Goal: Task Accomplishment & Management: Manage account settings

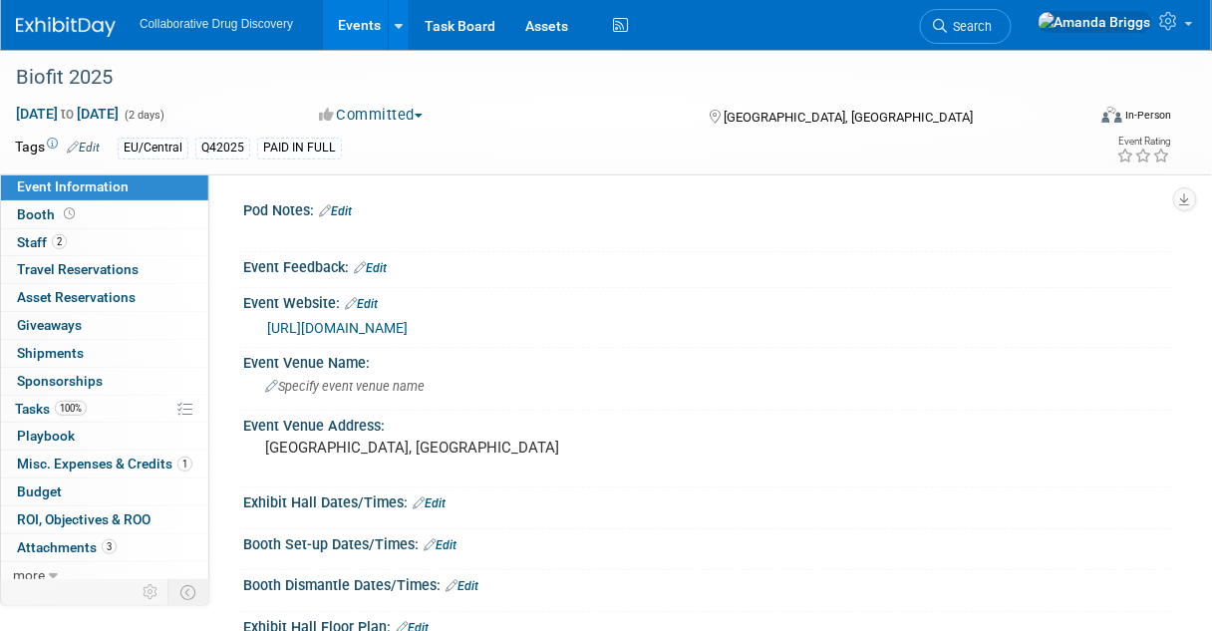
click at [352, 26] on link "Events" at bounding box center [359, 25] width 73 height 50
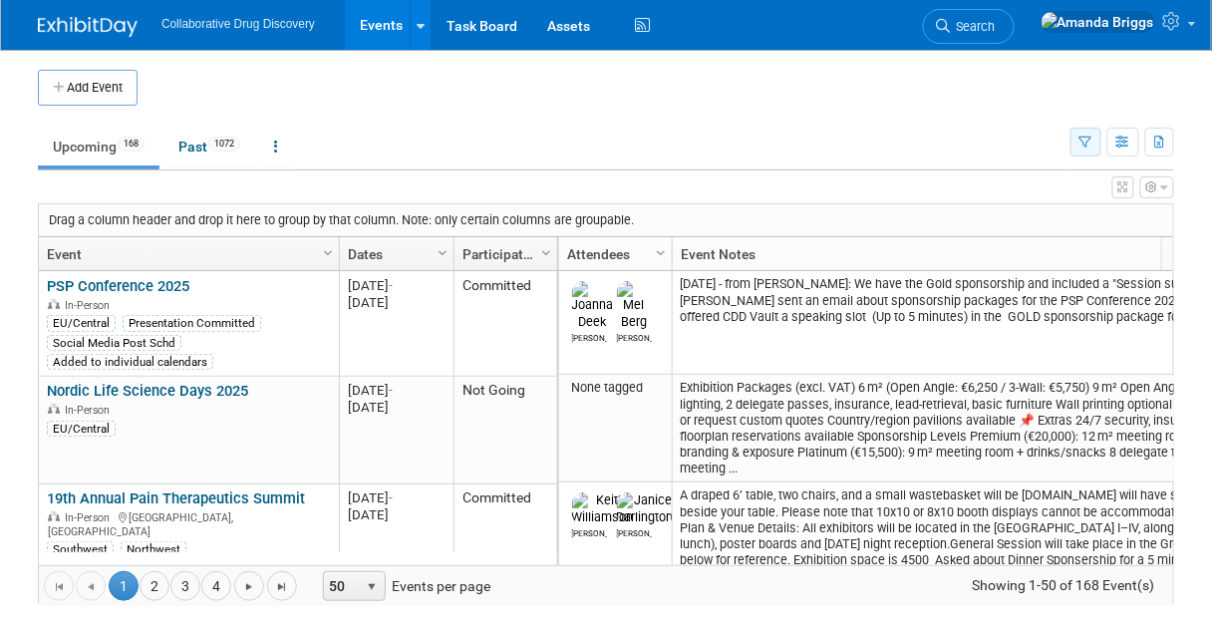
click at [1079, 134] on button "button" at bounding box center [1086, 142] width 31 height 29
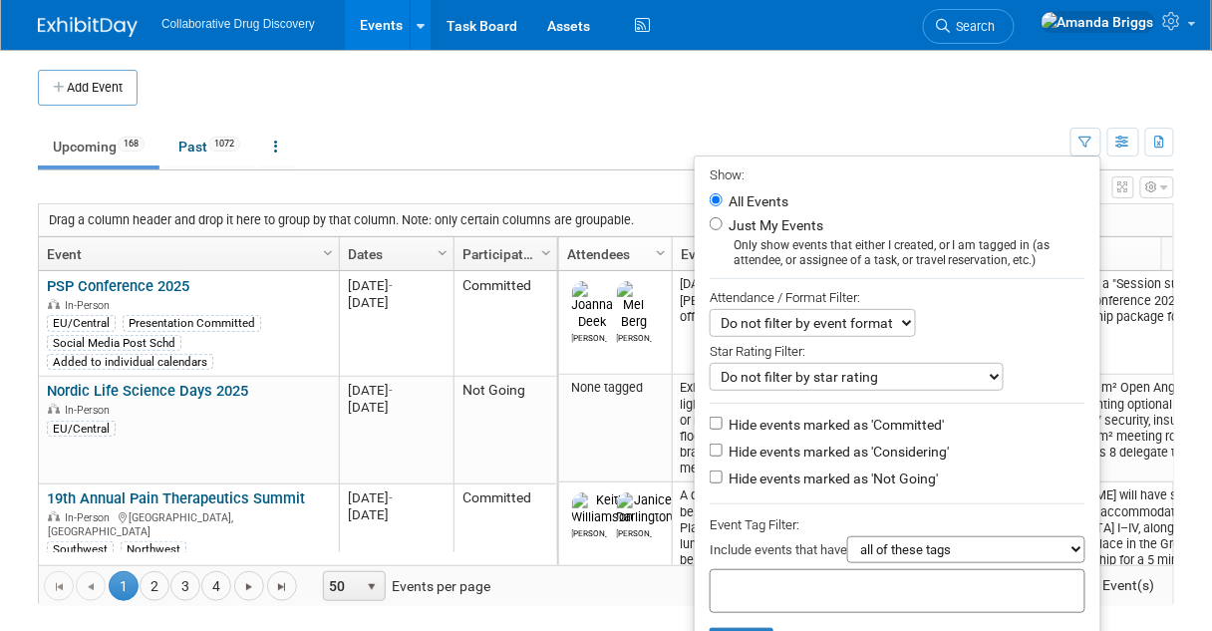
click at [713, 468] on li "Hide events marked as 'Not Going'" at bounding box center [898, 480] width 406 height 27
click at [710, 477] on input "Hide events marked as 'Not Going'" at bounding box center [716, 477] width 13 height 13
checkbox input "true"
click at [710, 578] on div at bounding box center [898, 591] width 376 height 44
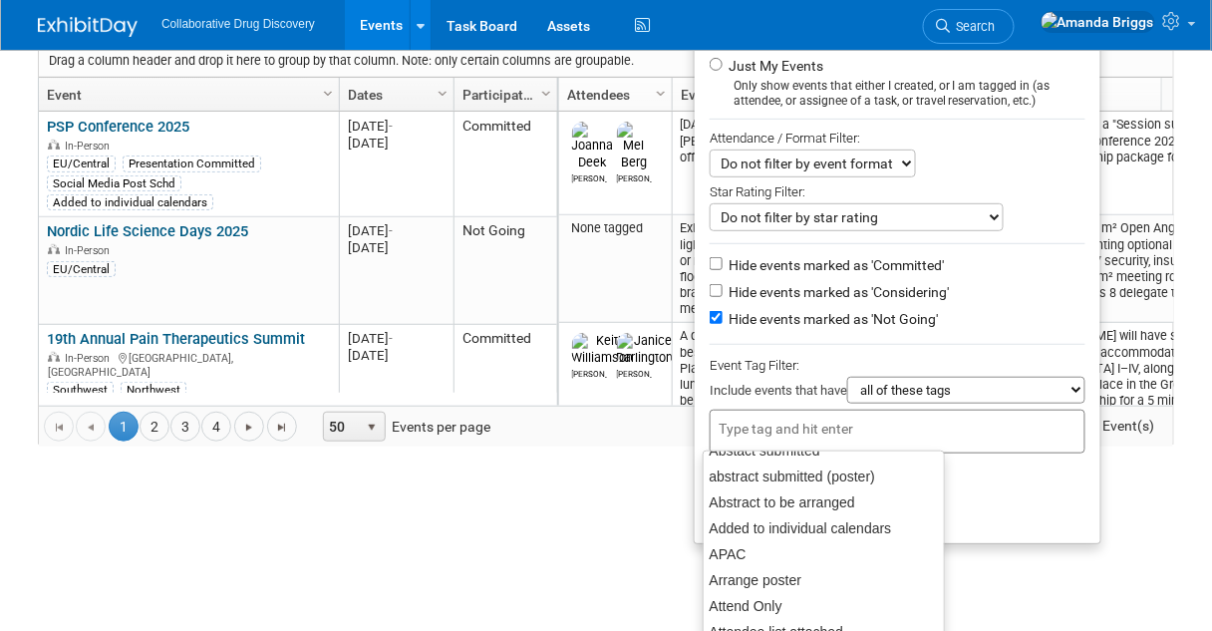
scroll to position [80, 0]
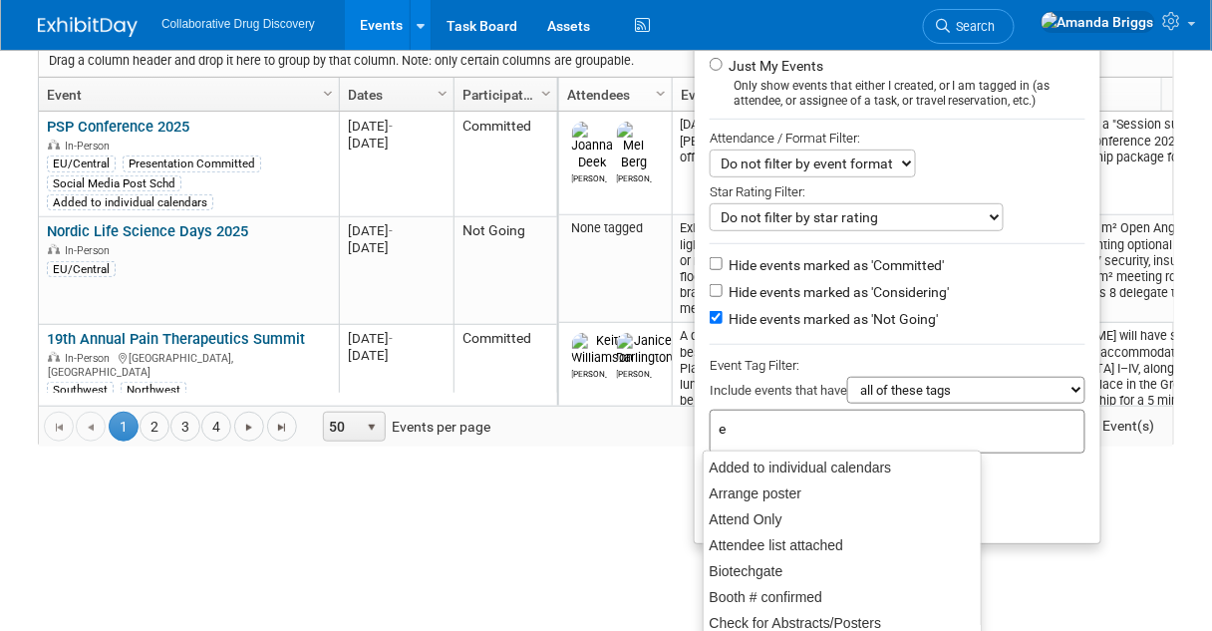
type input "eu"
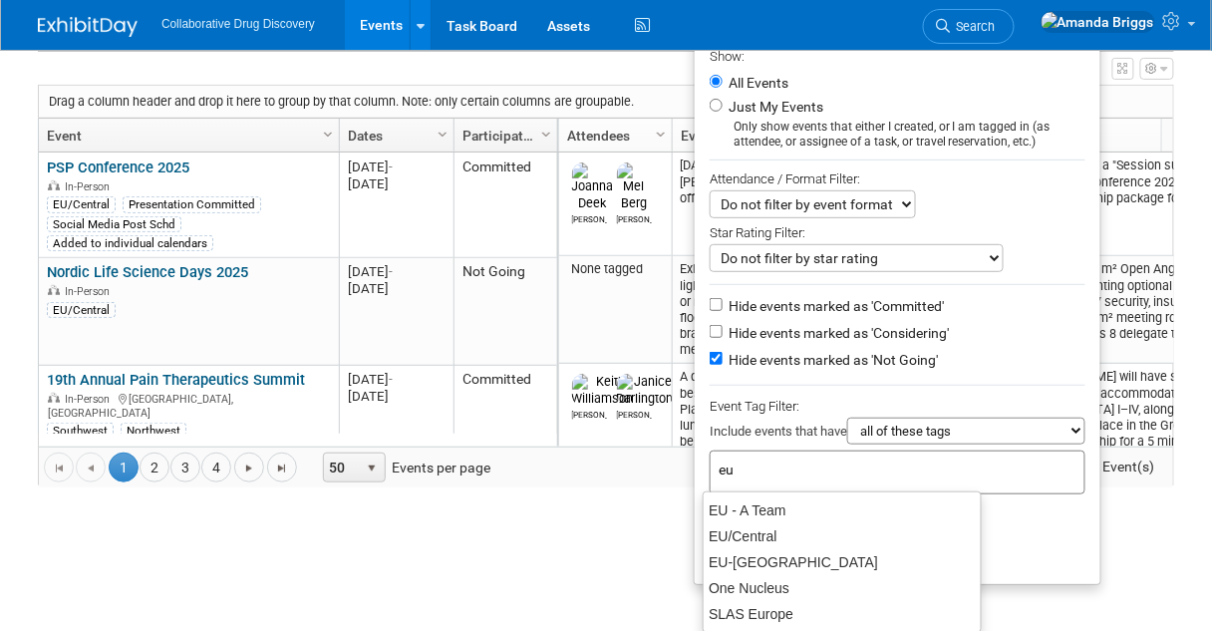
scroll to position [119, 0]
click at [750, 539] on div "EU/Central" at bounding box center [842, 536] width 279 height 28
type input "EU/Central"
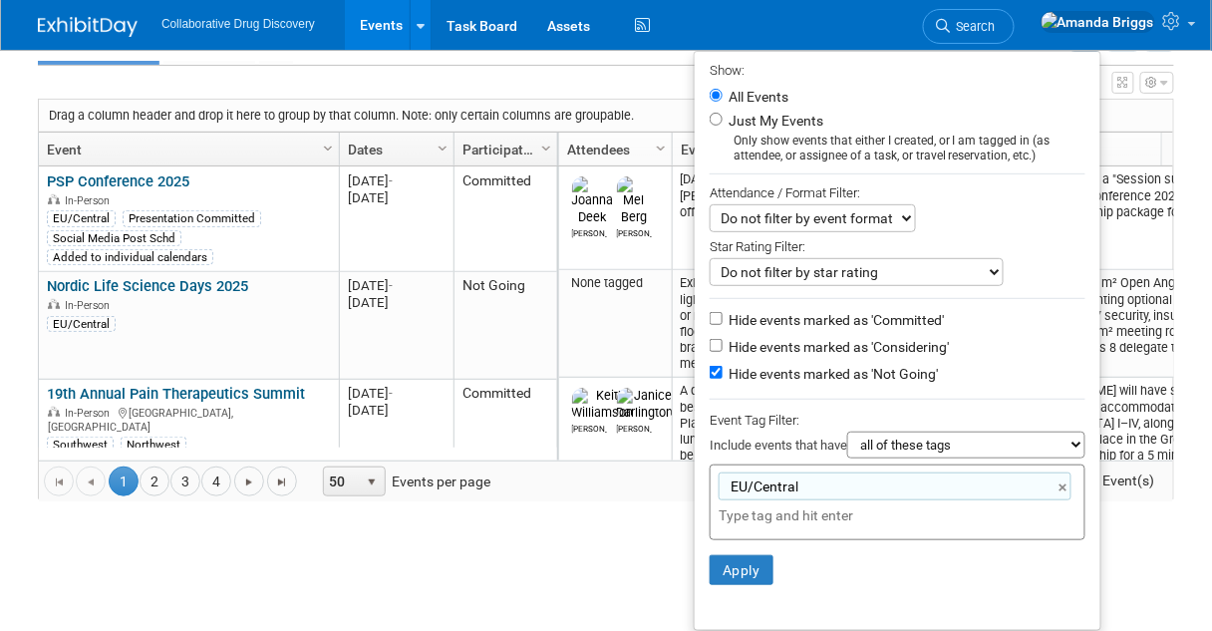
scroll to position [99, 0]
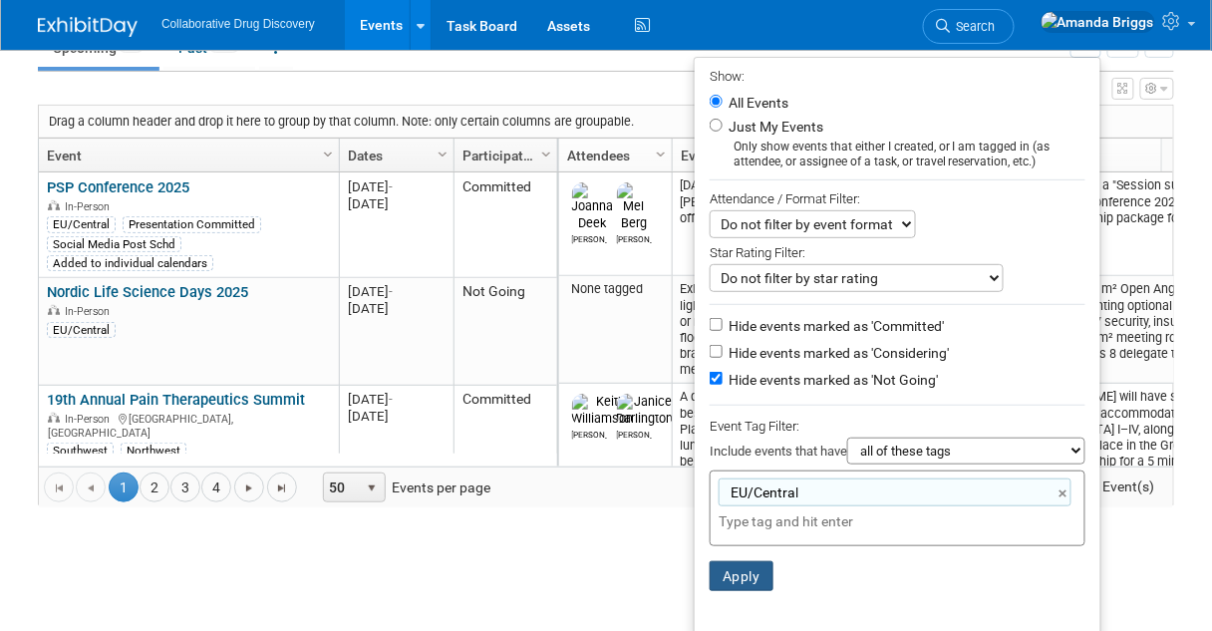
click at [721, 568] on button "Apply" at bounding box center [742, 576] width 64 height 30
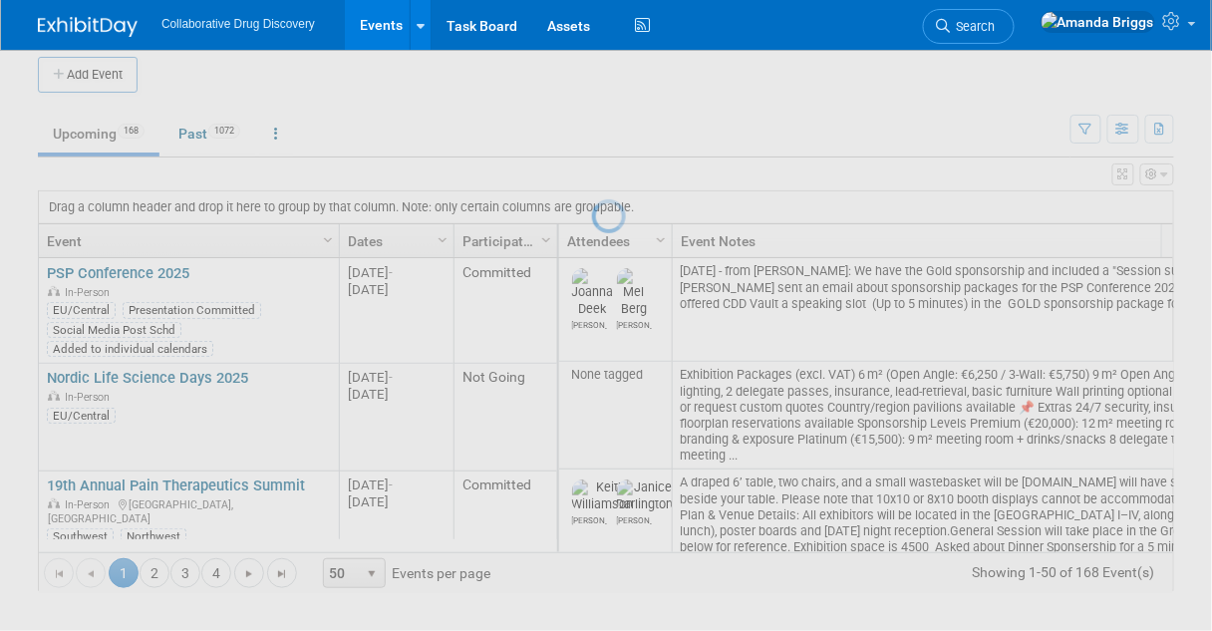
scroll to position [10, 0]
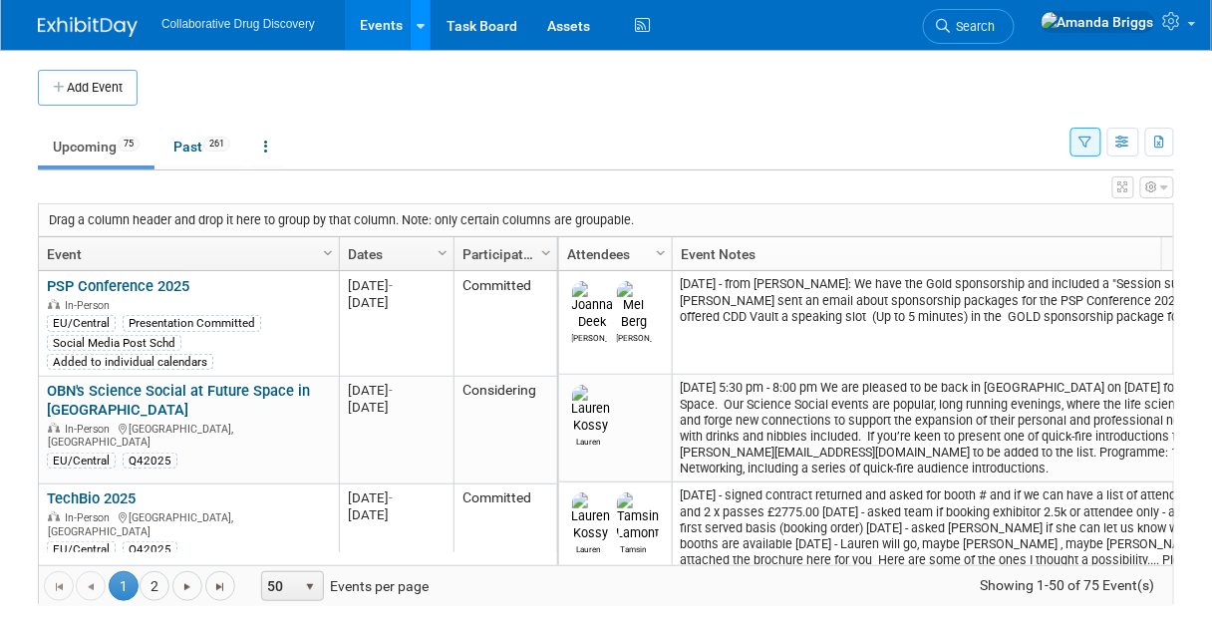
click at [423, 26] on link at bounding box center [420, 25] width 21 height 50
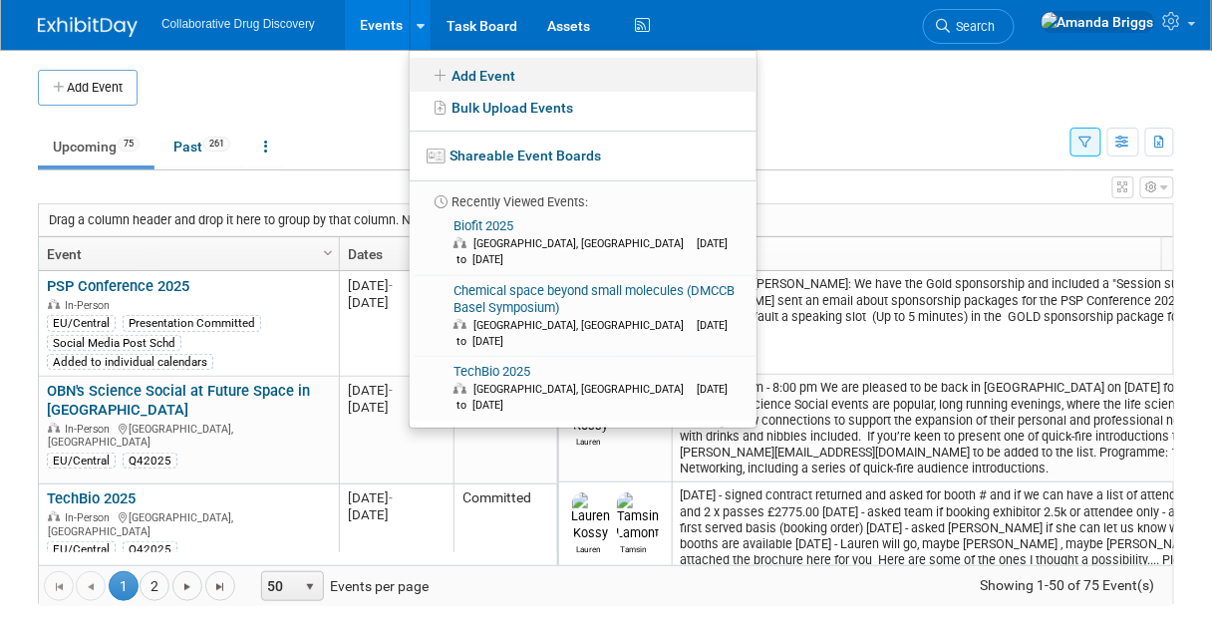
click at [473, 70] on link "Add Event" at bounding box center [583, 75] width 347 height 34
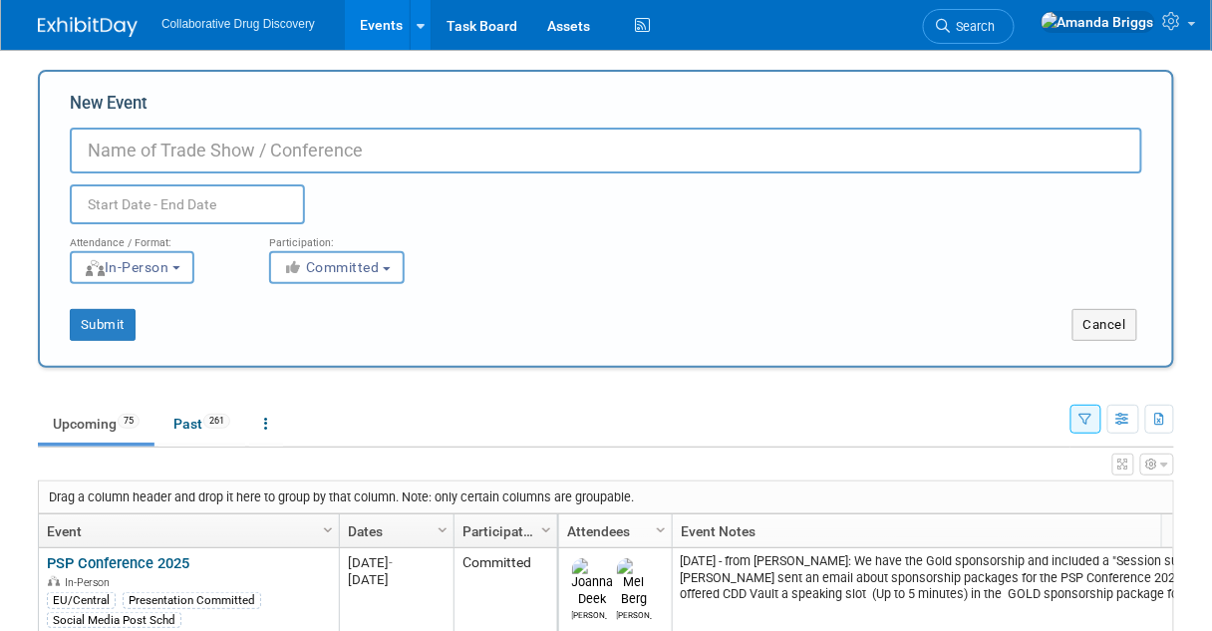
click at [111, 155] on input "New Event" at bounding box center [606, 151] width 1073 height 46
paste input "CDF Oxford - The latest Dealmaking and Investment Strategies that work"
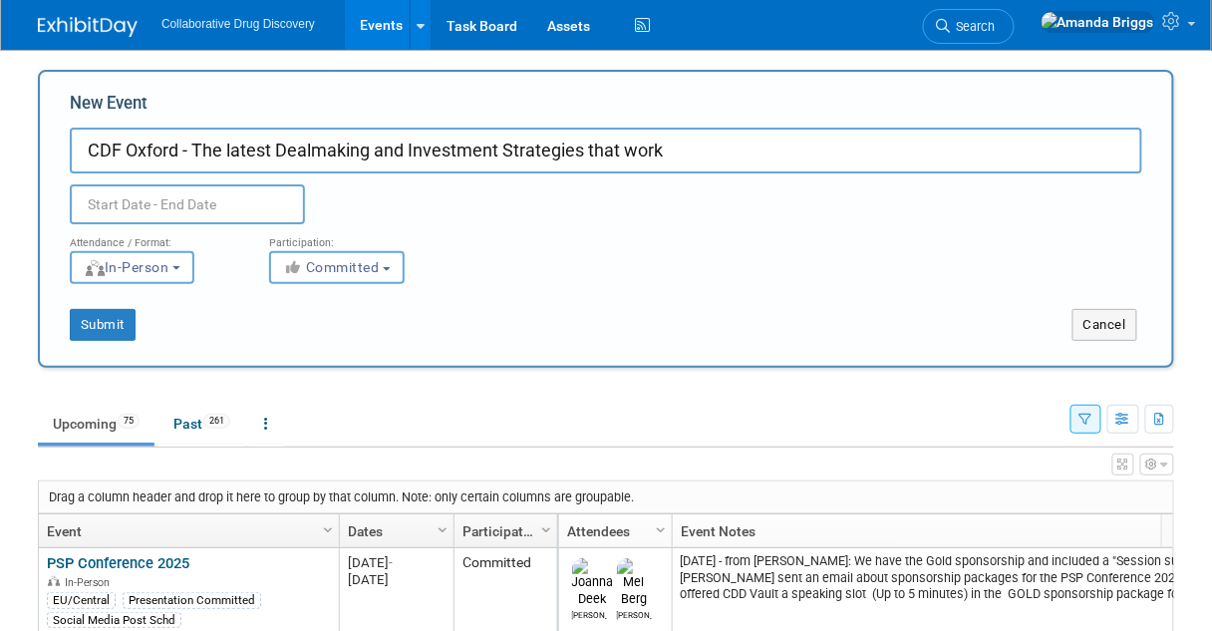
type input "CDF Oxford - The latest Dealmaking and Investment Strategies that work"
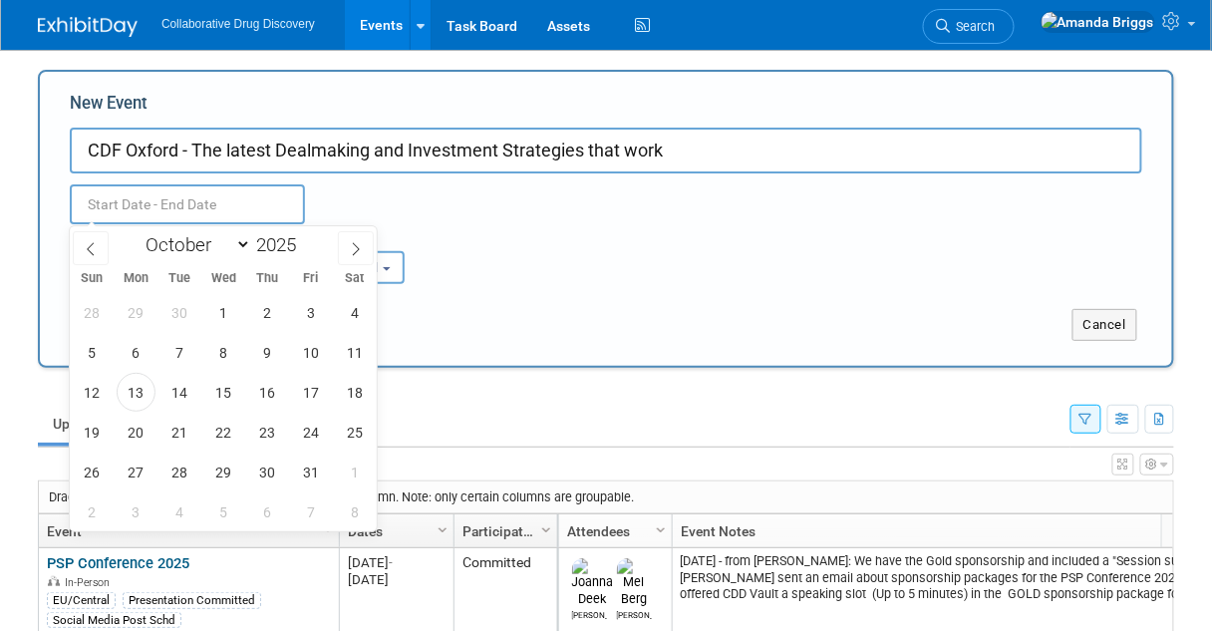
click at [131, 197] on input "text" at bounding box center [187, 204] width 235 height 40
click at [223, 389] on span "15" at bounding box center [223, 392] width 39 height 39
type input "Oct 15, 2025 to Oct 15, 2025"
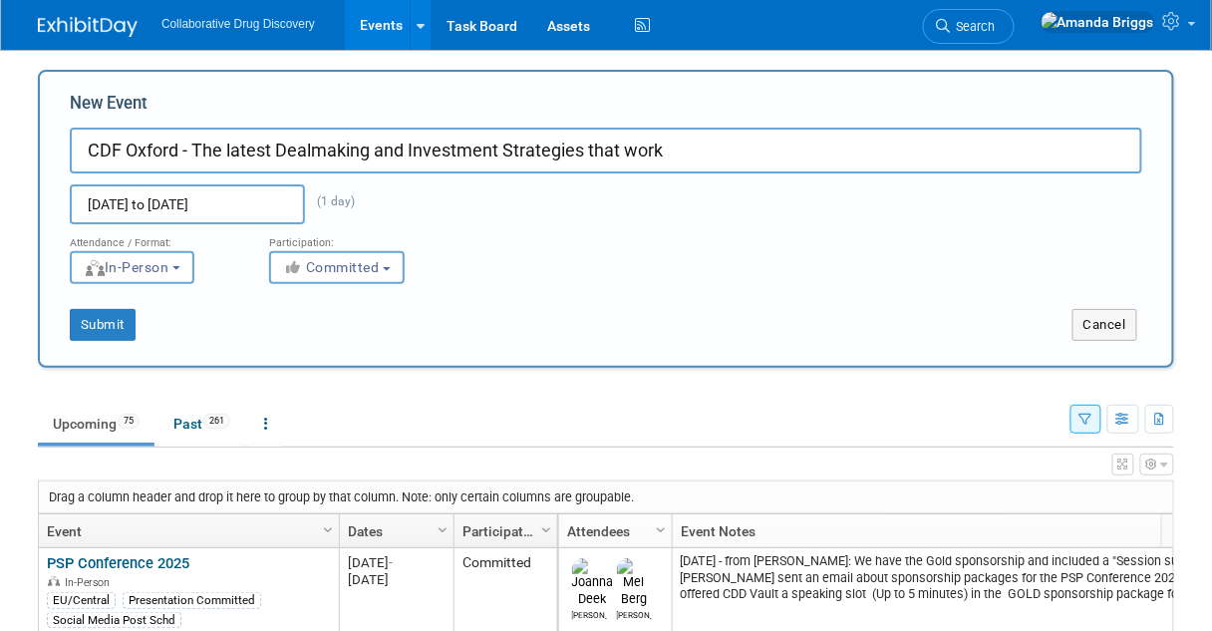
click at [516, 309] on div "Submit Cancel" at bounding box center [606, 325] width 1133 height 32
click at [115, 320] on button "Submit" at bounding box center [103, 325] width 66 height 32
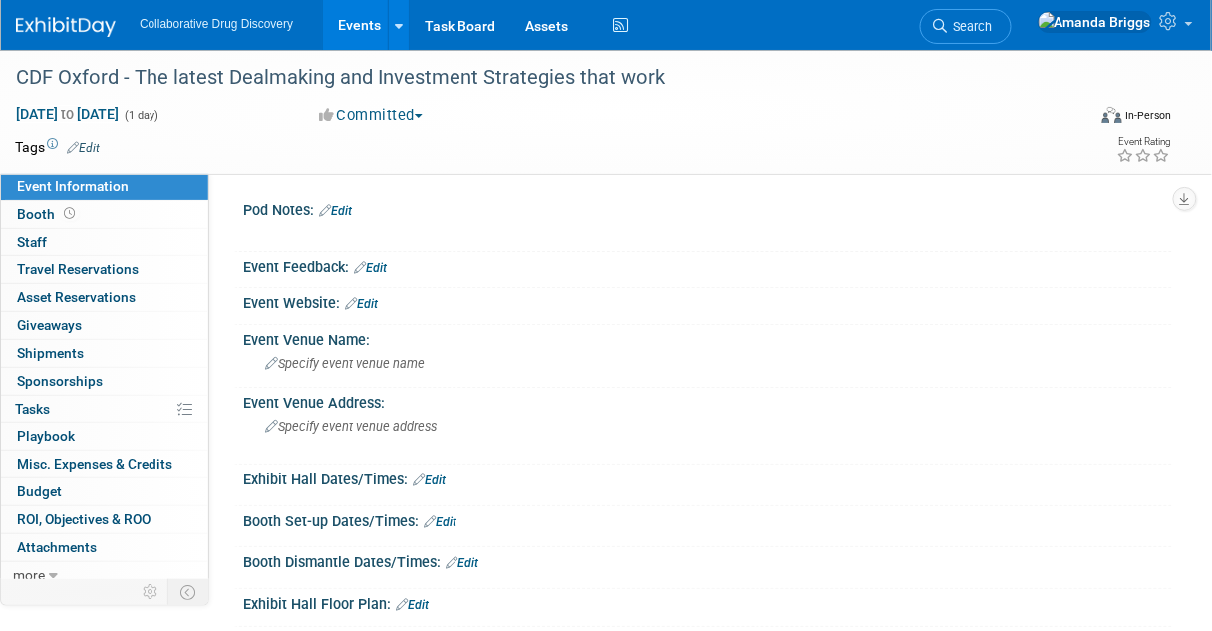
click at [374, 304] on link "Edit" at bounding box center [361, 304] width 33 height 14
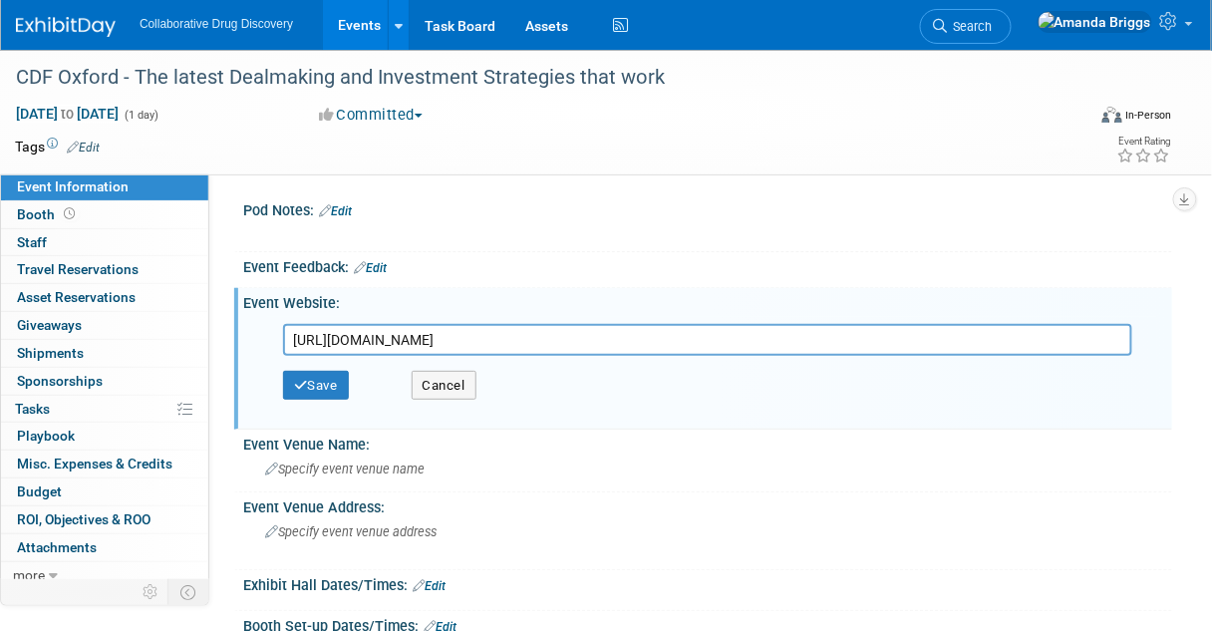
scroll to position [0, 63]
type input "https://www.eventbrite.co.uk/e/cdf-oxford-the-latest-dealmaking-and-investment-…"
click at [331, 389] on button "Save" at bounding box center [316, 386] width 66 height 30
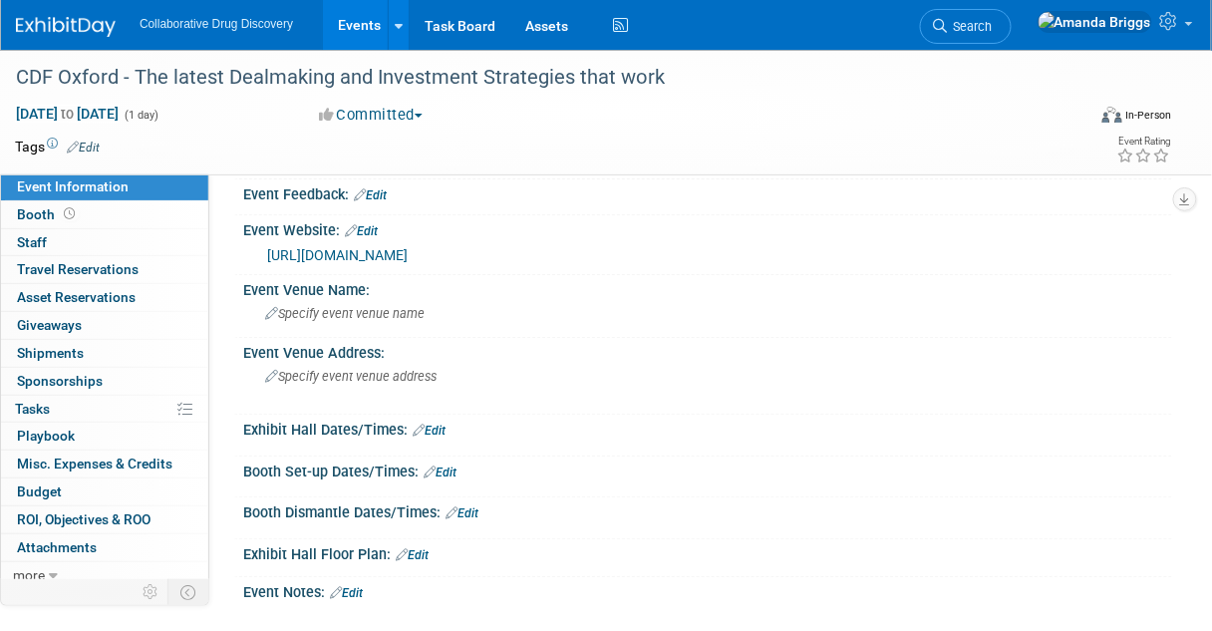
scroll to position [160, 0]
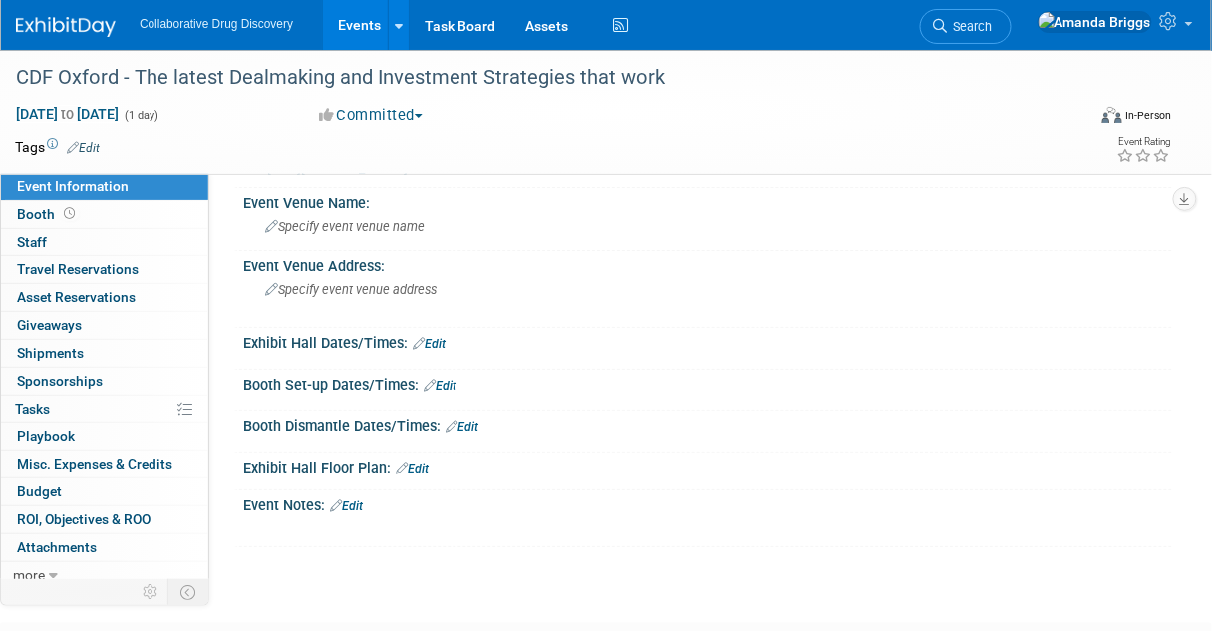
click at [357, 513] on link "Edit" at bounding box center [346, 507] width 33 height 14
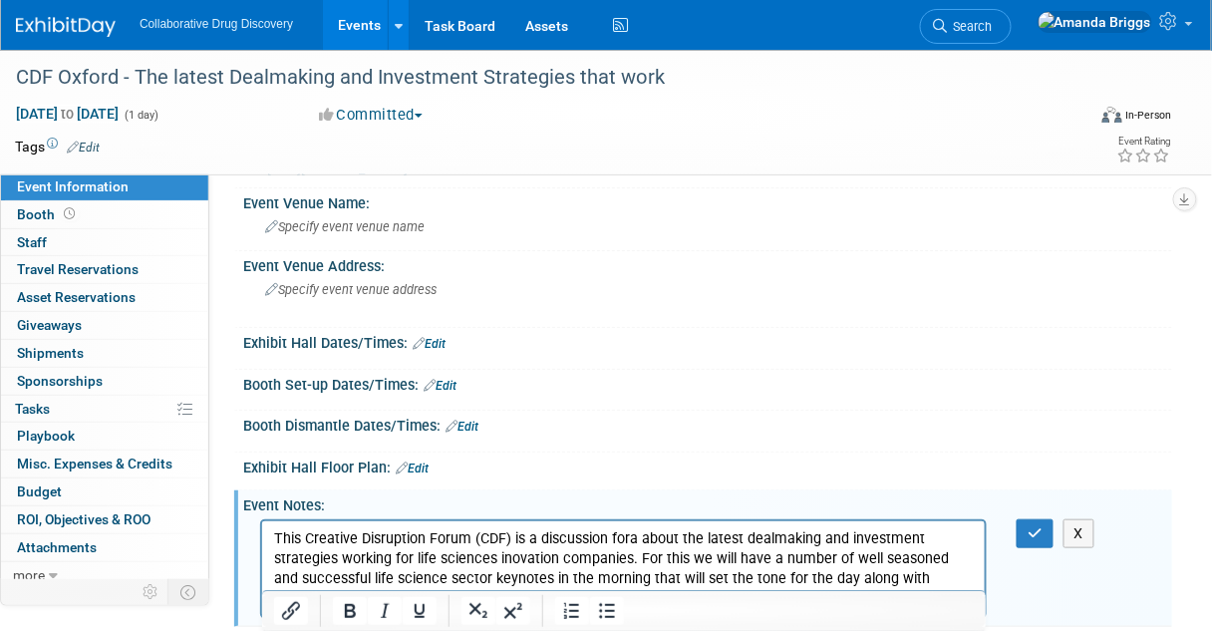
scroll to position [192, 0]
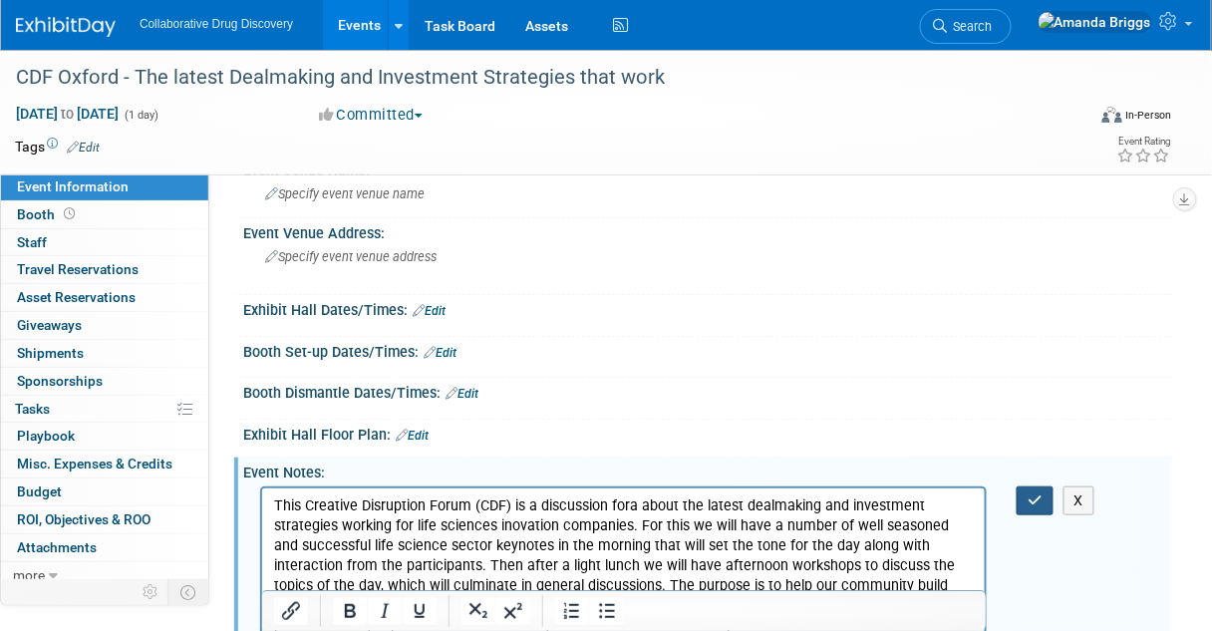
click at [1040, 506] on button "button" at bounding box center [1035, 501] width 37 height 29
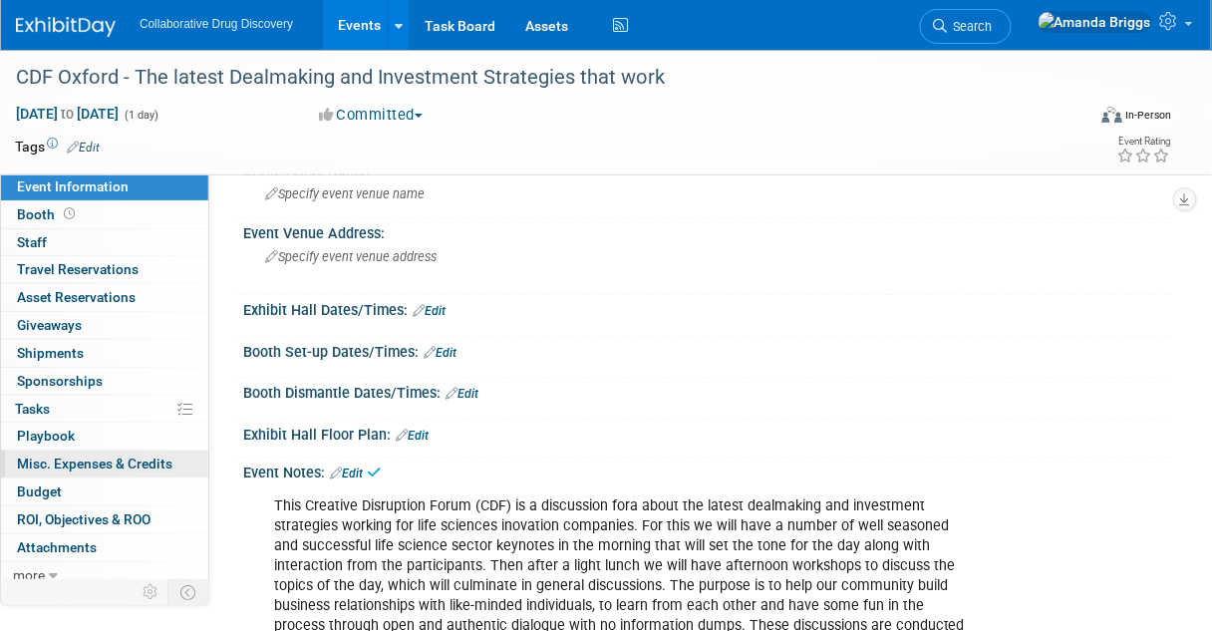
click at [114, 462] on span "Misc. Expenses & Credits 0" at bounding box center [95, 464] width 156 height 16
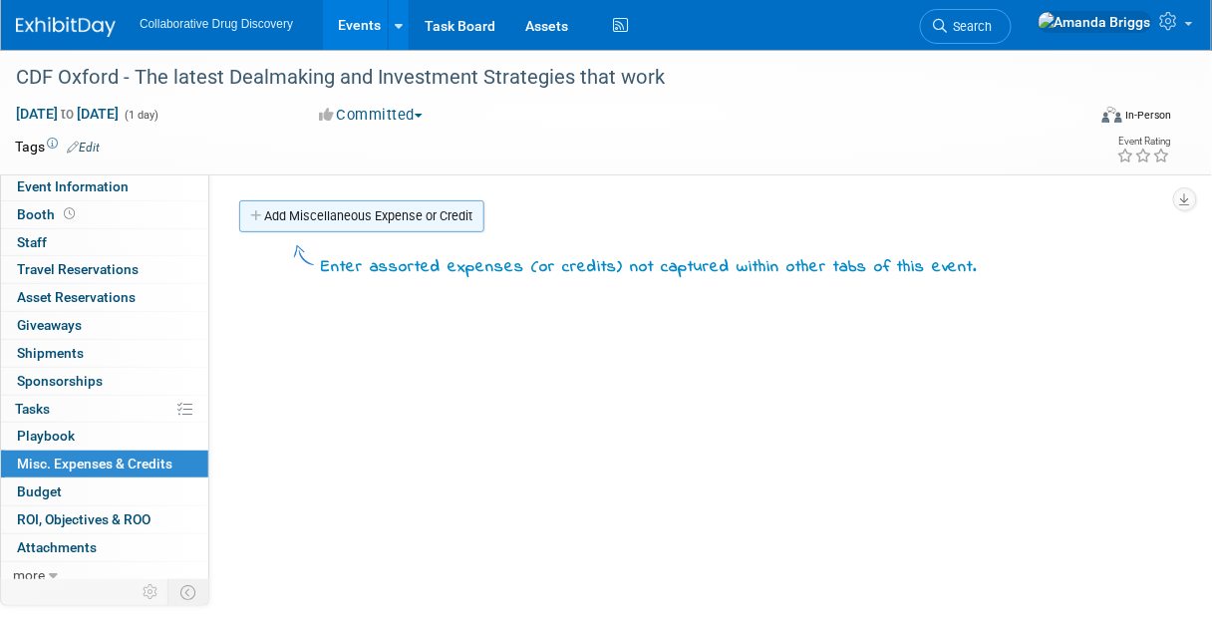
click at [376, 211] on link "Add Miscellaneous Expense or Credit" at bounding box center [361, 216] width 245 height 32
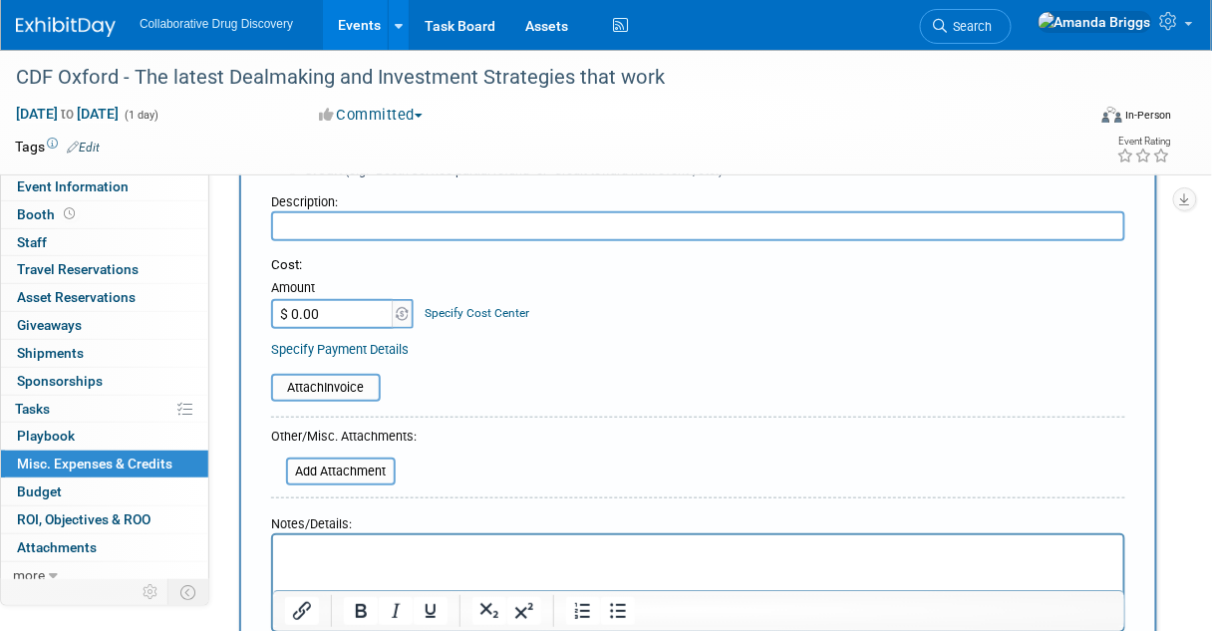
scroll to position [160, 0]
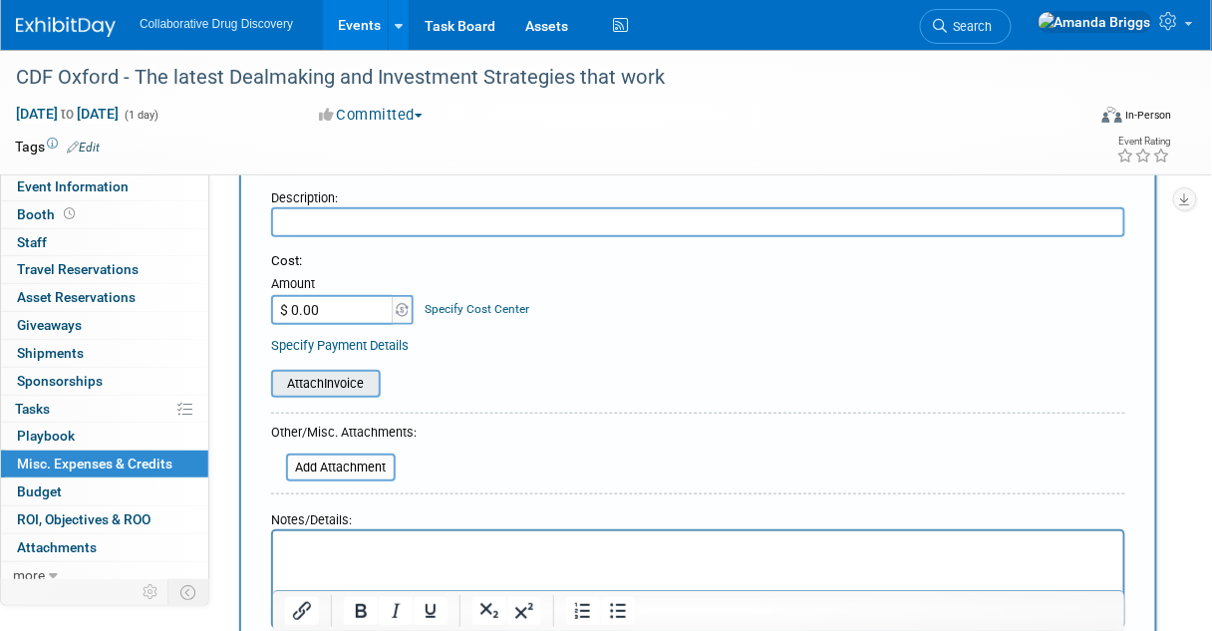
click at [327, 387] on input "file" at bounding box center [260, 384] width 237 height 24
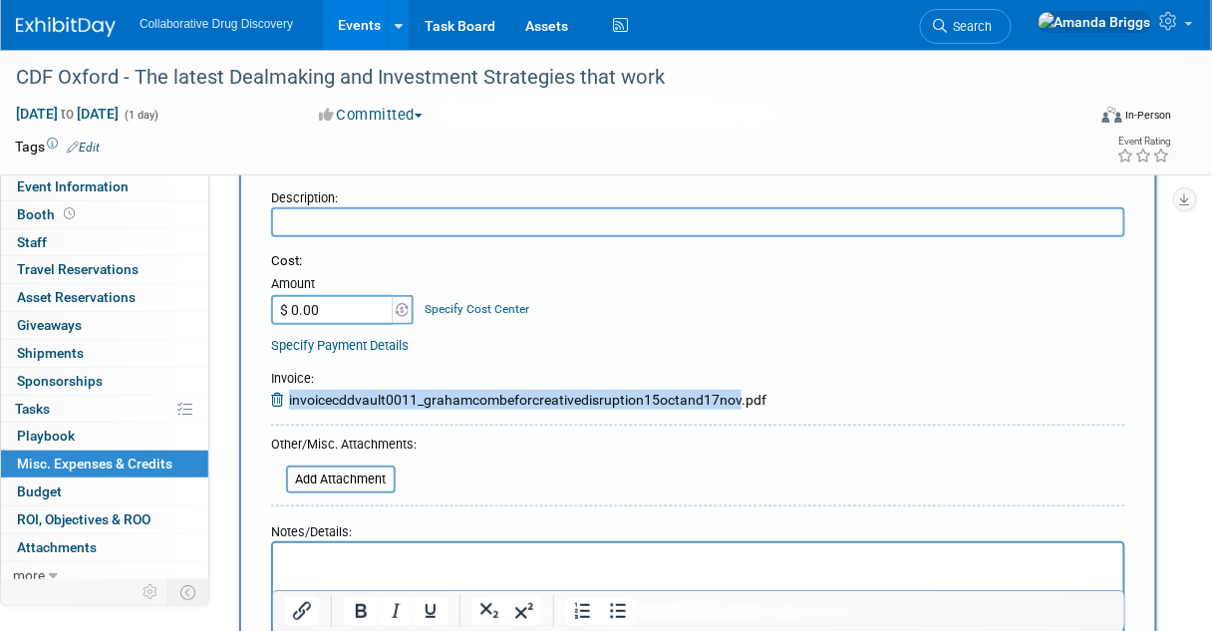
drag, startPoint x: 739, startPoint y: 398, endPoint x: 288, endPoint y: 397, distance: 450.7
click at [288, 397] on div "Invoice : invoicecddvault0011_grahamcombeforcreativedisruption15octand17nov.pdf" at bounding box center [519, 390] width 496 height 40
copy div "invoicecddvault0011_grahamcombeforcreativedisruption15octand17nov"
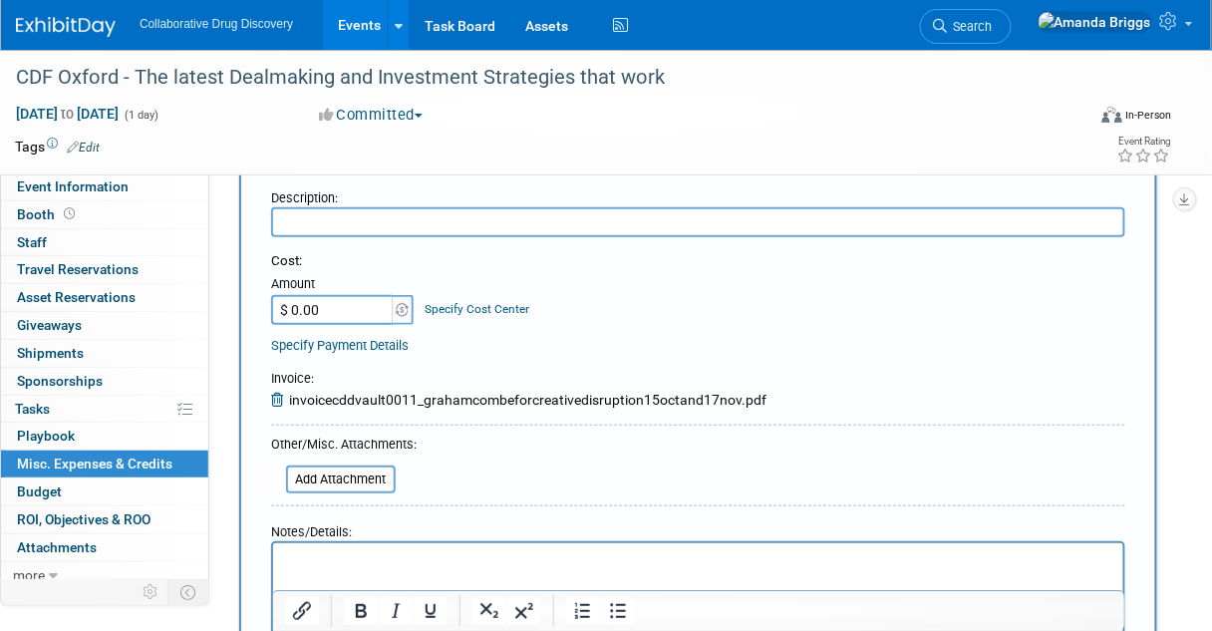
click at [406, 219] on input "text" at bounding box center [698, 222] width 854 height 30
paste input "invoicecddvault0011_grahamcombeforcreativedisruption15octand17nov"
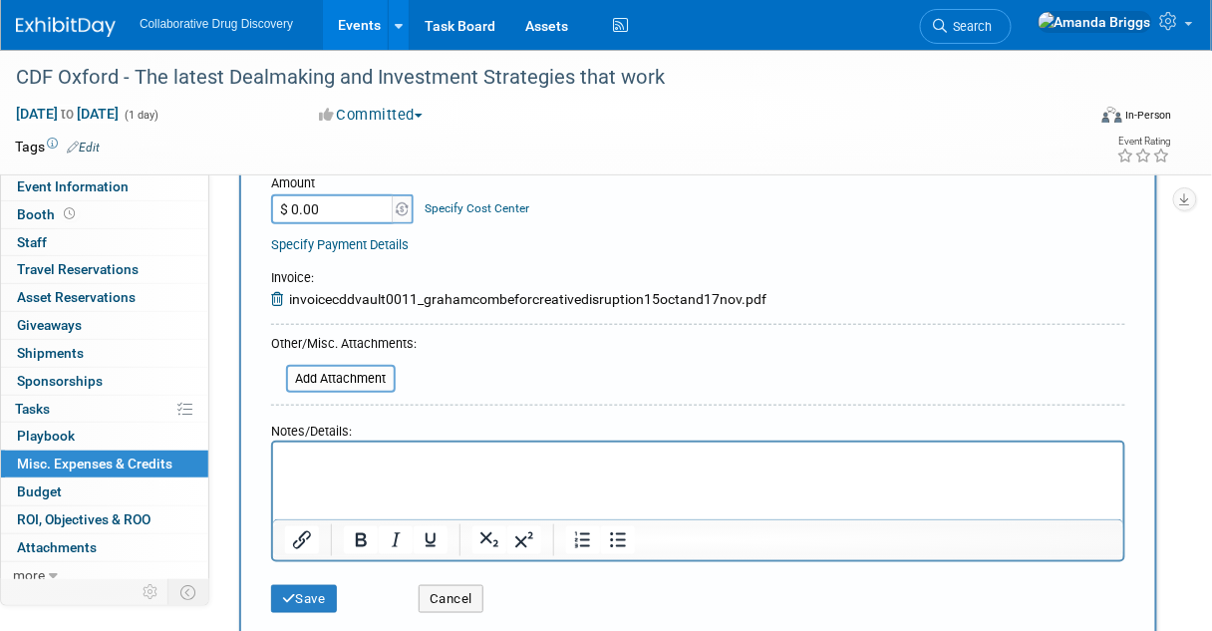
scroll to position [399, 0]
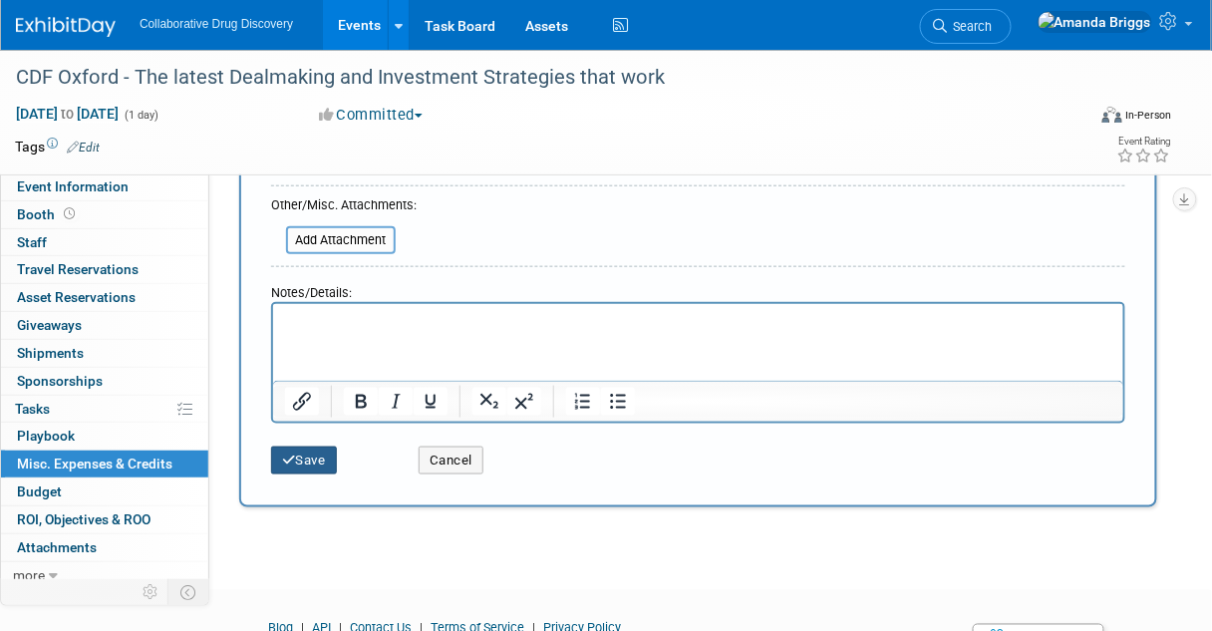
type input "invoicecddvault0011_grahamcombeforcreativedisruption15octand17nov - sent to CDD…"
click at [308, 460] on button "Save" at bounding box center [304, 461] width 66 height 28
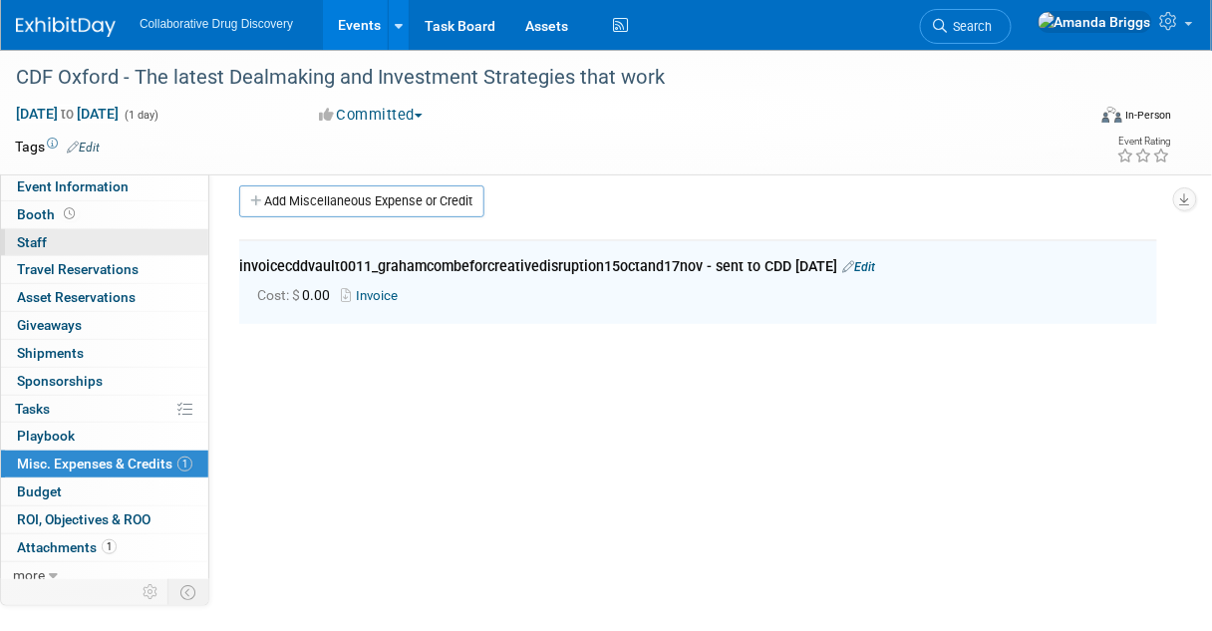
scroll to position [0, 0]
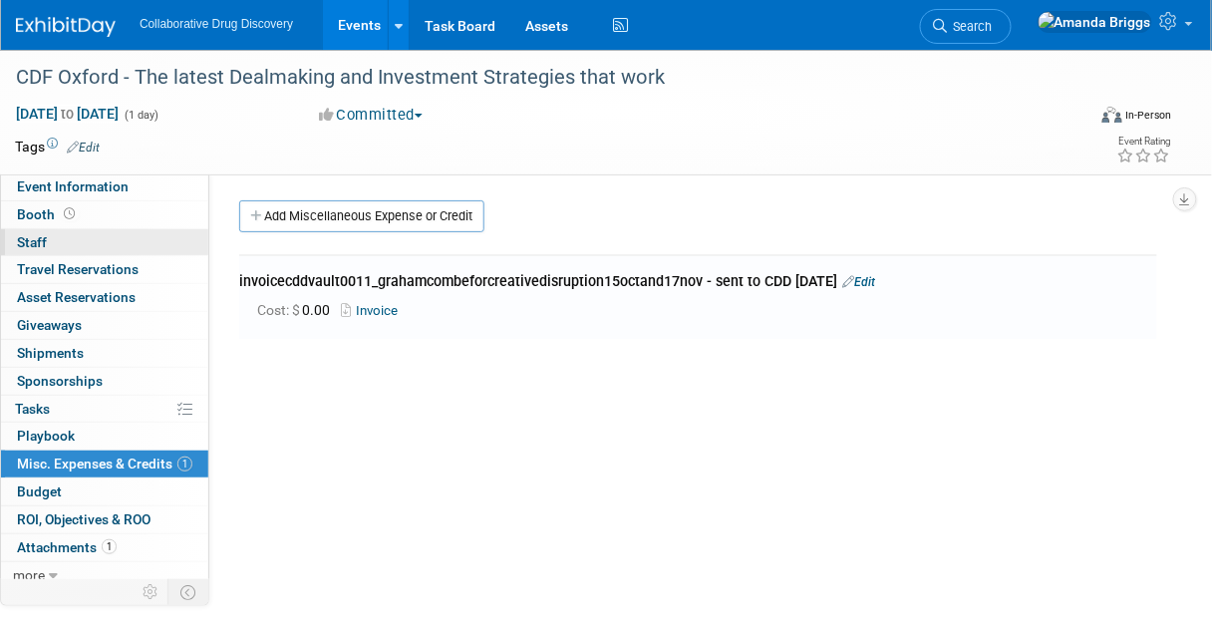
click at [45, 242] on span "Staff 0" at bounding box center [32, 242] width 30 height 16
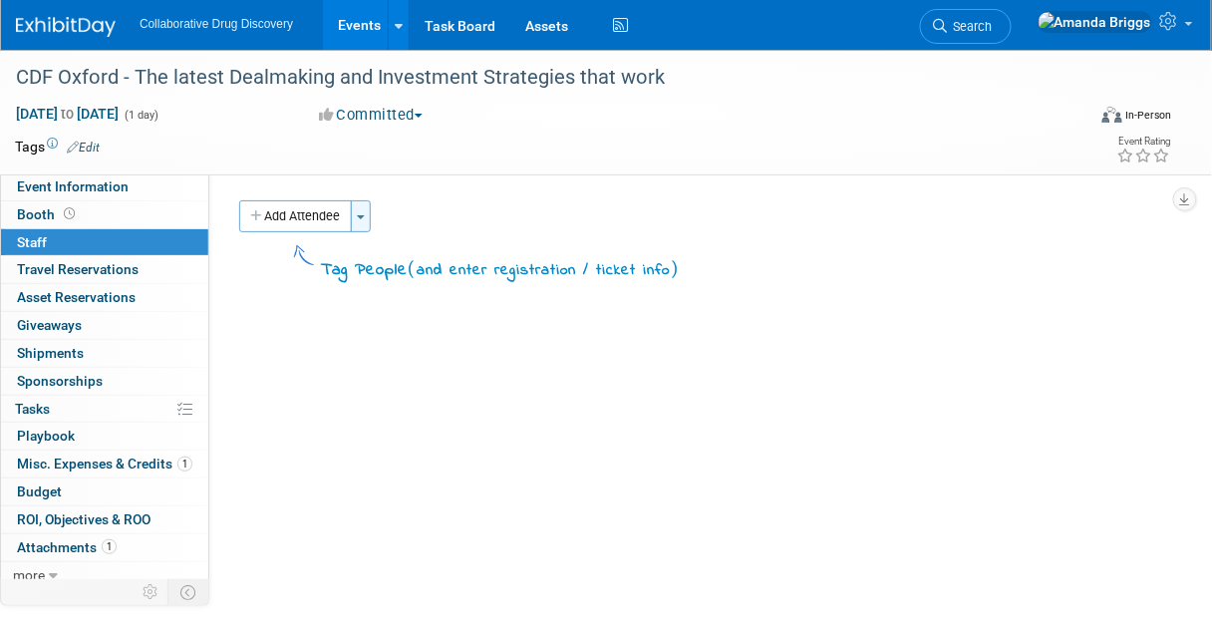
click at [363, 215] on span "button" at bounding box center [361, 217] width 8 height 4
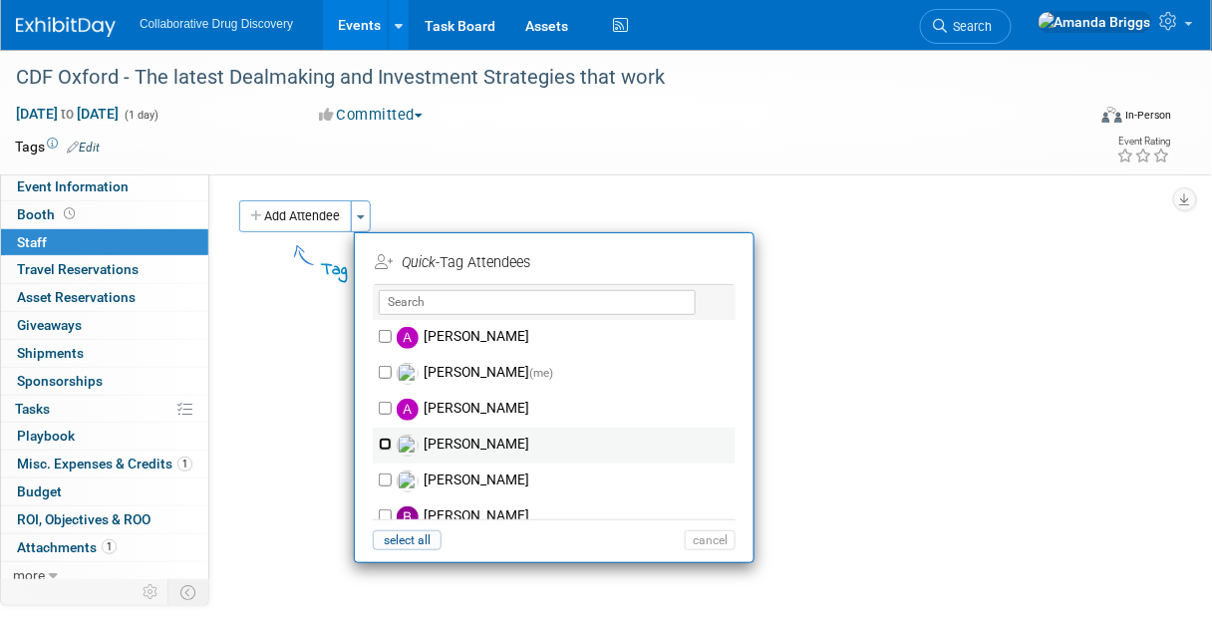
click at [381, 444] on input "Ben Retamal" at bounding box center [385, 444] width 13 height 13
checkbox input "true"
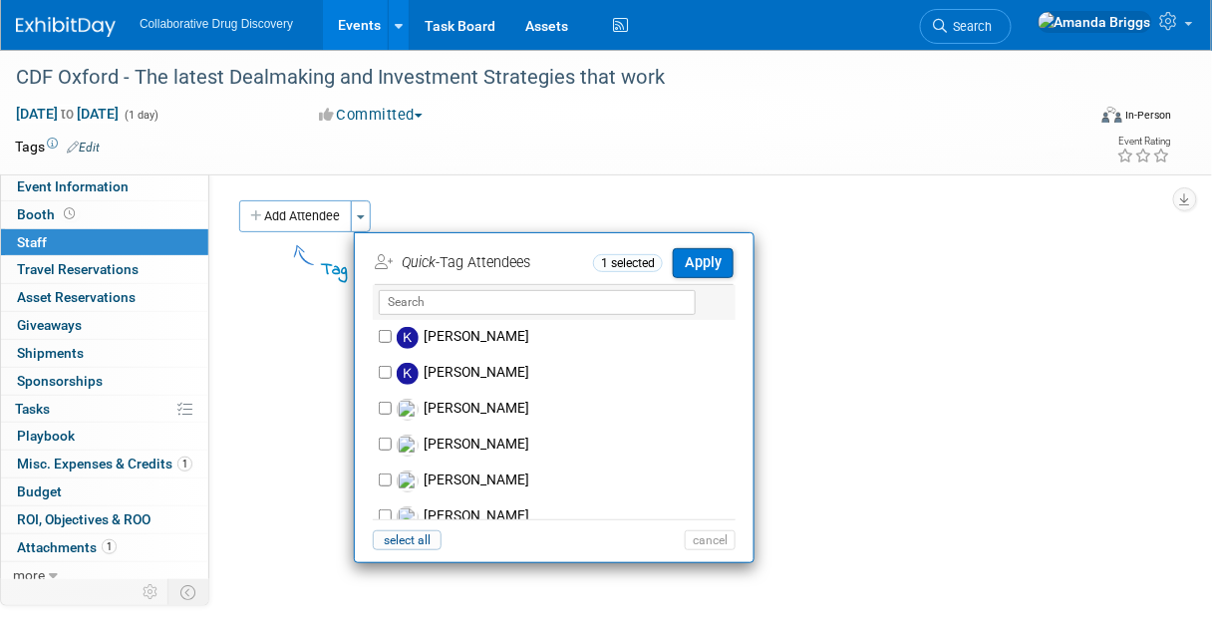
scroll to position [1117, 0]
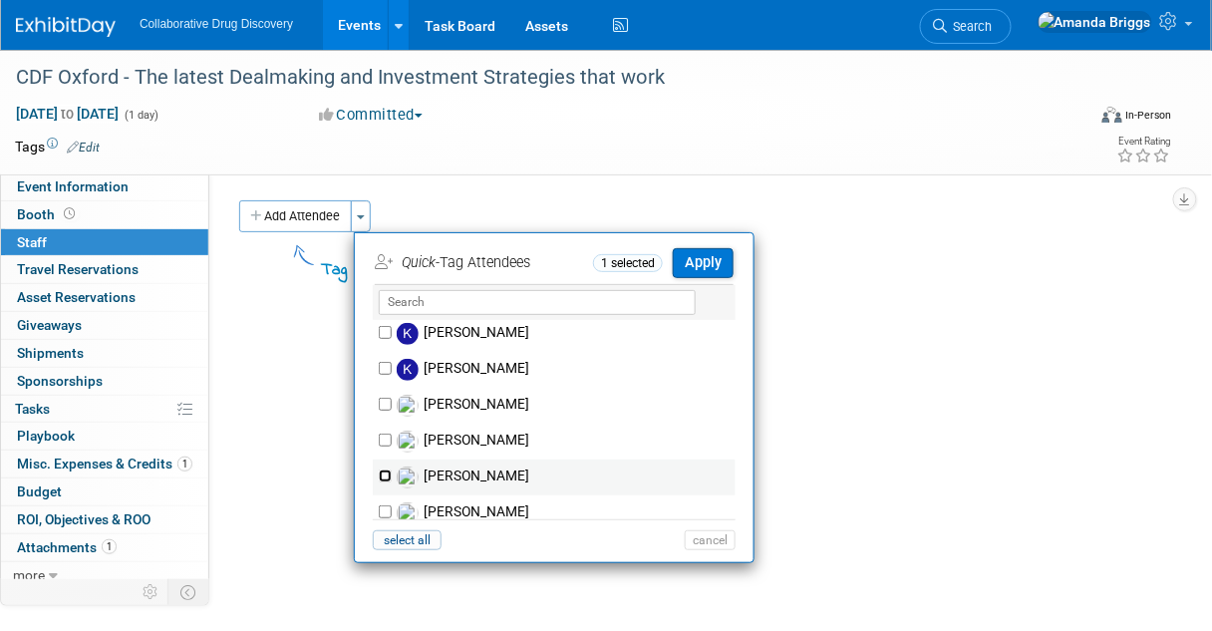
click at [386, 472] on input "Mariana Vaschetto" at bounding box center [385, 476] width 13 height 13
checkbox input "true"
click at [703, 267] on button "Apply" at bounding box center [703, 262] width 61 height 29
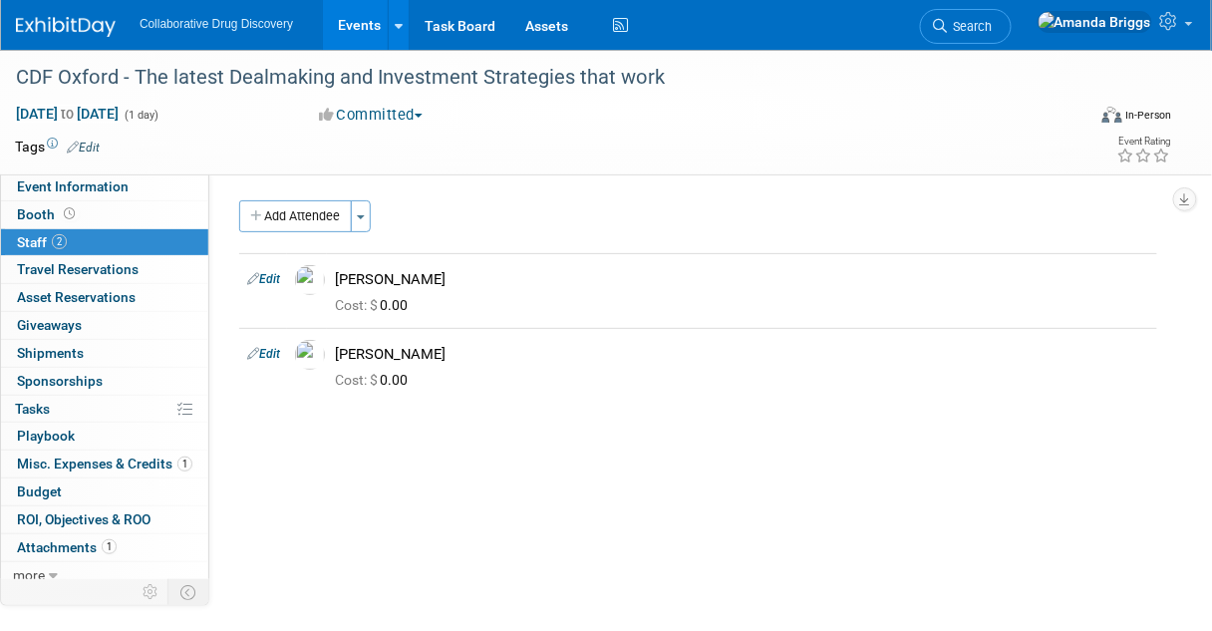
click at [89, 141] on link "Edit" at bounding box center [83, 148] width 33 height 14
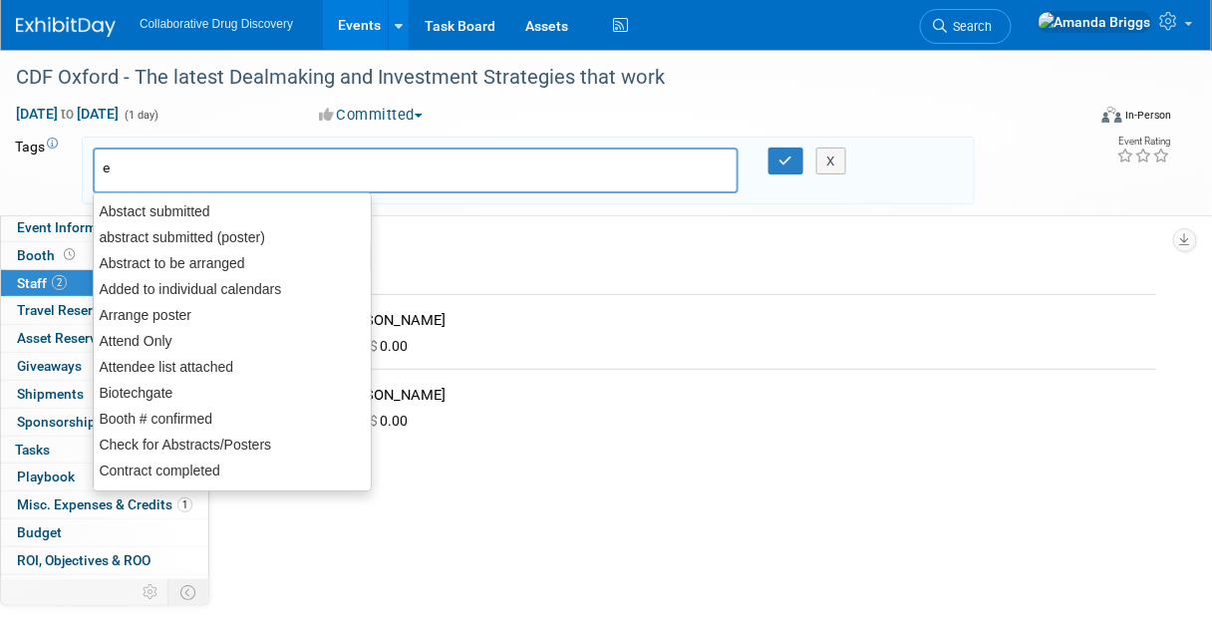
type input "eu"
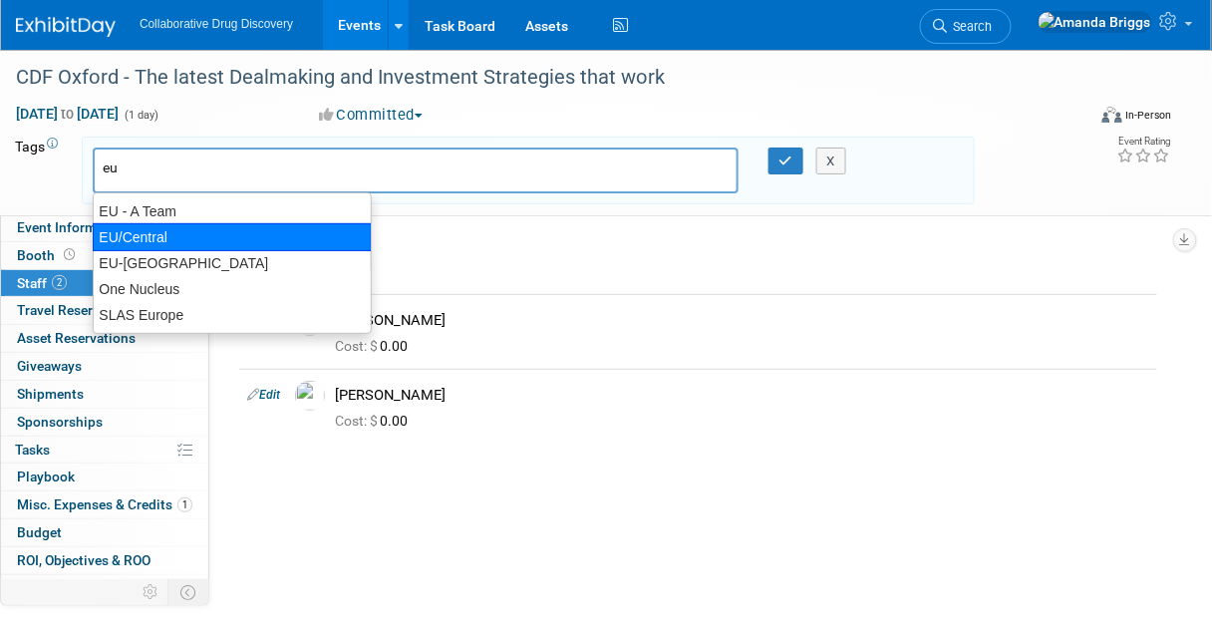
click at [149, 238] on div "EU/Central" at bounding box center [232, 237] width 279 height 28
type input "EU/Central"
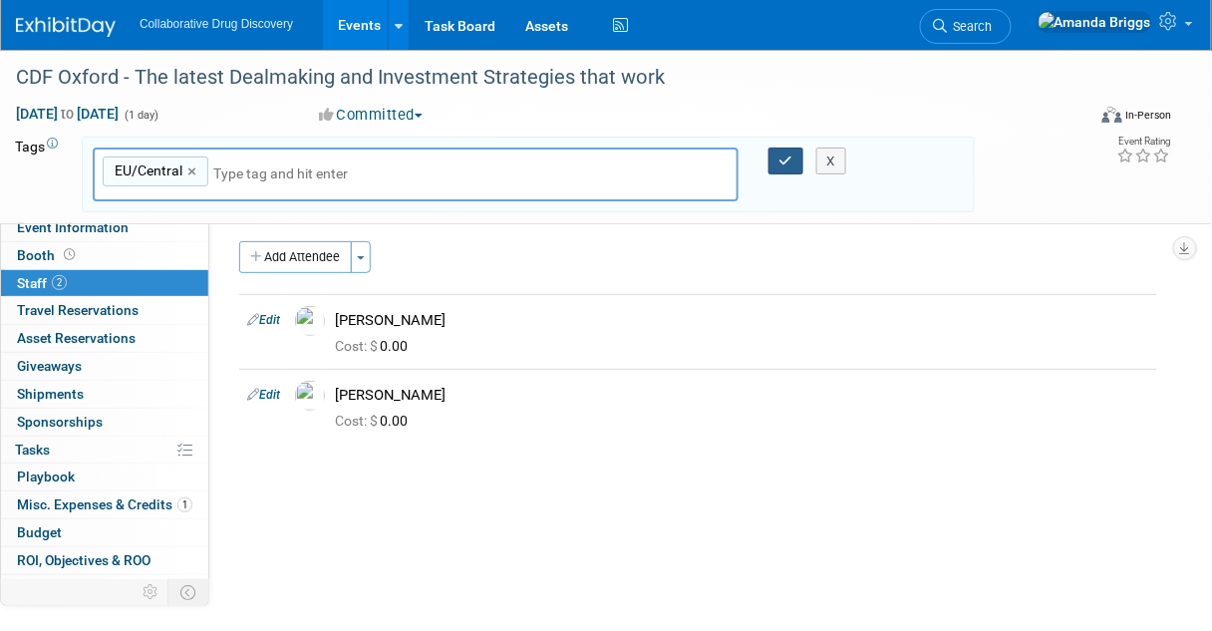
click at [783, 161] on icon "button" at bounding box center [787, 161] width 14 height 13
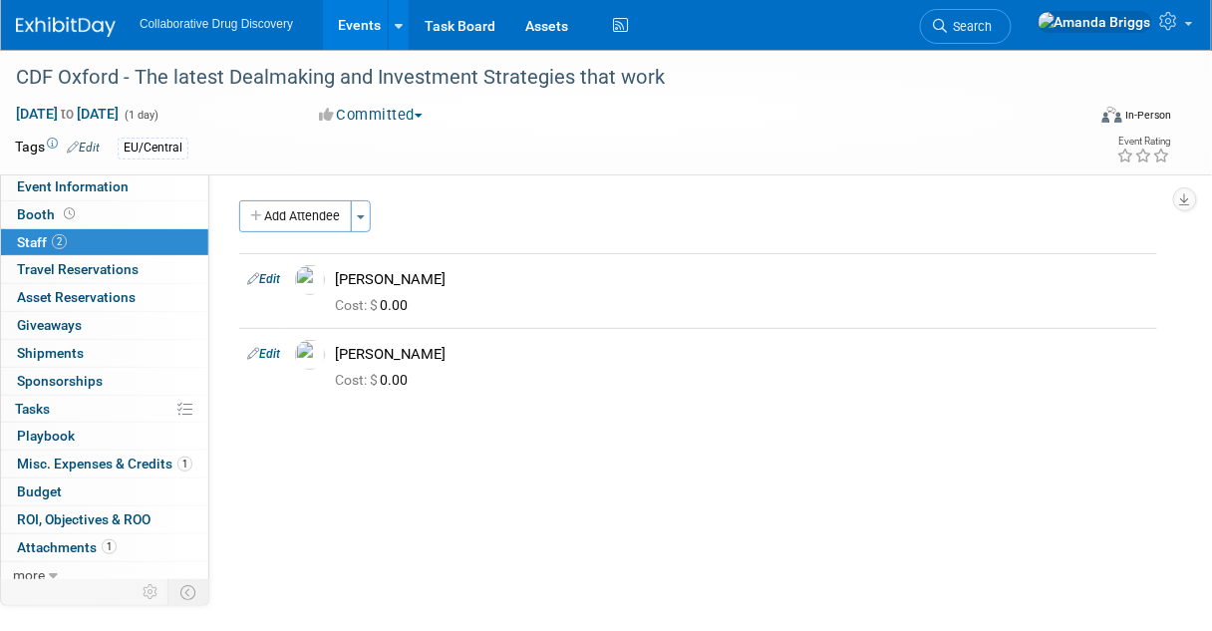
click at [96, 150] on link "Edit" at bounding box center [83, 148] width 33 height 14
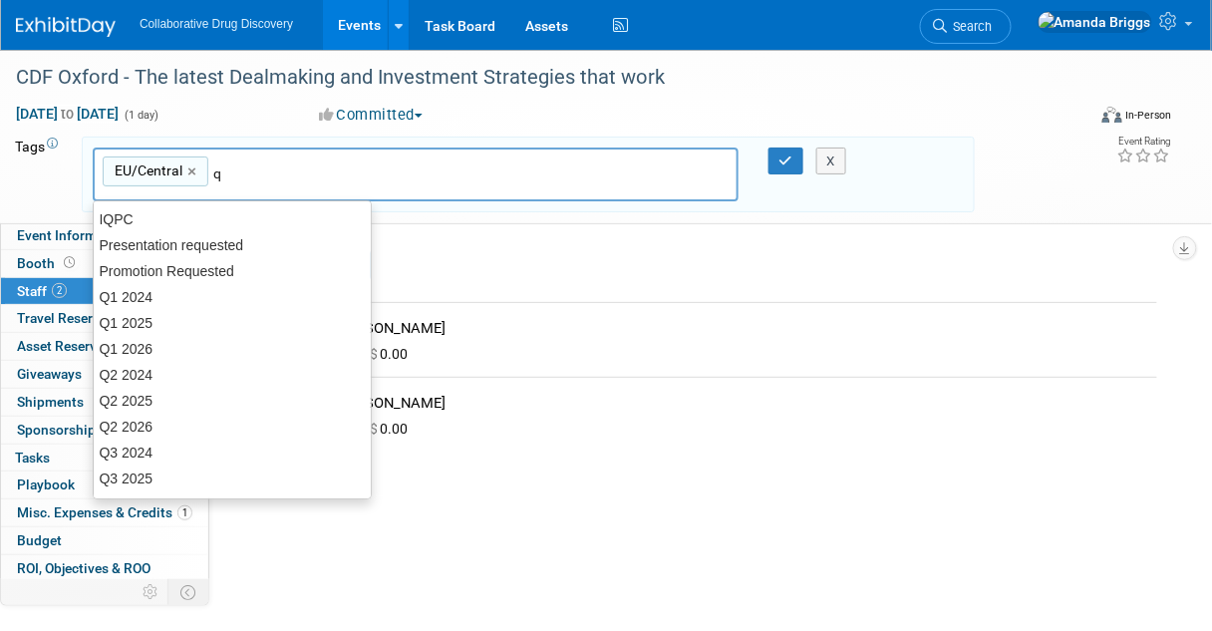
type input "q4"
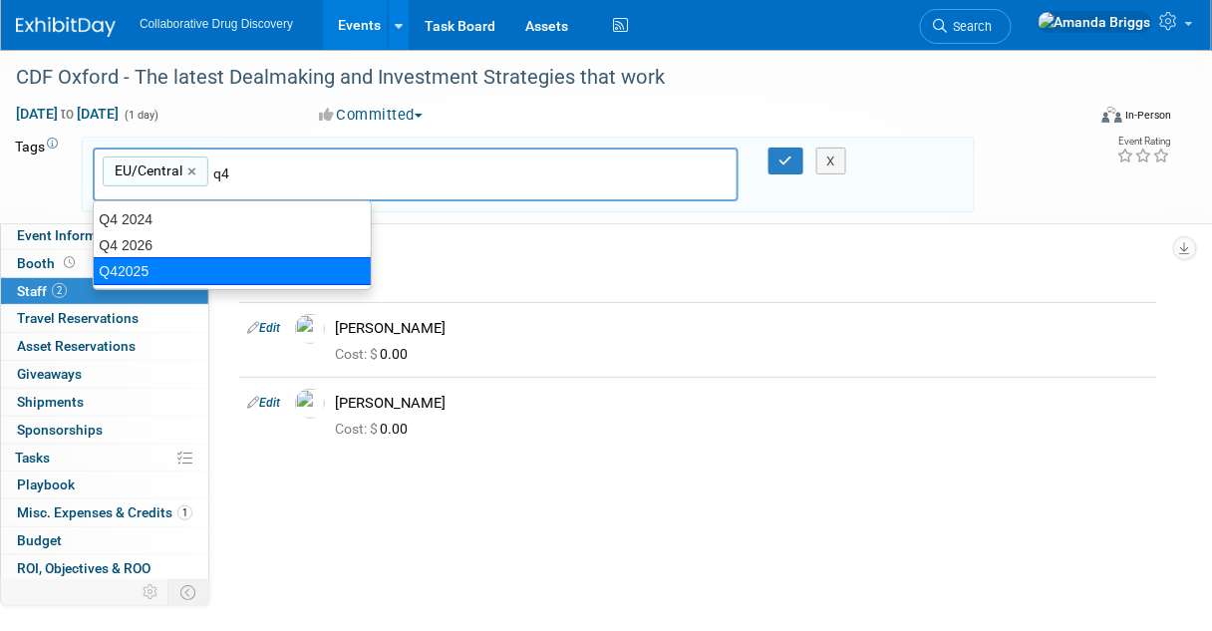
click at [129, 269] on div "Q42025" at bounding box center [232, 271] width 279 height 28
type input "EU/Central, Q42025"
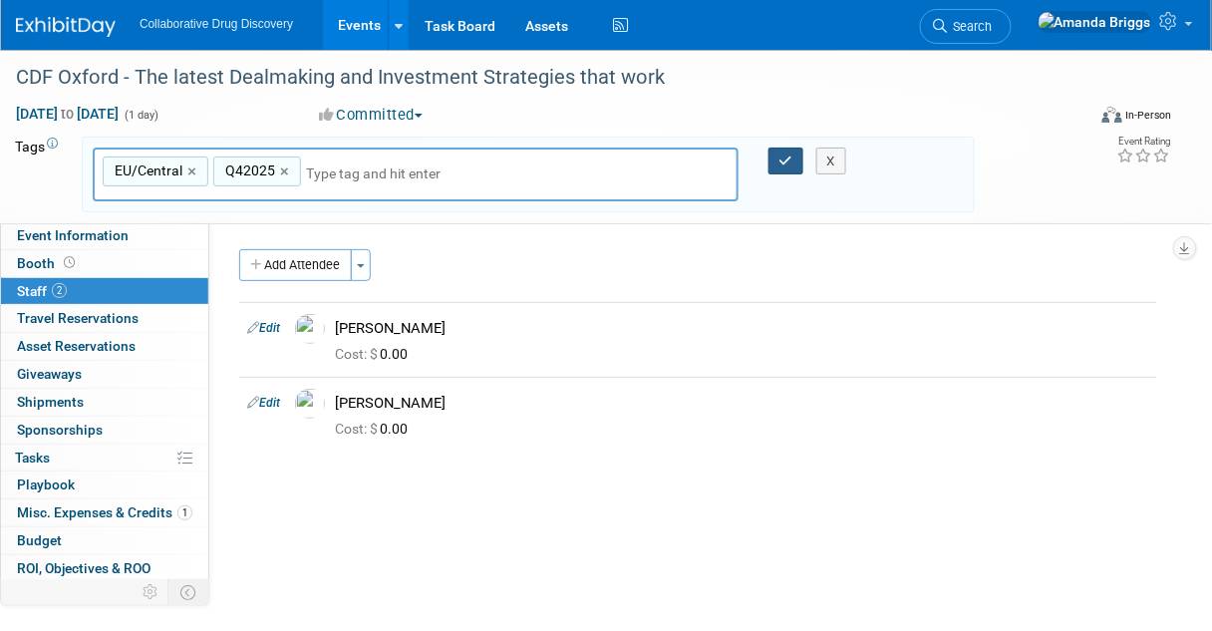
click at [791, 156] on icon "button" at bounding box center [787, 161] width 14 height 13
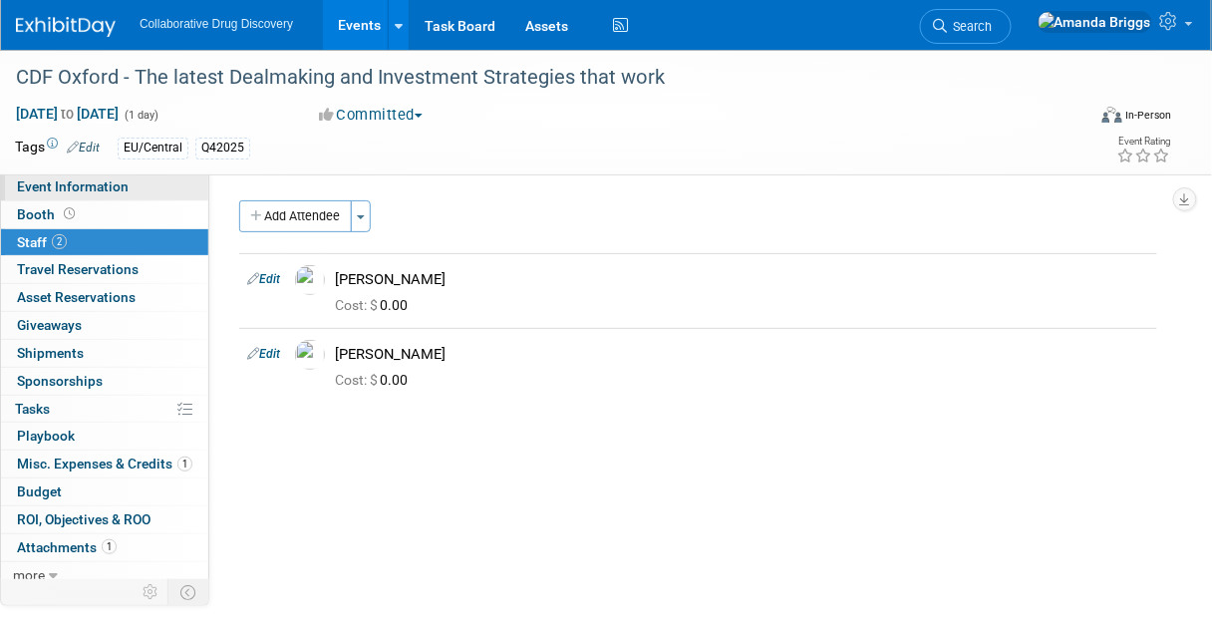
click at [80, 183] on span "Event Information" at bounding box center [73, 186] width 112 height 16
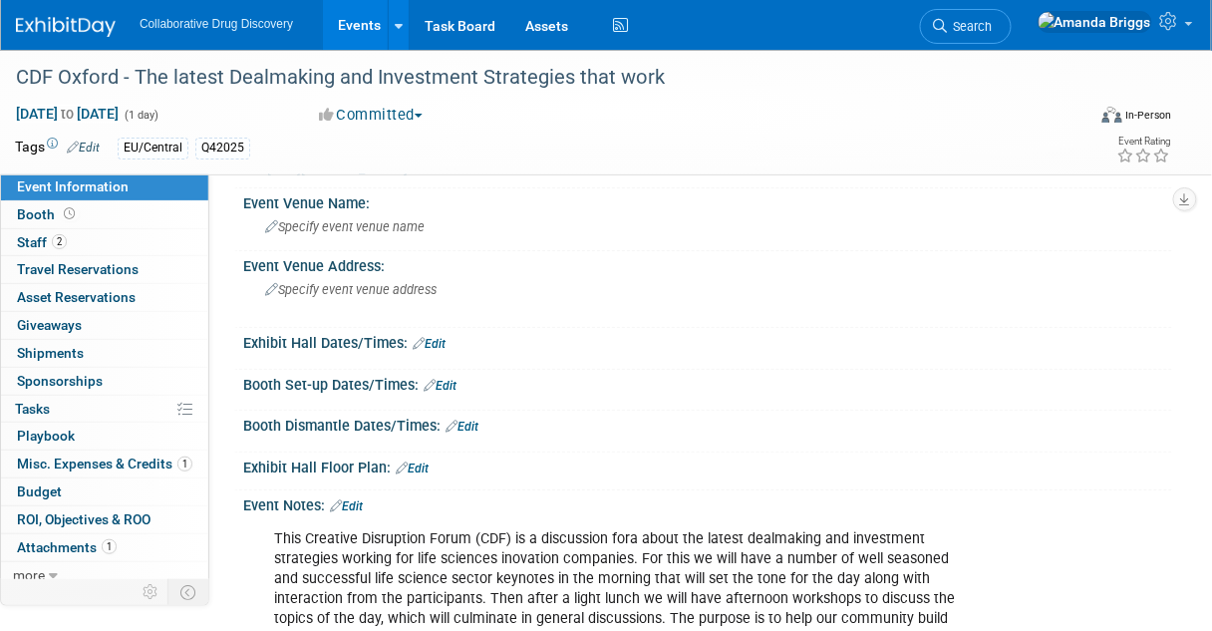
scroll to position [0, 0]
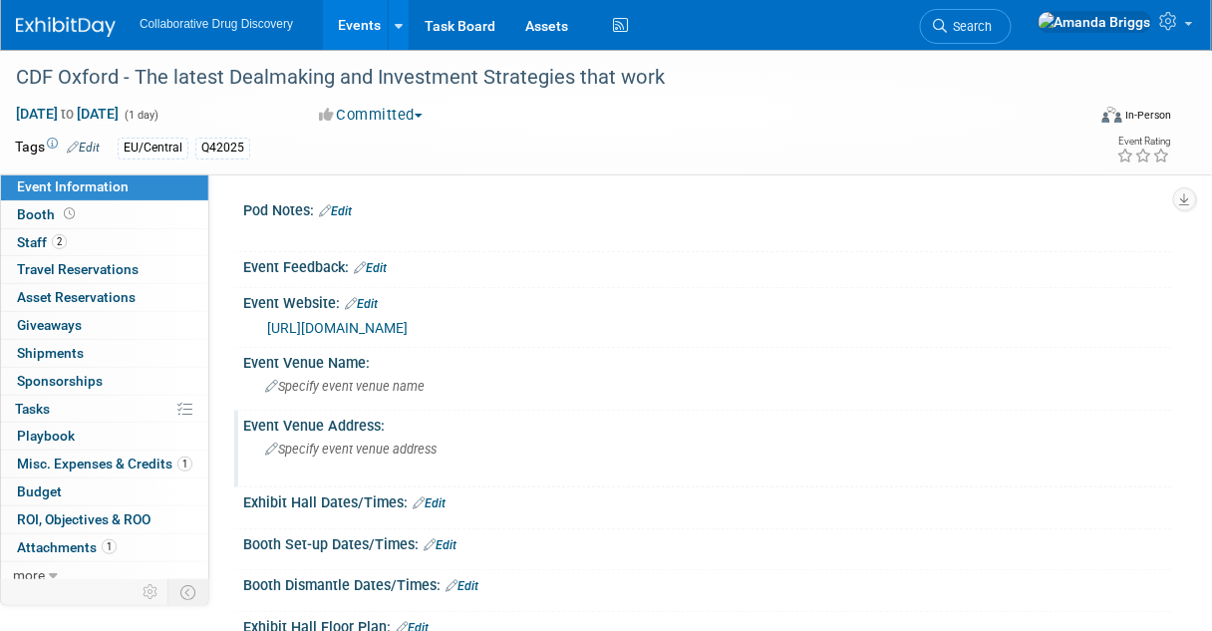
click at [325, 457] on span "Specify event venue address" at bounding box center [350, 449] width 171 height 15
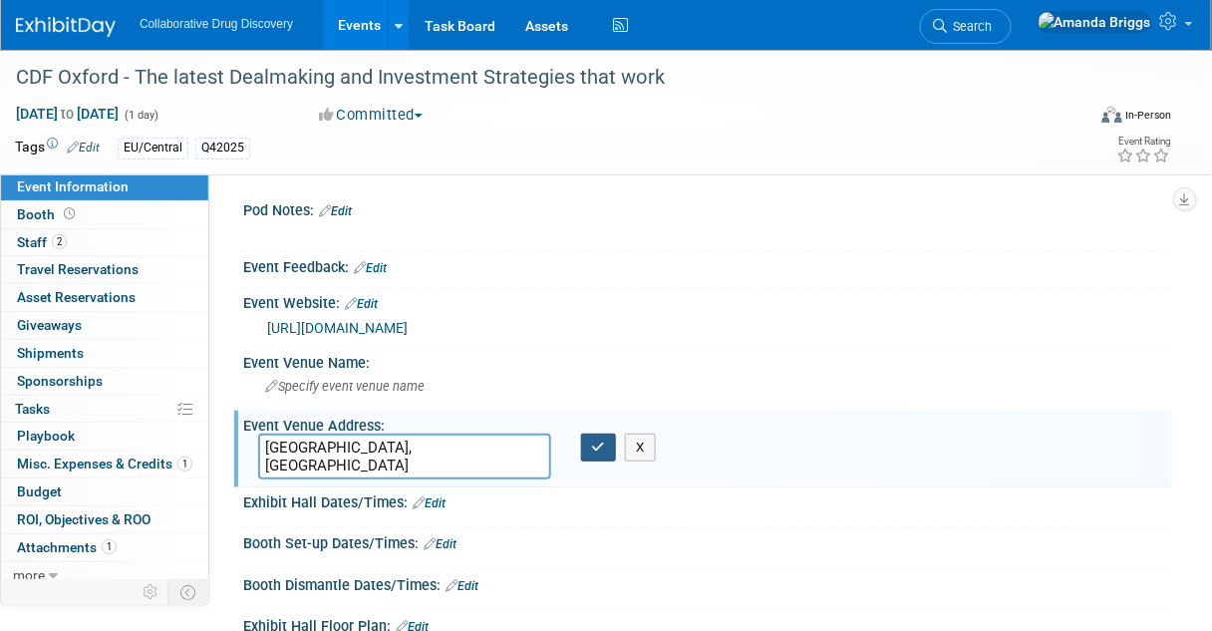
type textarea "[GEOGRAPHIC_DATA], [GEOGRAPHIC_DATA]"
click at [598, 454] on icon "button" at bounding box center [599, 447] width 14 height 13
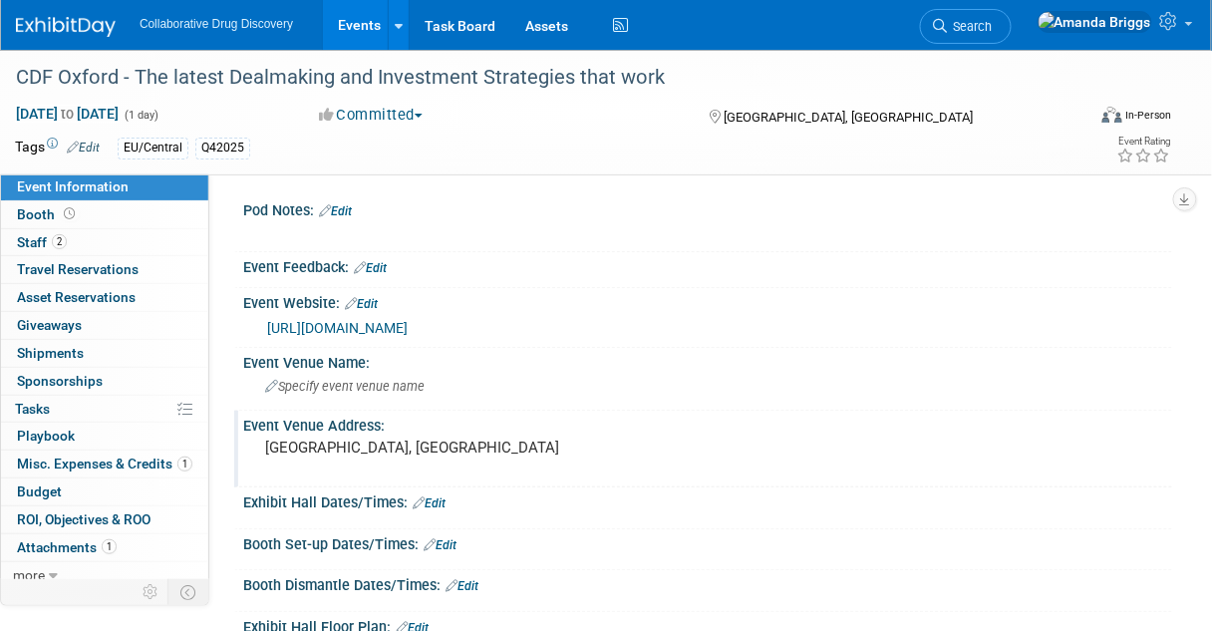
click at [358, 24] on link "Events" at bounding box center [359, 25] width 73 height 50
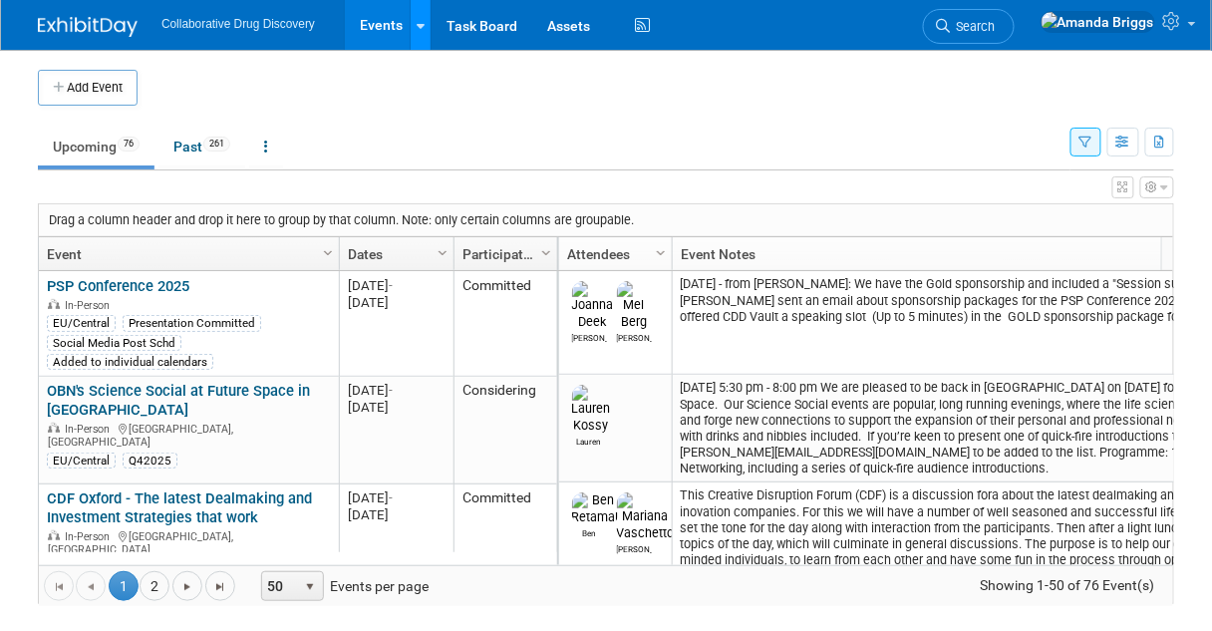
click at [418, 25] on icon at bounding box center [421, 26] width 8 height 13
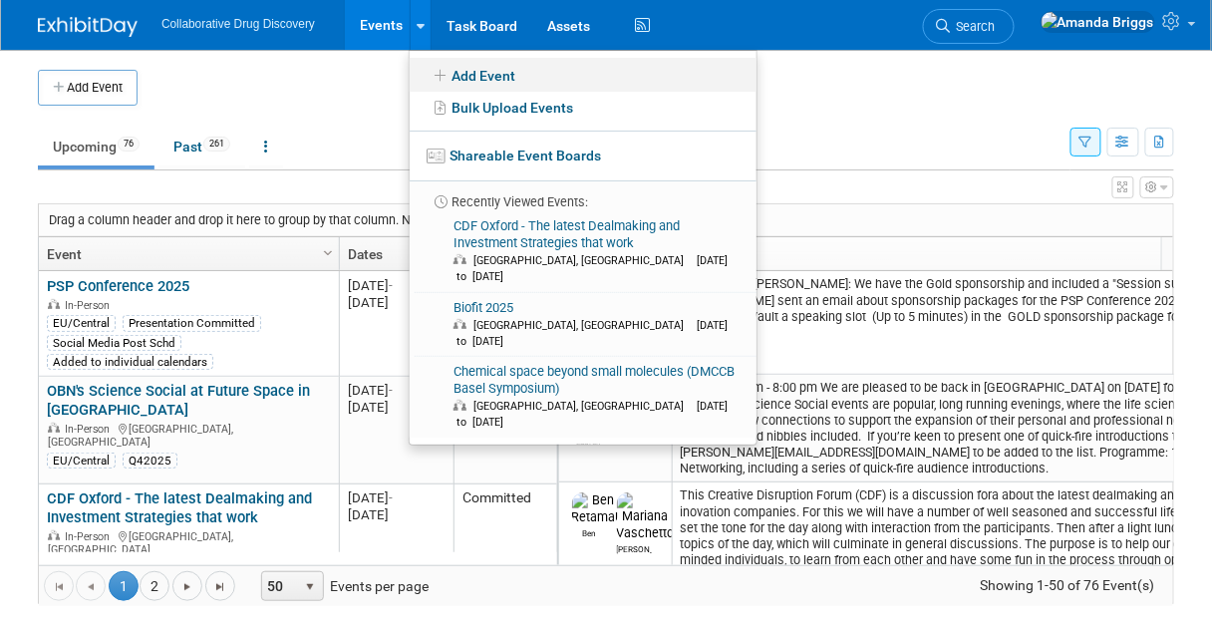
click at [459, 76] on link "Add Event" at bounding box center [583, 75] width 347 height 34
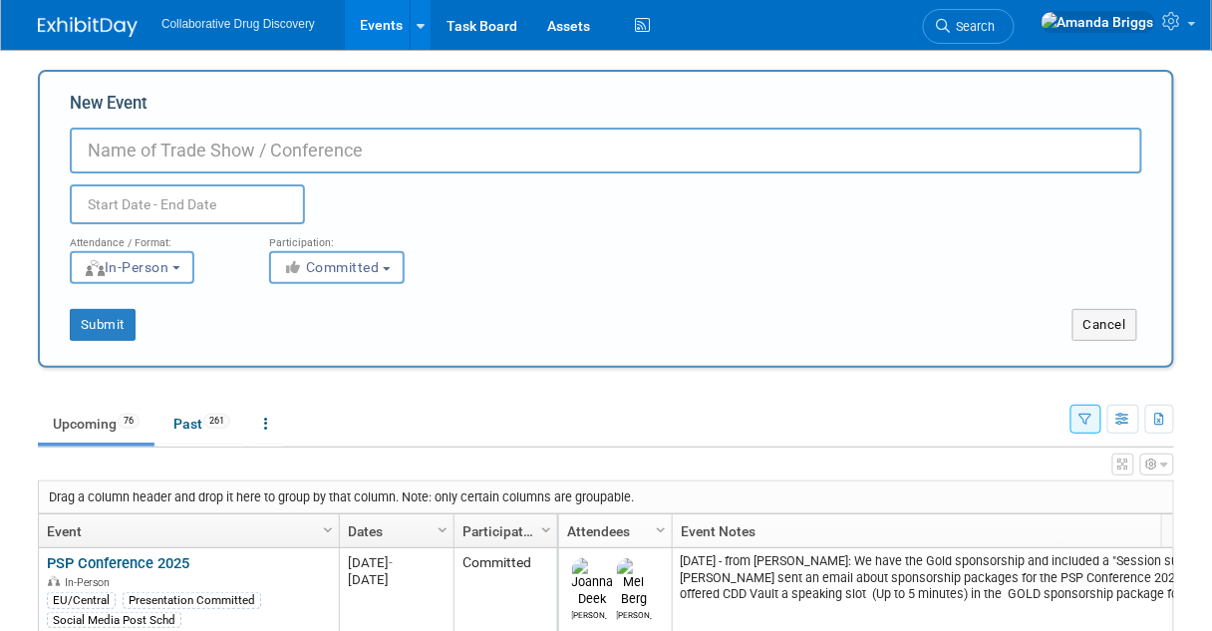
click at [381, 158] on input "New Event" at bounding box center [606, 151] width 1073 height 46
paste input "CDF [GEOGRAPHIC_DATA] [GEOGRAPHIC_DATA] - The Hottest Science trends in Life Sc…"
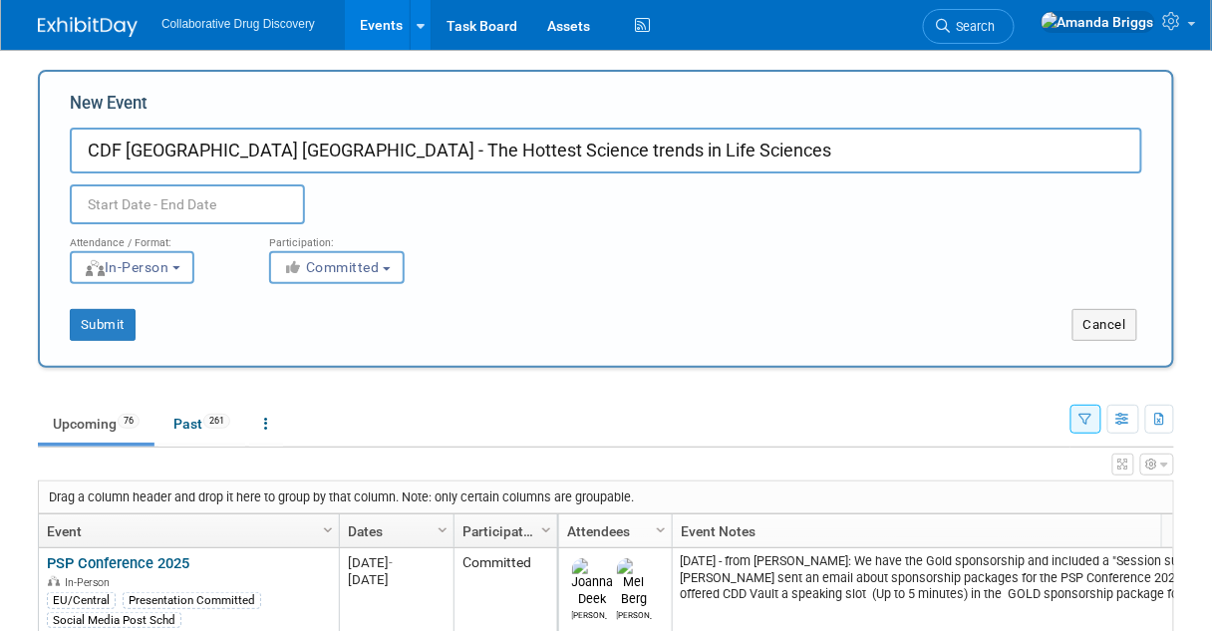
type input "CDF [GEOGRAPHIC_DATA] [GEOGRAPHIC_DATA] - The Hottest Science trends in Life Sc…"
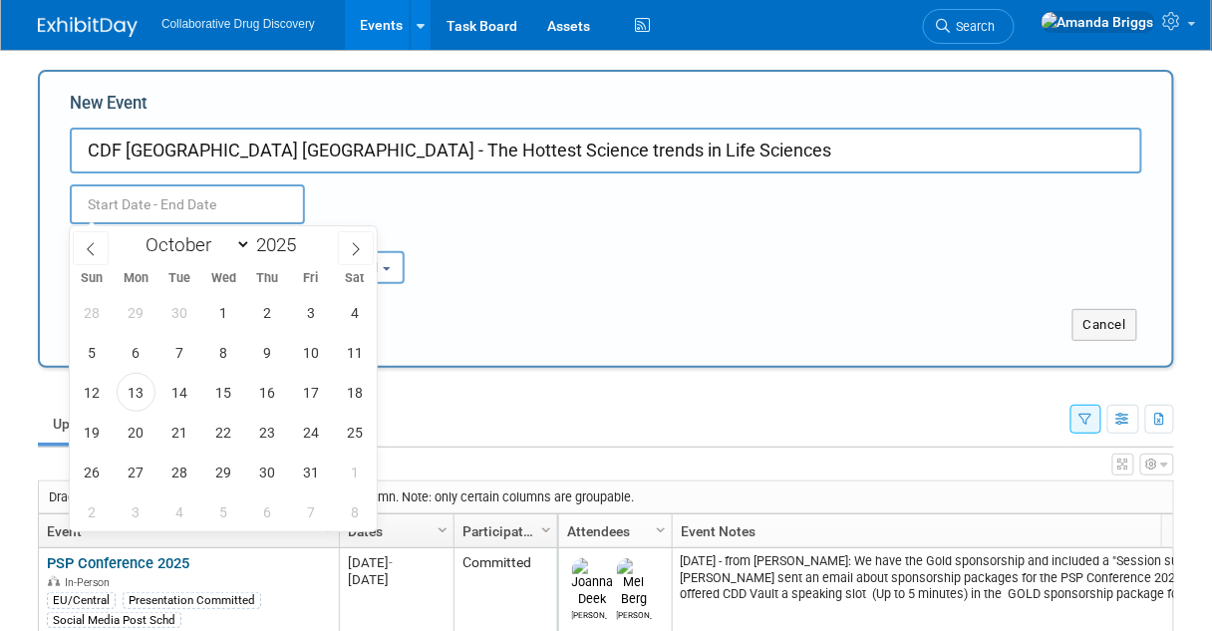
click at [264, 198] on input "text" at bounding box center [187, 204] width 235 height 40
click at [302, 390] on span "17" at bounding box center [311, 392] width 39 height 39
type input "[DATE] to [DATE]"
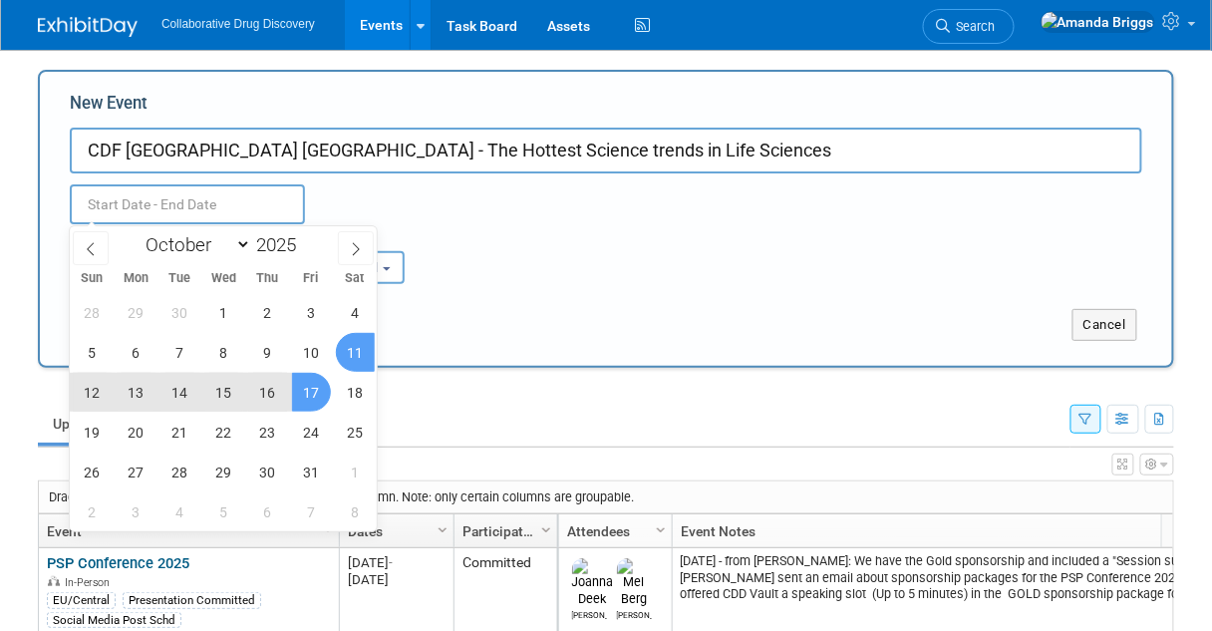
type input "[DATE] to [DATE]"
click at [463, 271] on div "Attendance / Format: <img src="[URL][DOMAIN_NAME]" style="width: 19px; margin-t…" at bounding box center [606, 254] width 1103 height 60
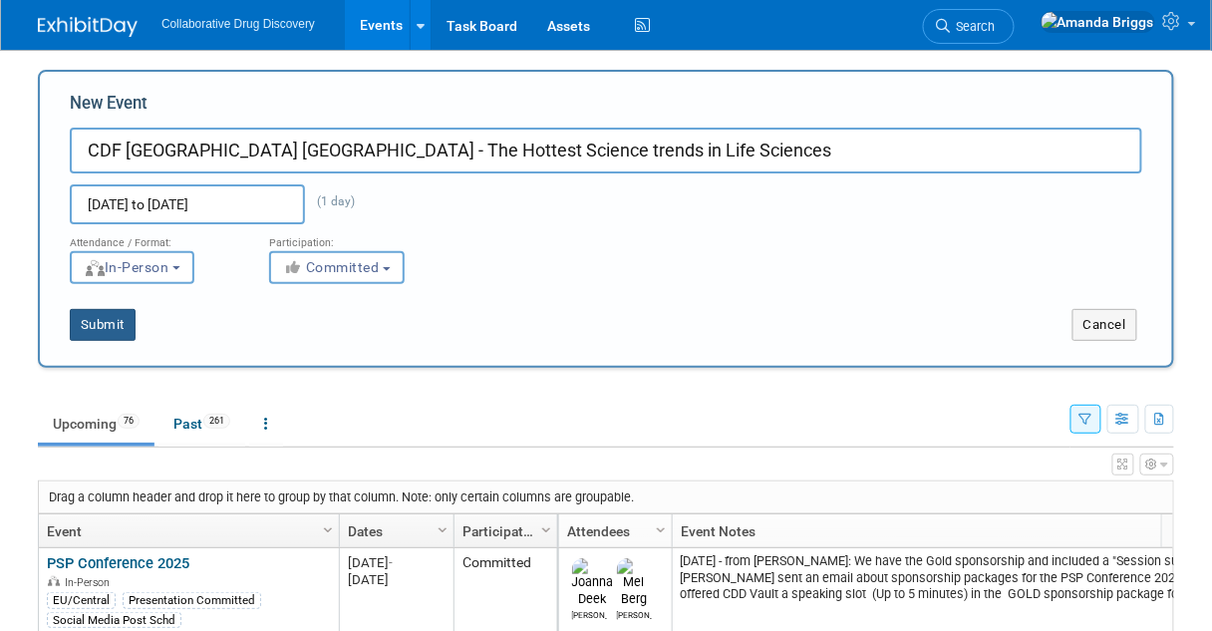
click at [103, 324] on button "Submit" at bounding box center [103, 325] width 66 height 32
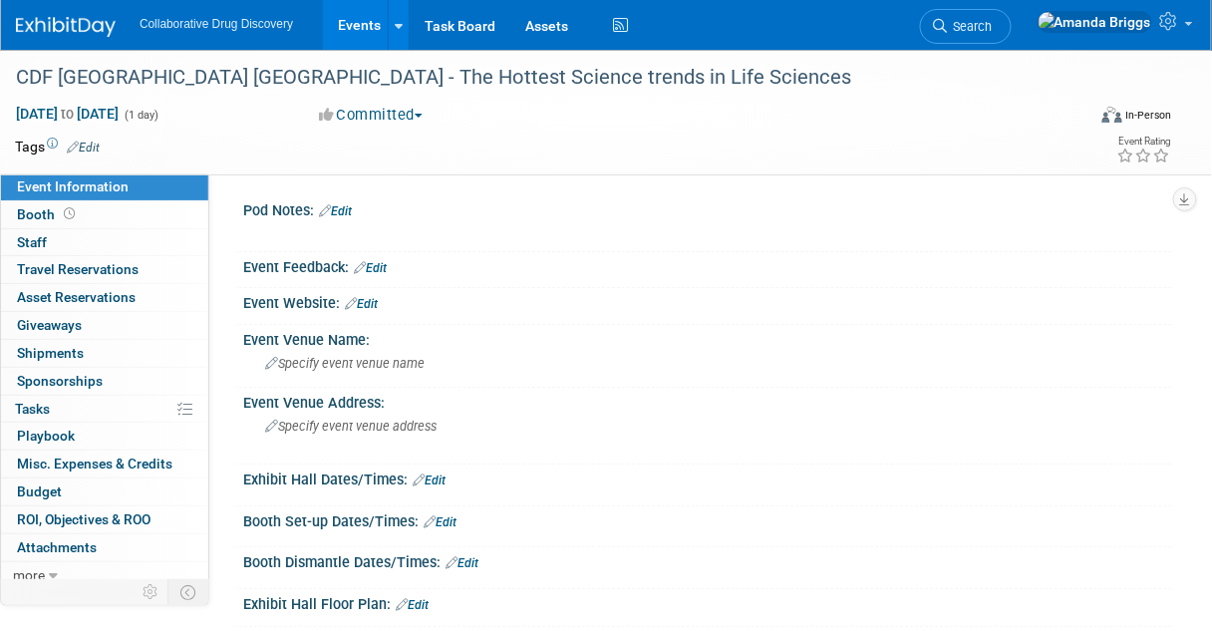
click at [92, 150] on link "Edit" at bounding box center [83, 148] width 33 height 14
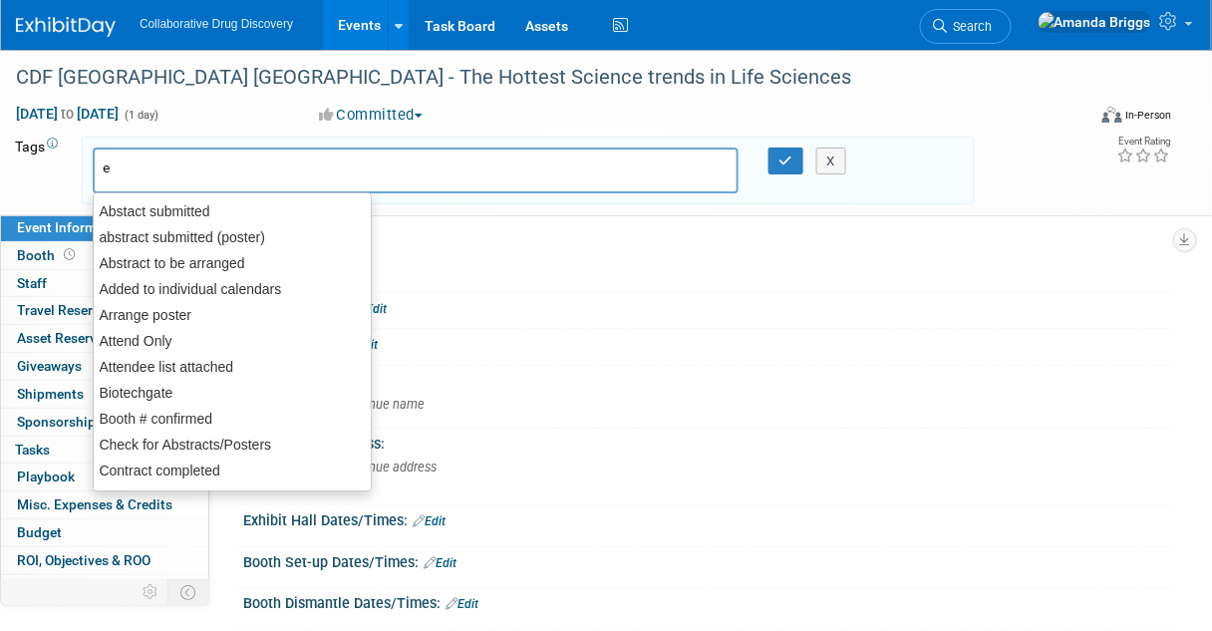
type input "eu"
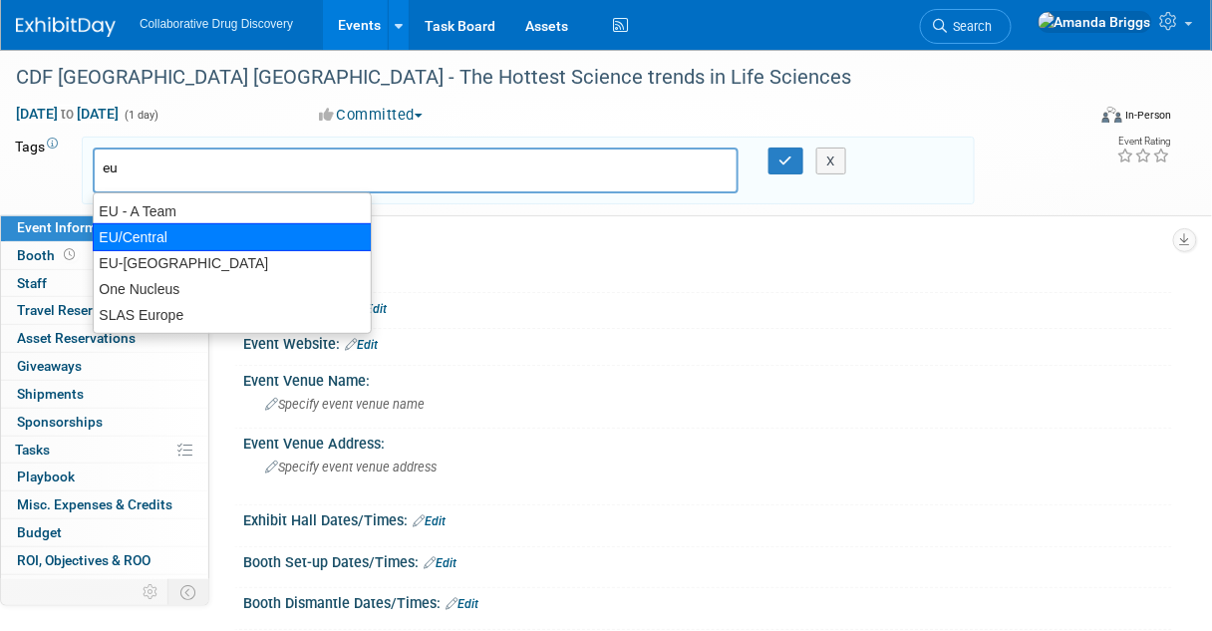
click at [165, 227] on div "EU/Central" at bounding box center [232, 237] width 279 height 28
type input "EU/Central"
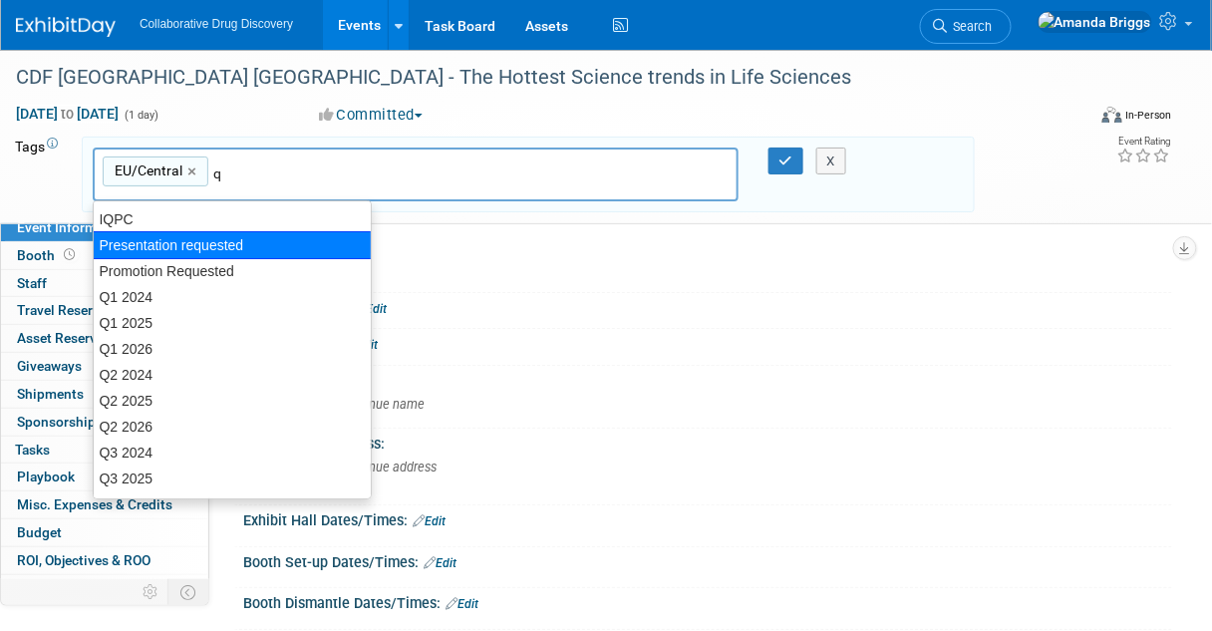
type input "q4"
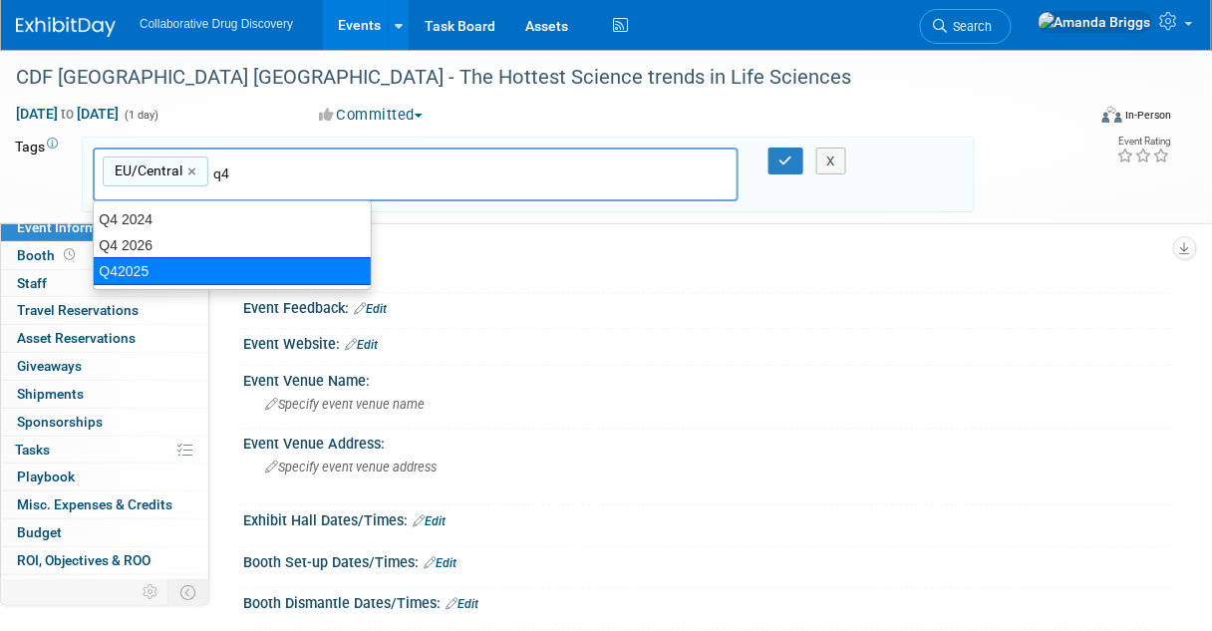
click at [169, 259] on div "Q42025" at bounding box center [232, 271] width 279 height 28
type input "EU/Central, Q42025"
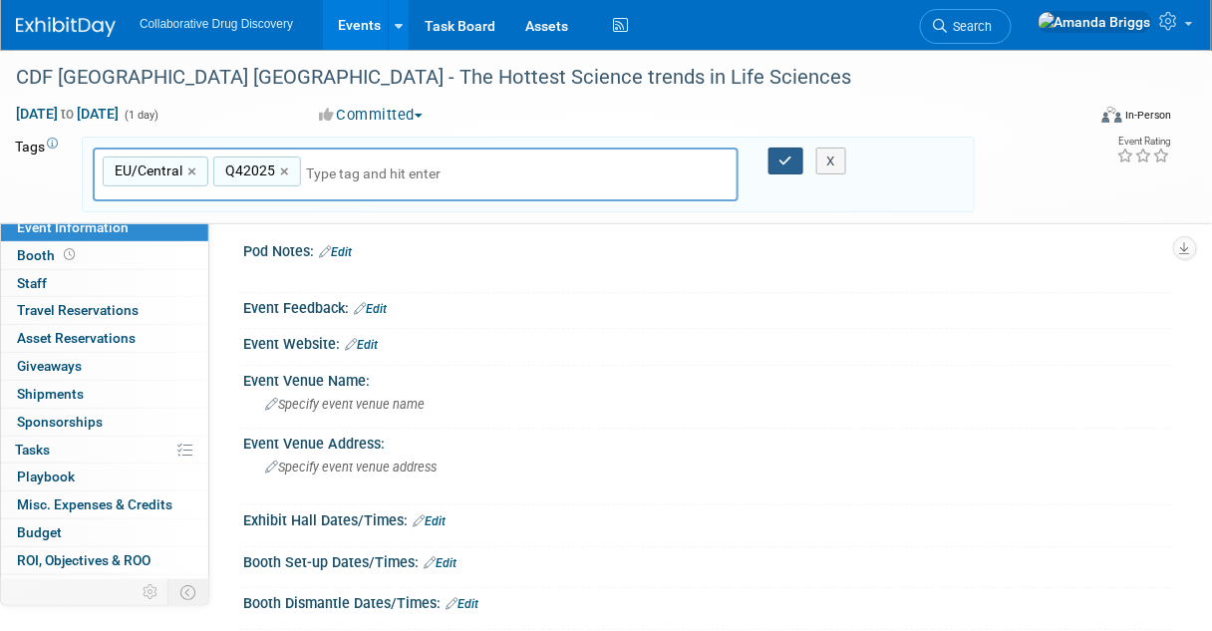
click at [792, 165] on icon "button" at bounding box center [787, 161] width 14 height 13
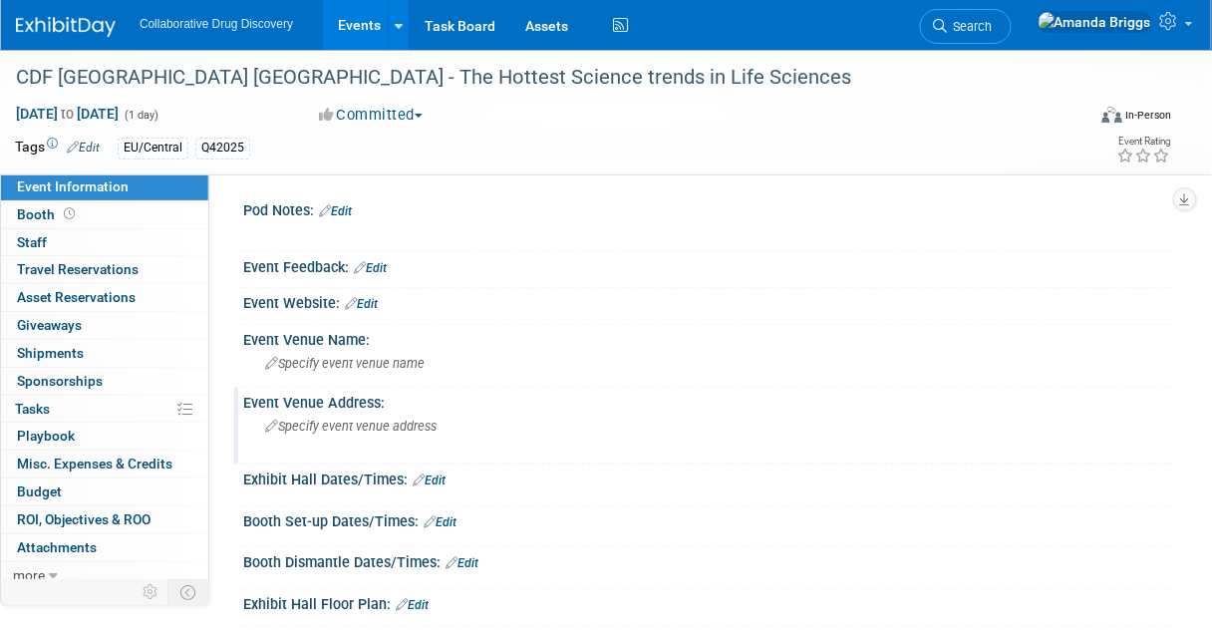
click at [280, 419] on span "Specify event venue address" at bounding box center [350, 426] width 171 height 15
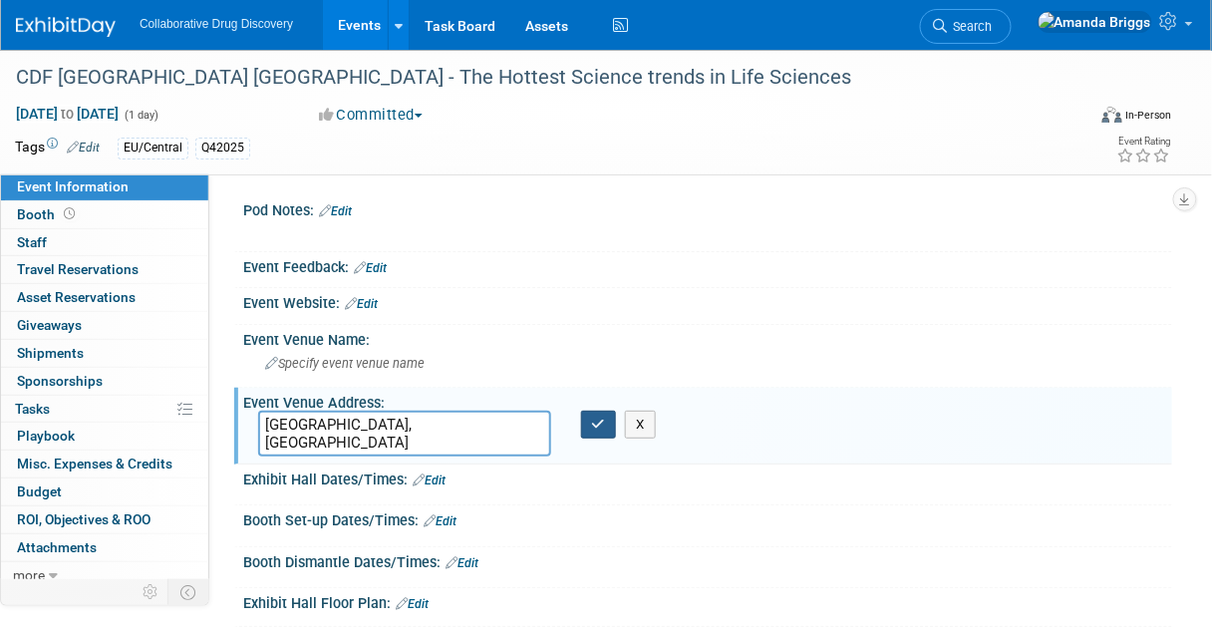
type textarea "London, UK"
click at [590, 427] on button "button" at bounding box center [599, 425] width 36 height 28
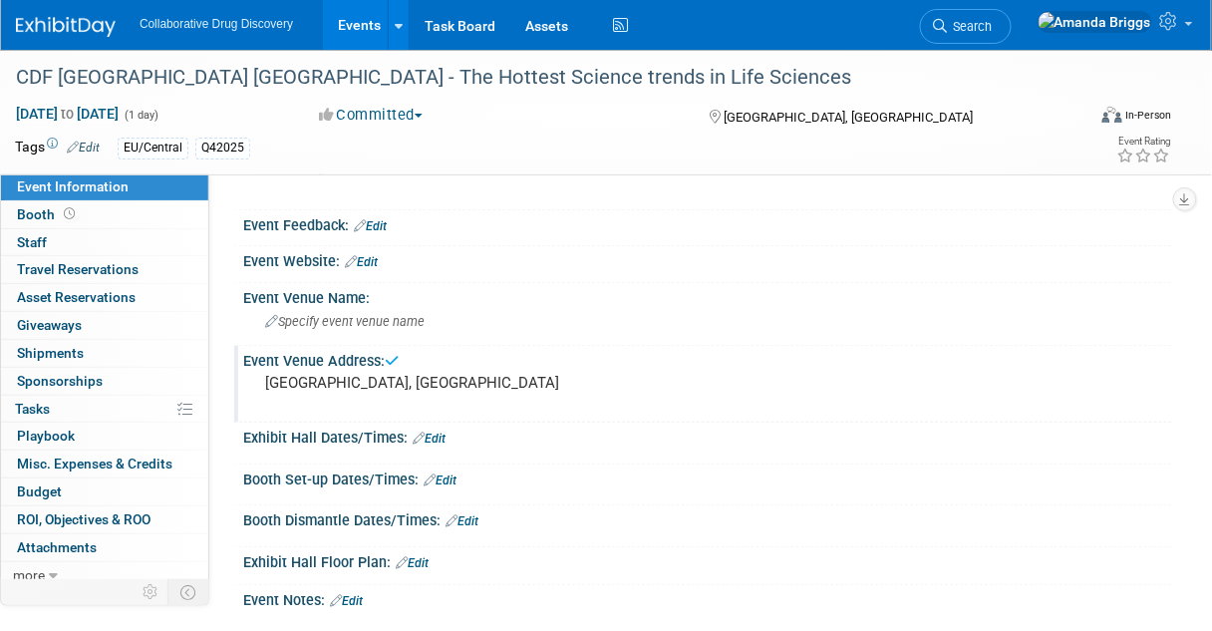
scroll to position [80, 0]
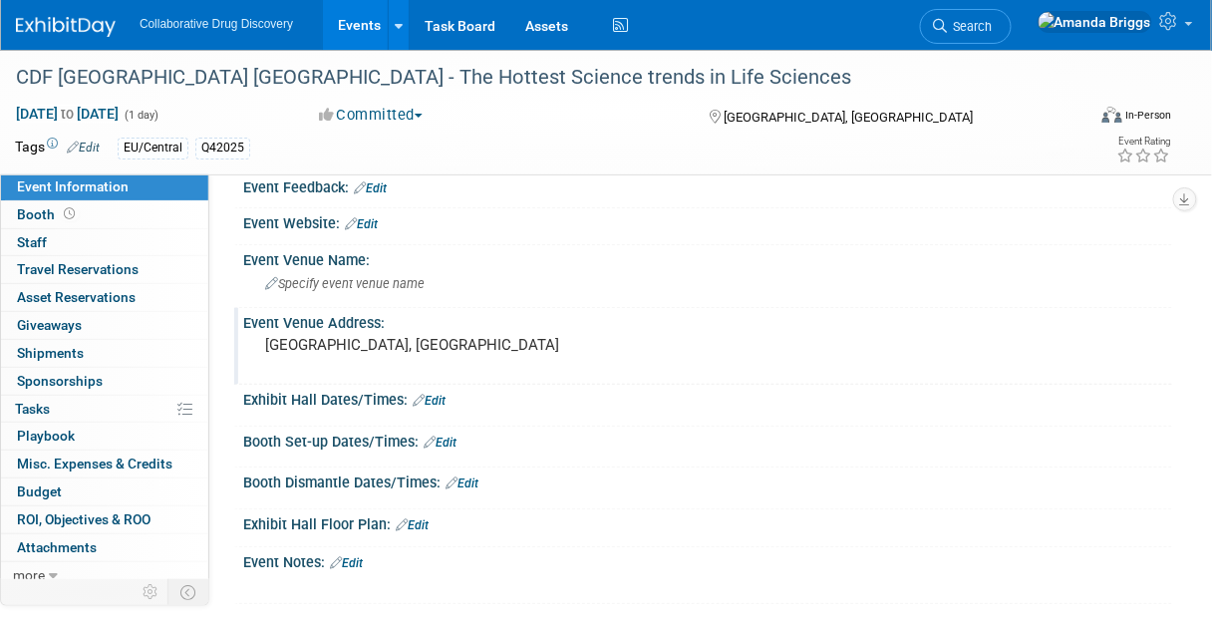
click at [367, 222] on link "Edit" at bounding box center [361, 224] width 33 height 14
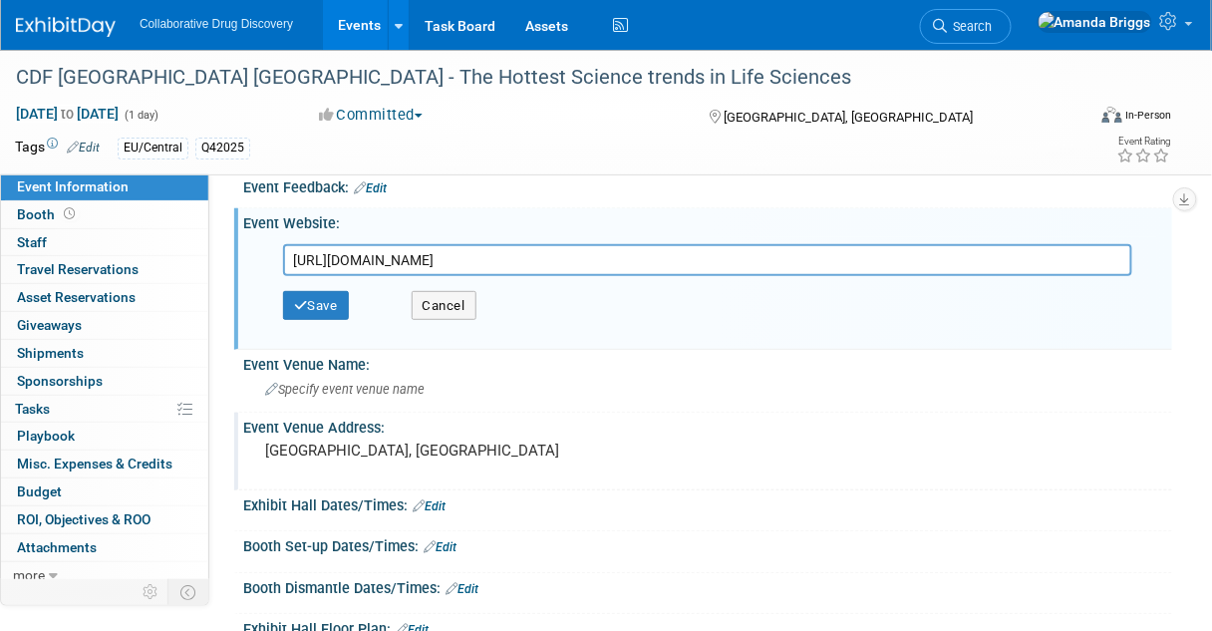
scroll to position [0, 26]
type input "https://www.eventbrite.co.uk/e/cdf-white-city-london-the-hottest-science-trends…"
click at [338, 304] on button "Save" at bounding box center [316, 306] width 66 height 30
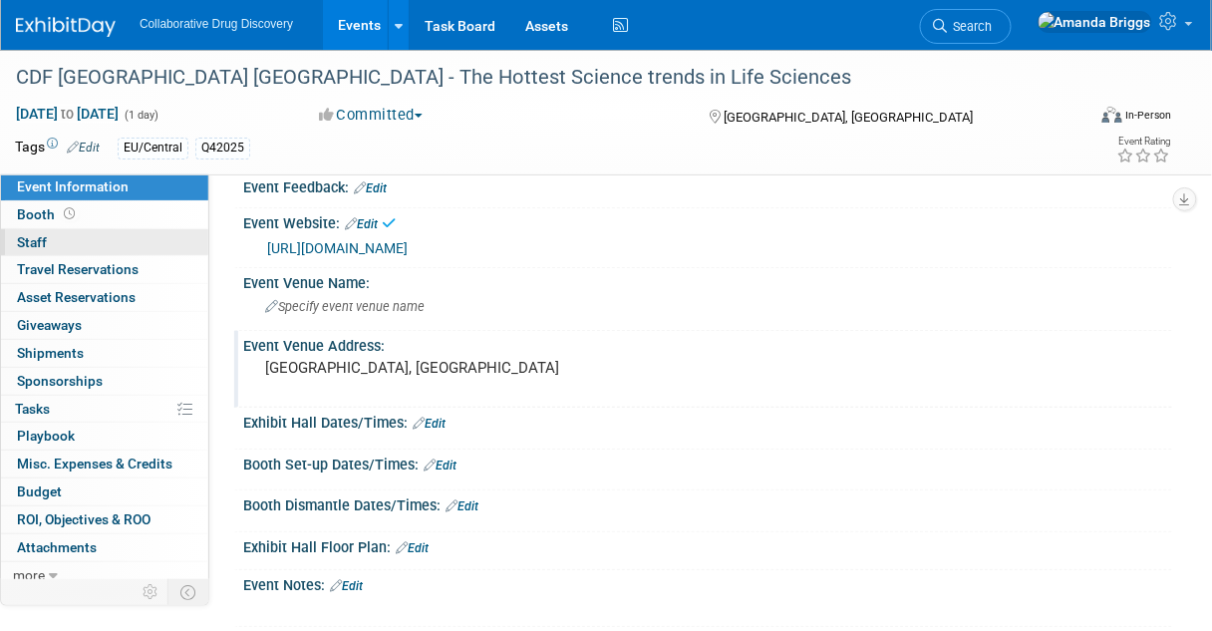
click at [35, 244] on span "Staff 0" at bounding box center [32, 242] width 30 height 16
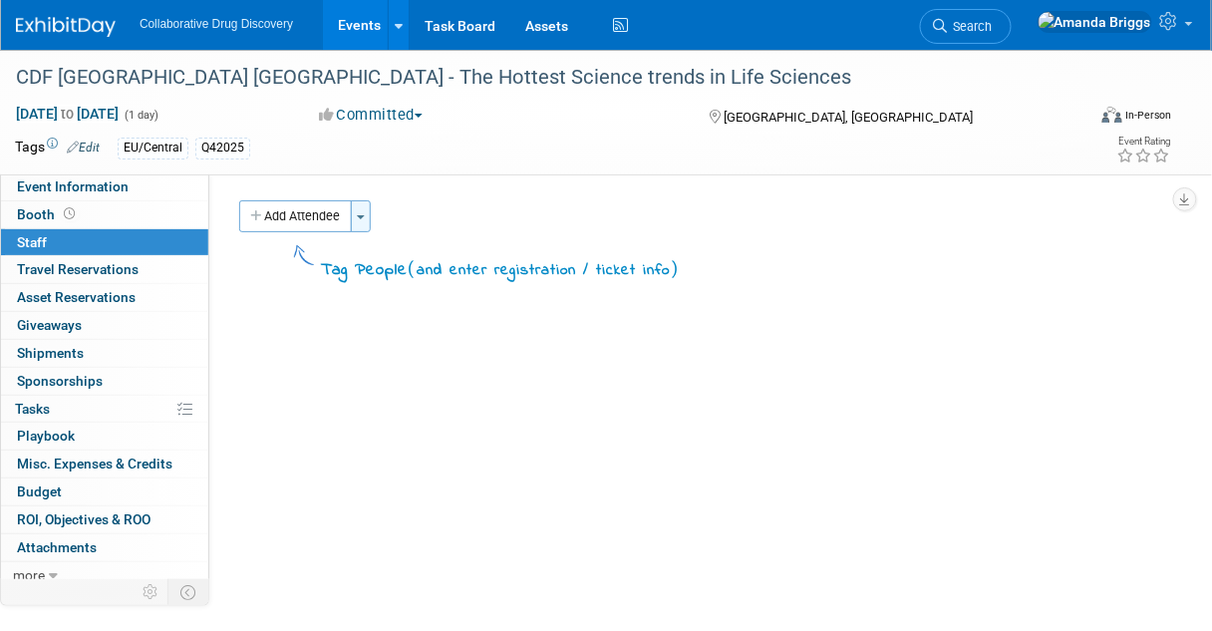
click at [370, 217] on button "Toggle Dropdown" at bounding box center [361, 216] width 20 height 32
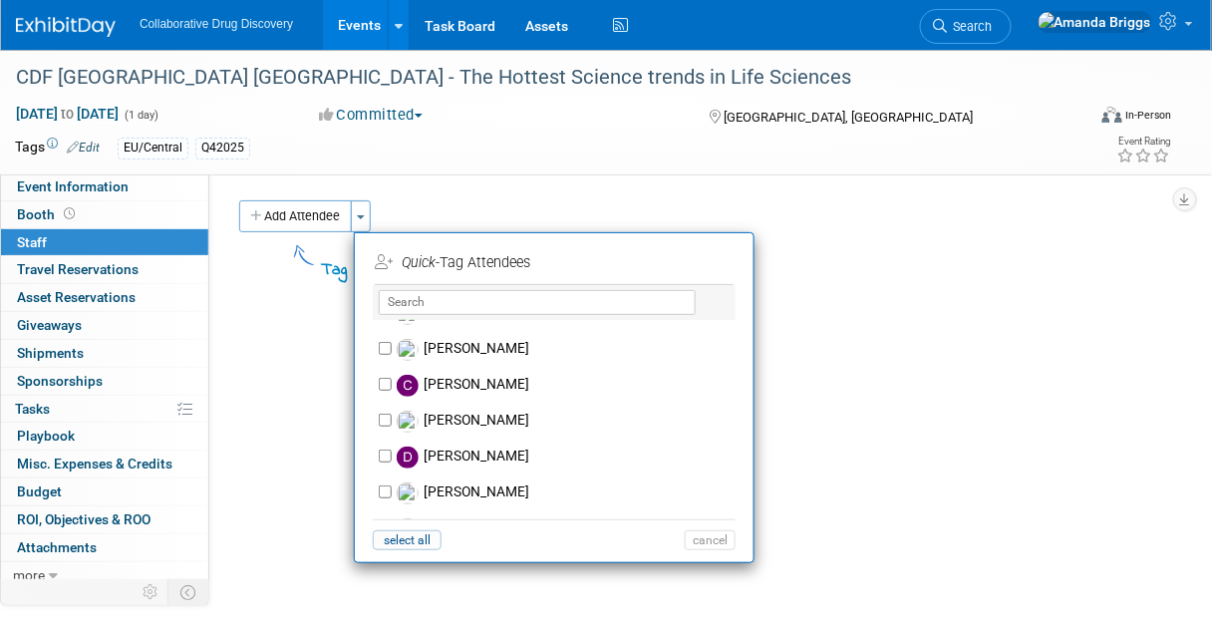
scroll to position [80, 0]
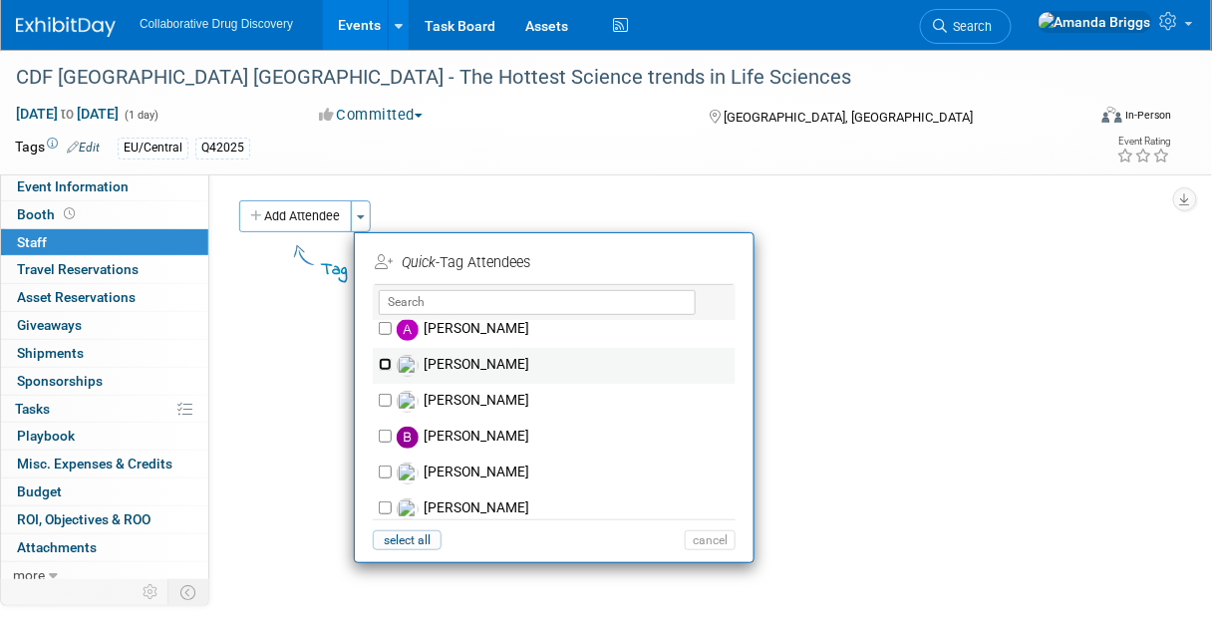
click at [385, 361] on input "Ben Retamal" at bounding box center [385, 364] width 13 height 13
checkbox input "true"
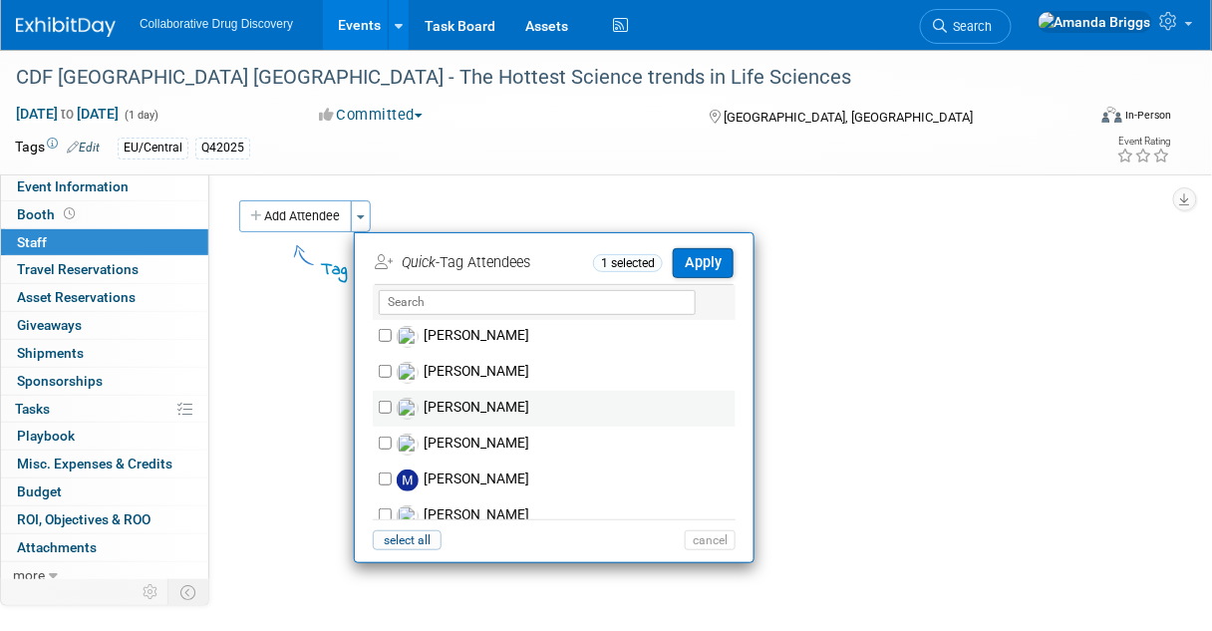
scroll to position [1196, 0]
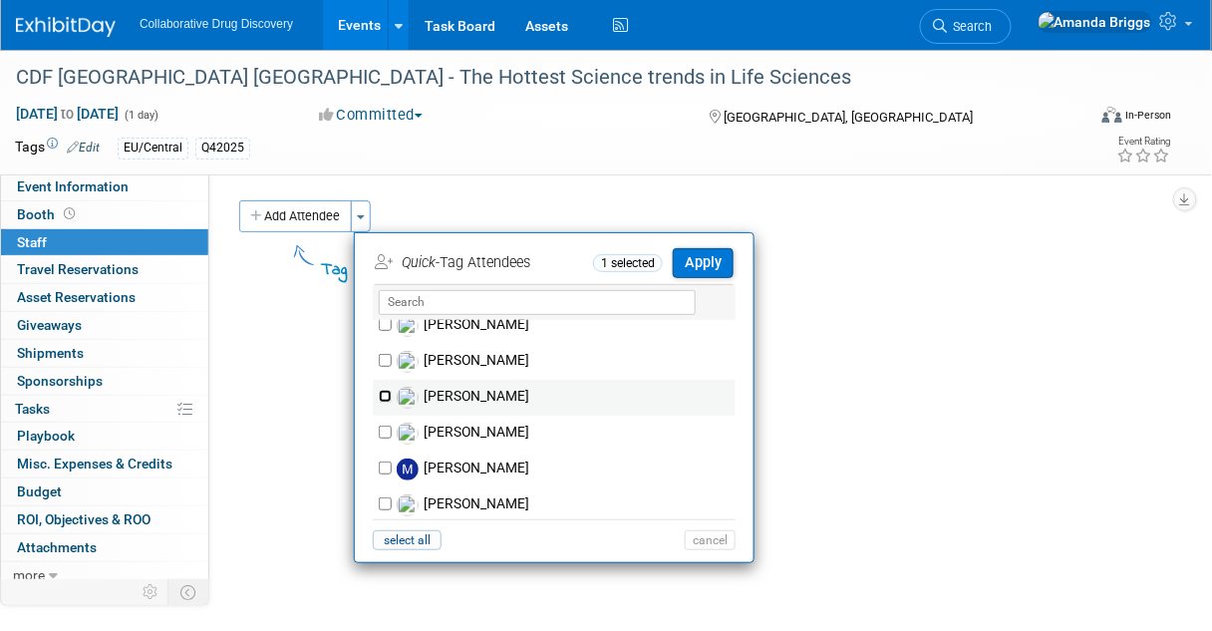
click at [386, 395] on input "Mariana Vaschetto" at bounding box center [385, 396] width 13 height 13
checkbox input "true"
click at [700, 265] on button "Apply" at bounding box center [703, 262] width 61 height 29
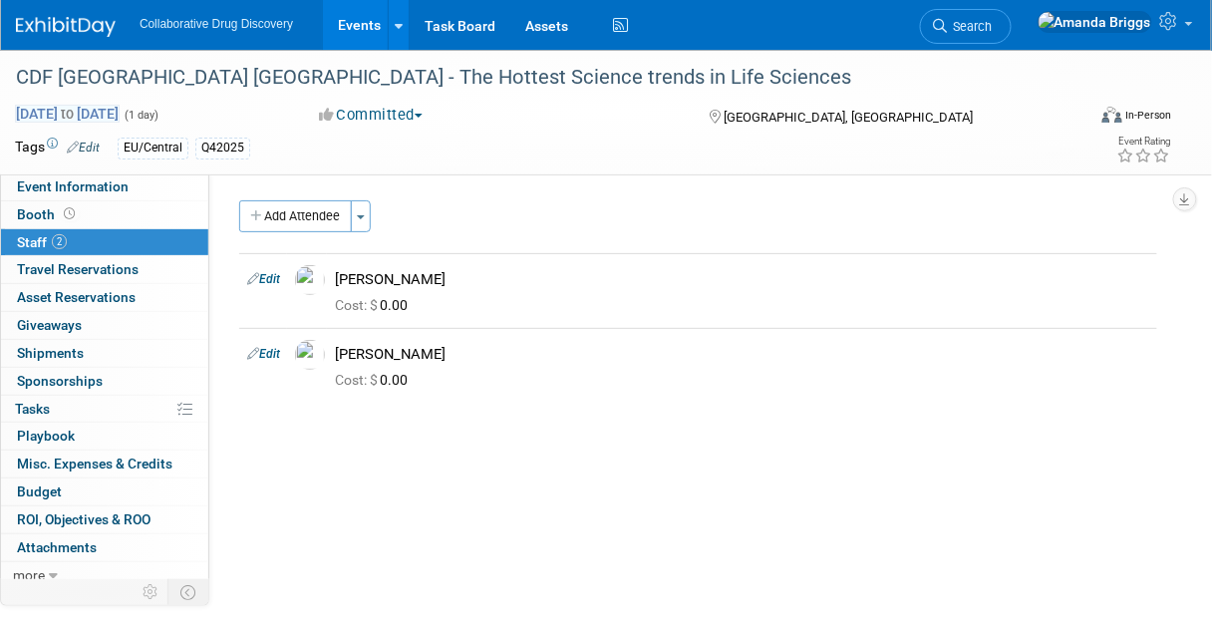
click at [120, 113] on span "Oct 17, 2025 to Oct 17, 2025" at bounding box center [67, 114] width 105 height 18
type input "Oct 17, 2025"
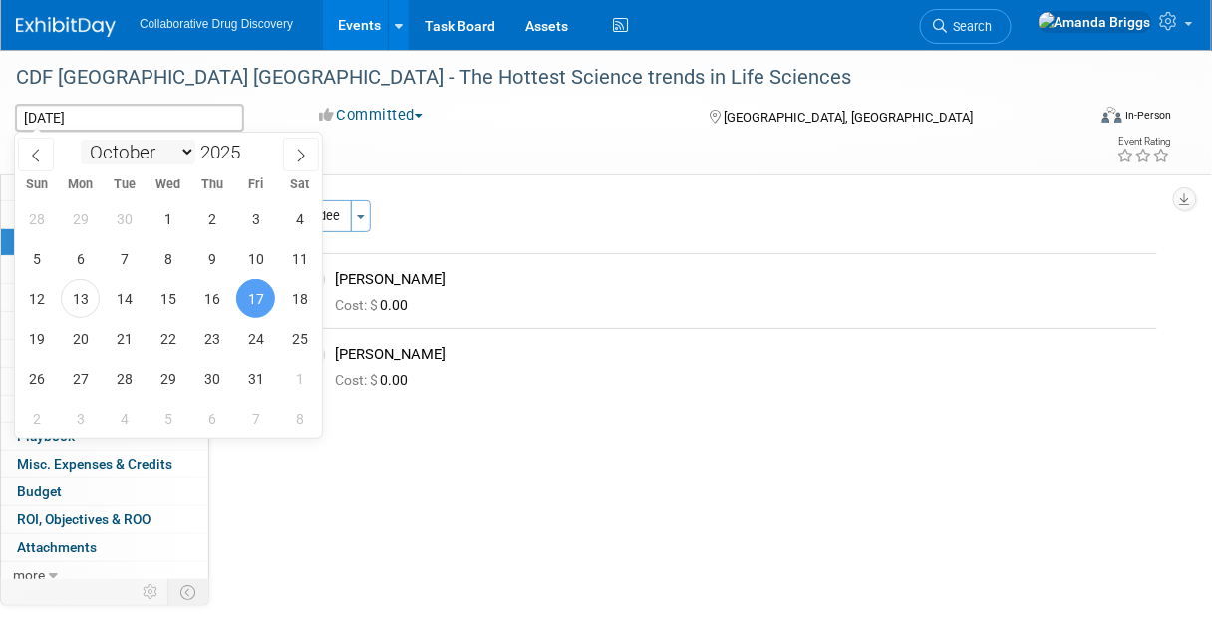
click at [188, 151] on select "January February March April May June July August September October November De…" at bounding box center [138, 152] width 115 height 25
select select "10"
click at [81, 140] on select "January February March April May June July August September October November De…" at bounding box center [138, 152] width 115 height 25
click at [87, 345] on span "17" at bounding box center [80, 338] width 39 height 39
type input "[DATE]"
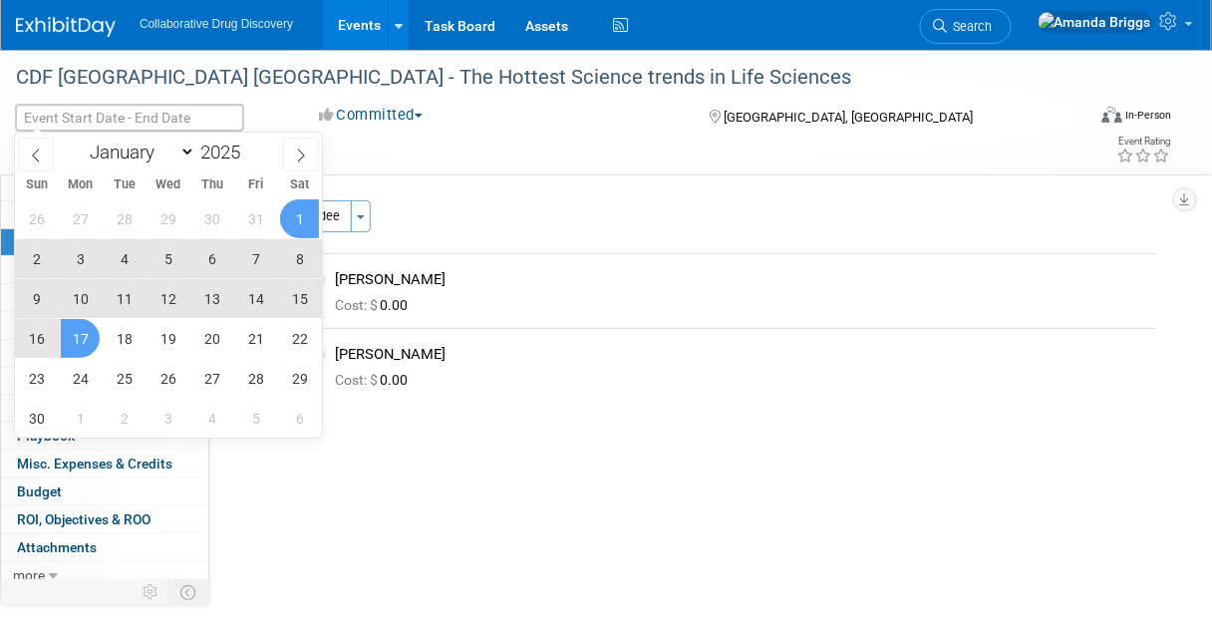
click at [284, 113] on div "Oct 17, 2025 to Oct 17, 2025 (1 day)" at bounding box center [148, 118] width 297 height 28
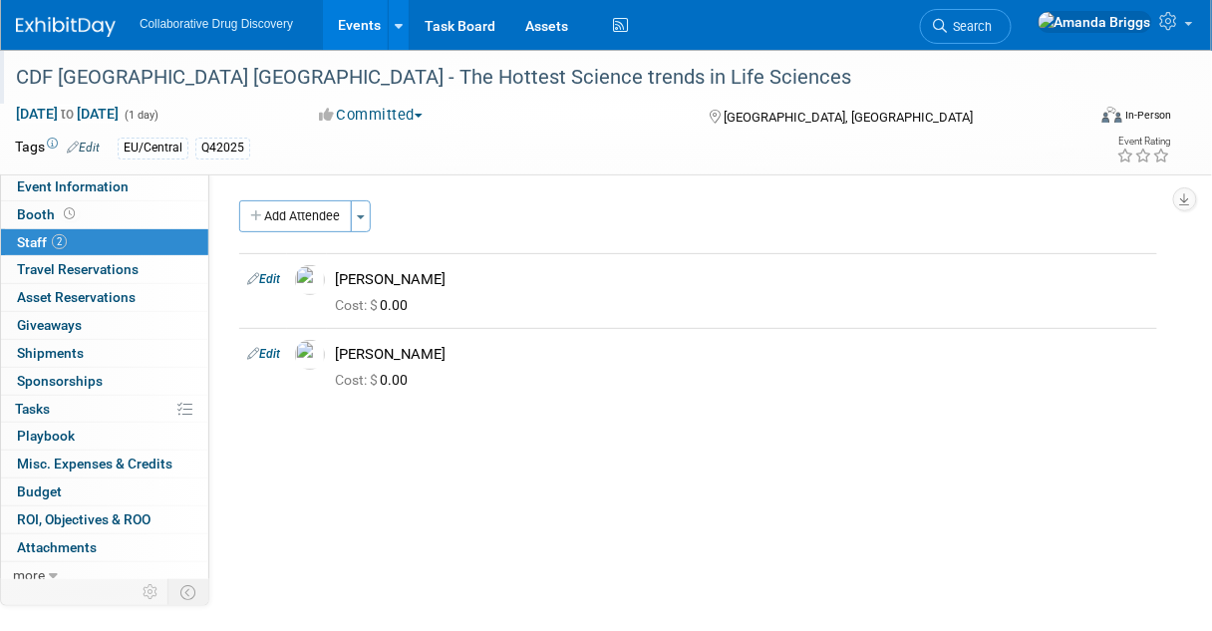
click at [450, 88] on div "CDF [GEOGRAPHIC_DATA] [GEOGRAPHIC_DATA] - The Hottest Science trends in Life Sc…" at bounding box center [541, 78] width 1065 height 36
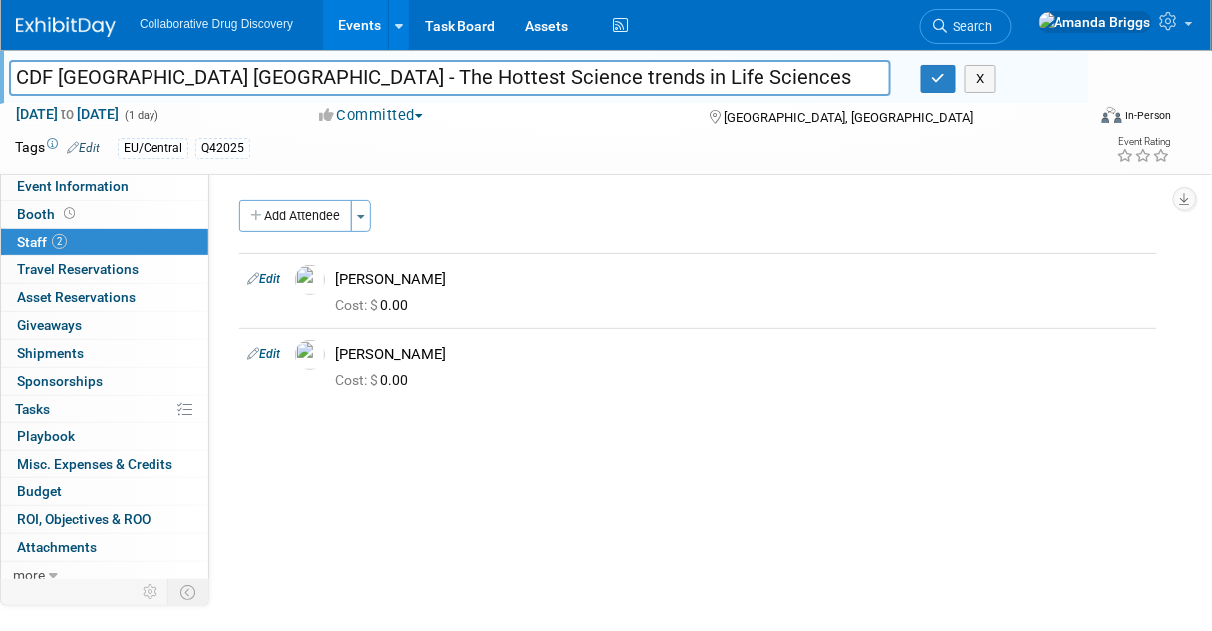
drag, startPoint x: 670, startPoint y: 76, endPoint x: 0, endPoint y: 101, distance: 670.5
click at [0, 101] on div "CDF White City London - The Hottest Science trends in Life Sciences CDF White C…" at bounding box center [544, 77] width 1089 height 54
click at [96, 148] on link "Edit" at bounding box center [83, 148] width 33 height 14
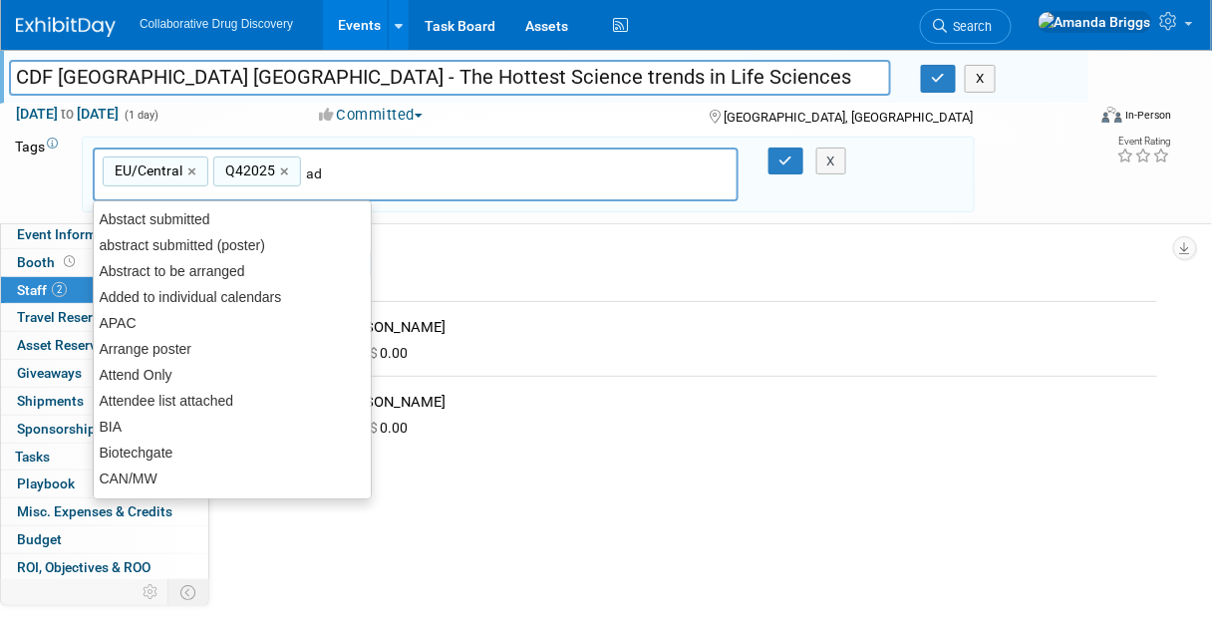
type input "add"
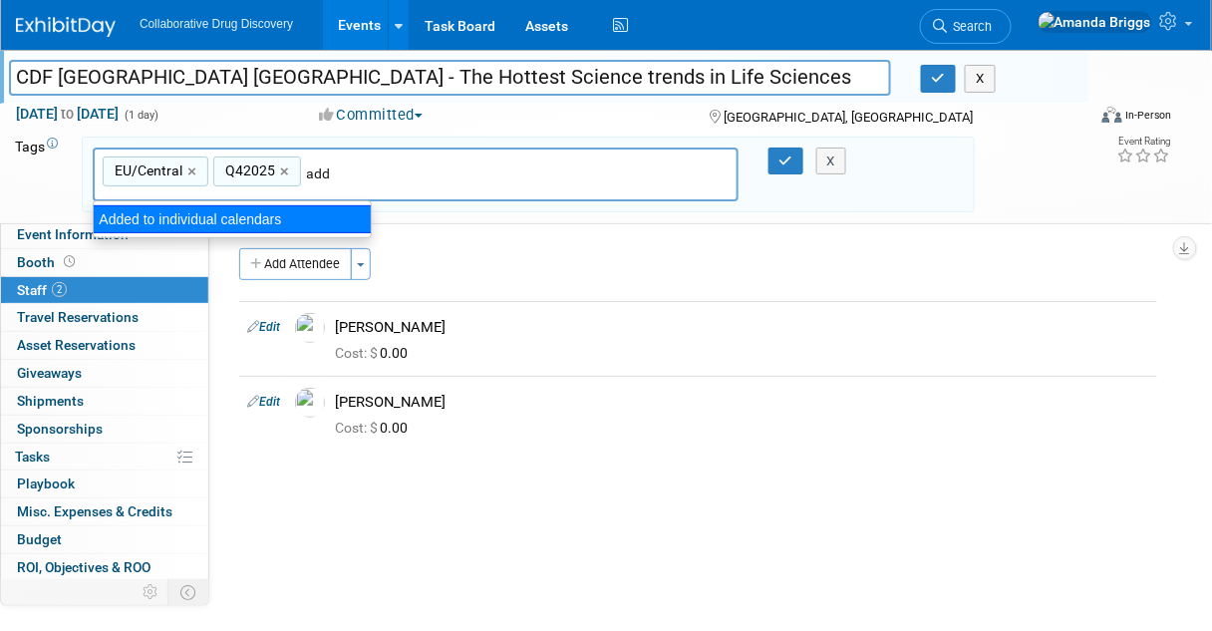
click at [167, 220] on div "Added to individual calendars" at bounding box center [232, 219] width 279 height 28
type input "EU/Central, Q42025, Added to individual calendars"
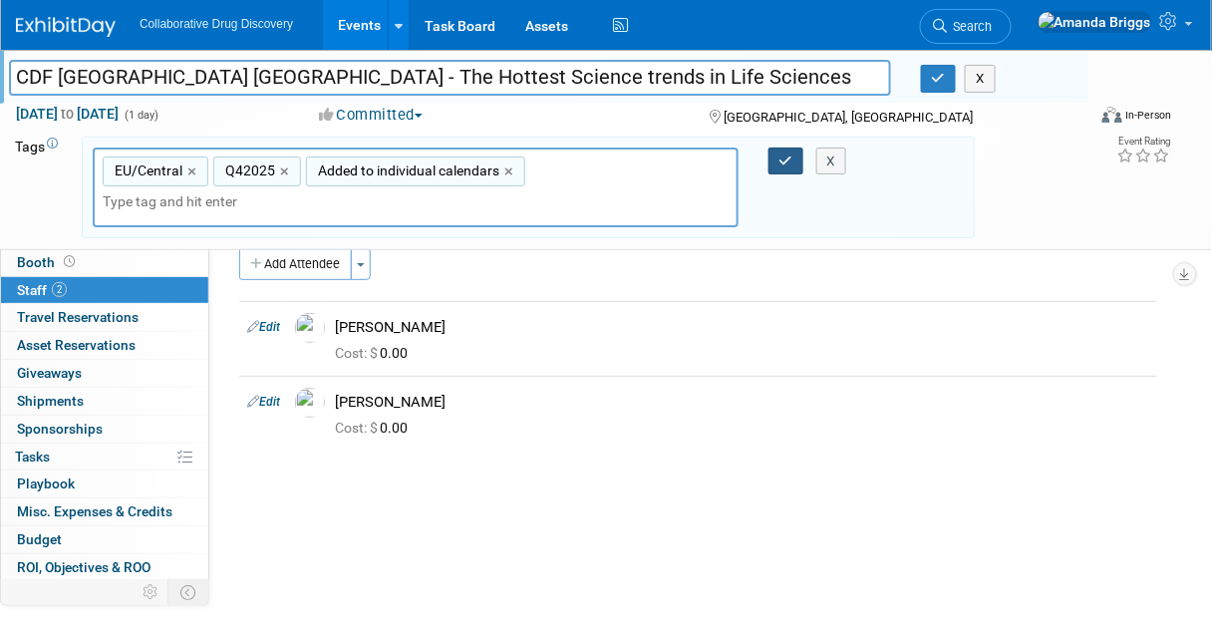
click at [789, 156] on icon "button" at bounding box center [787, 161] width 14 height 13
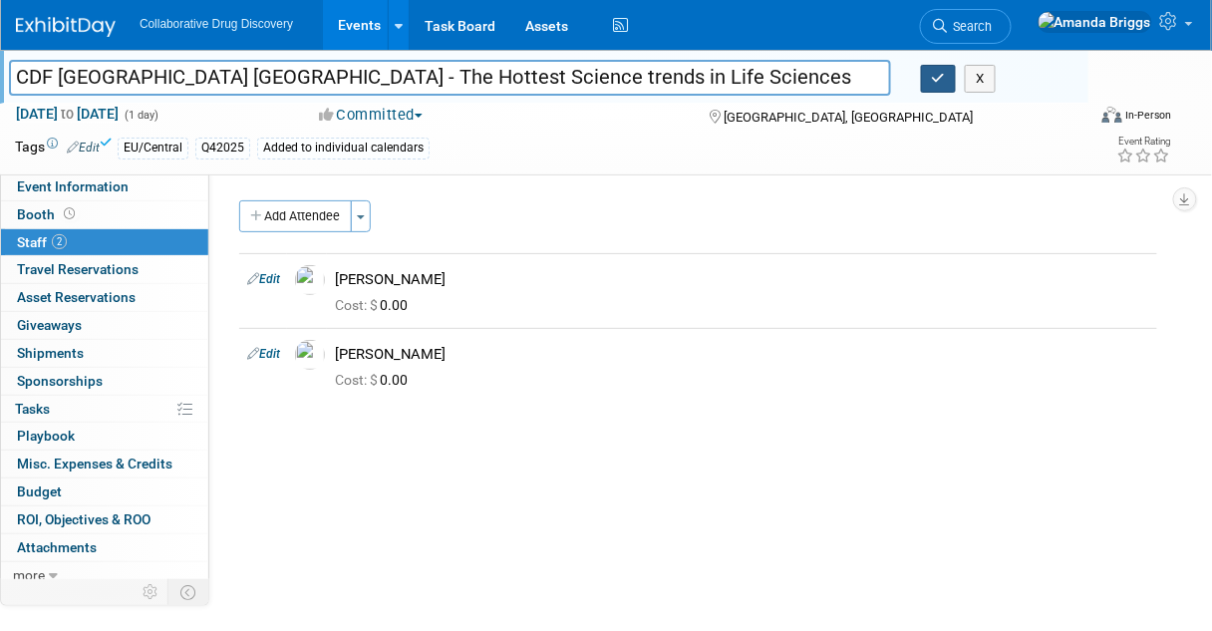
click at [939, 83] on icon "button" at bounding box center [939, 78] width 14 height 13
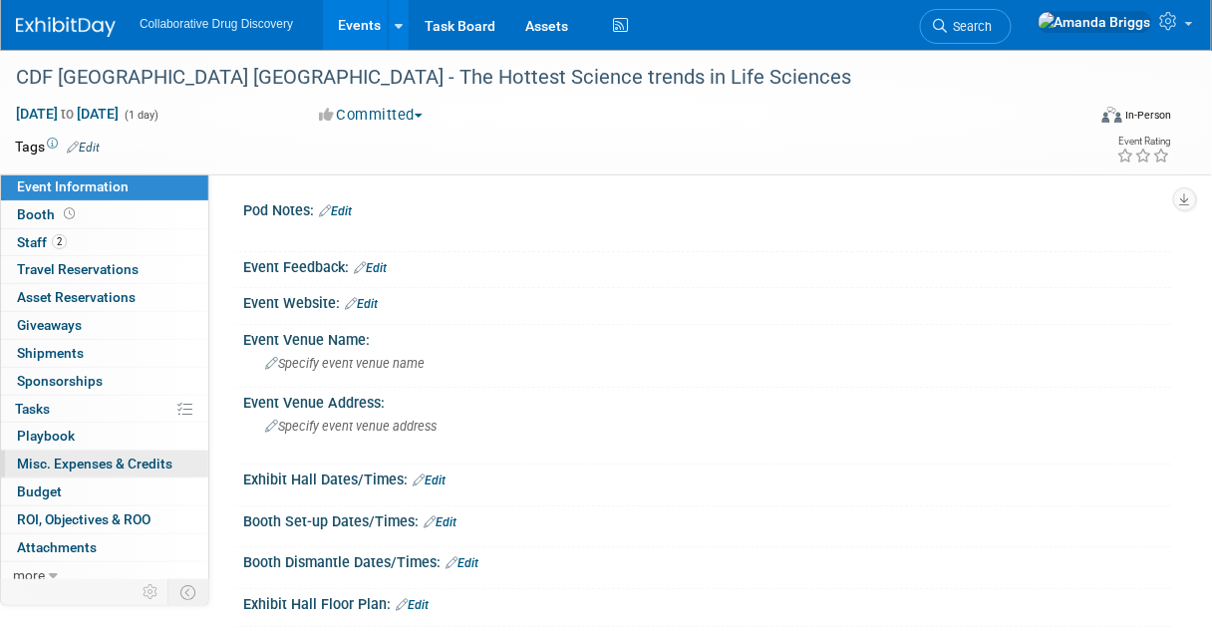
click at [77, 461] on span "Misc. Expenses & Credits 0" at bounding box center [95, 464] width 156 height 16
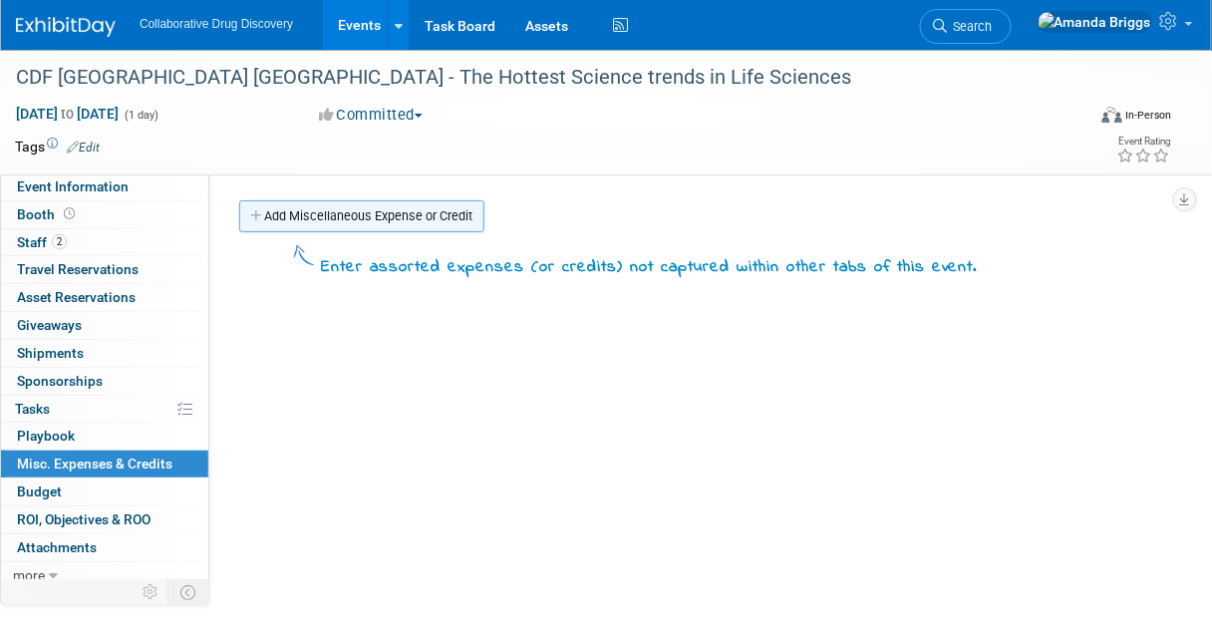
click at [404, 220] on link "Add Miscellaneous Expense or Credit" at bounding box center [361, 216] width 245 height 32
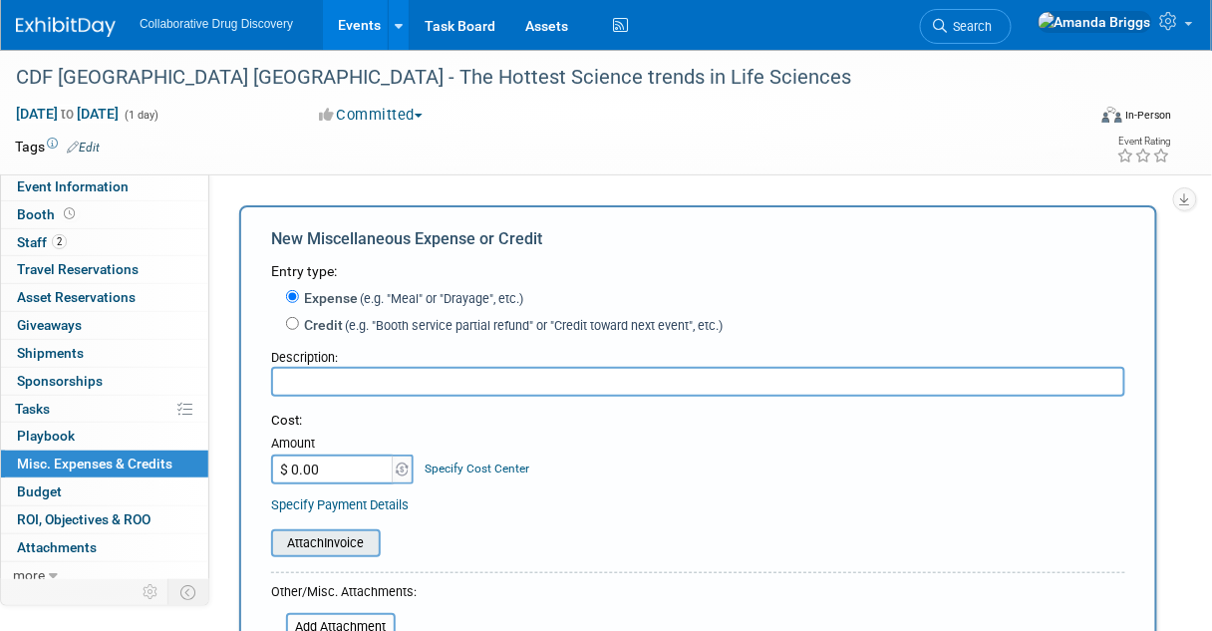
click at [333, 546] on input "file" at bounding box center [260, 543] width 237 height 24
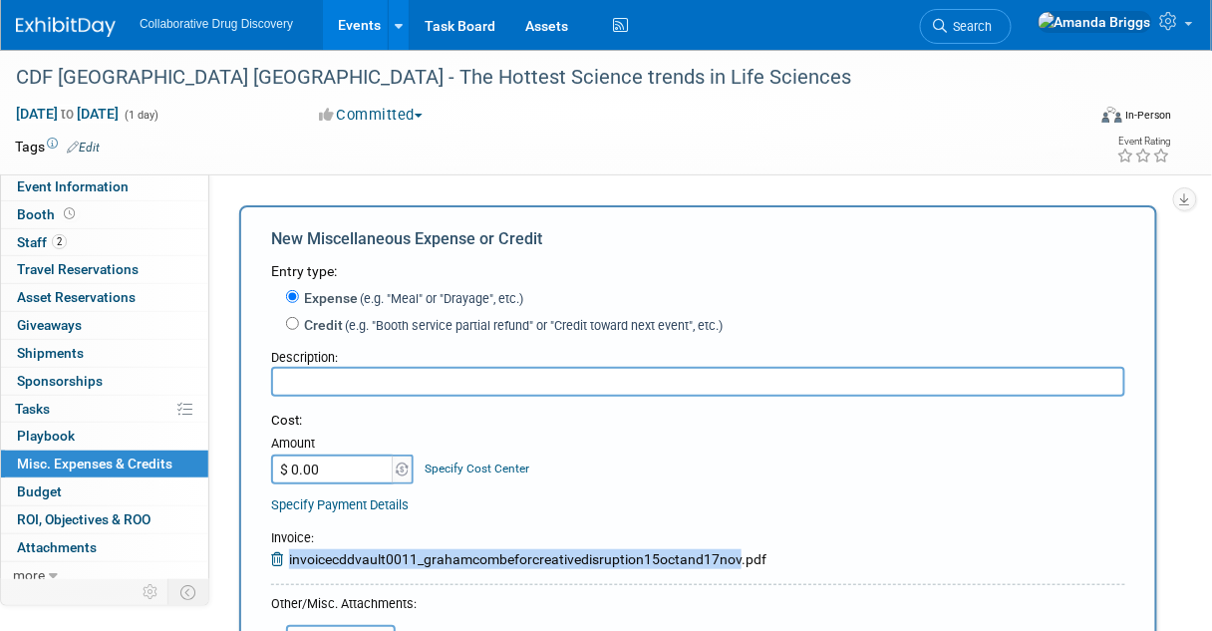
drag, startPoint x: 739, startPoint y: 554, endPoint x: 282, endPoint y: 560, distance: 456.7
click at [282, 560] on div "Invoice : invoicecddvault0011_grahamcombeforcreativedisruption15octand17nov.pdf" at bounding box center [519, 549] width 496 height 40
copy div "invoicecddvault0011_grahamcombeforcreativedisruption15octand17nov"
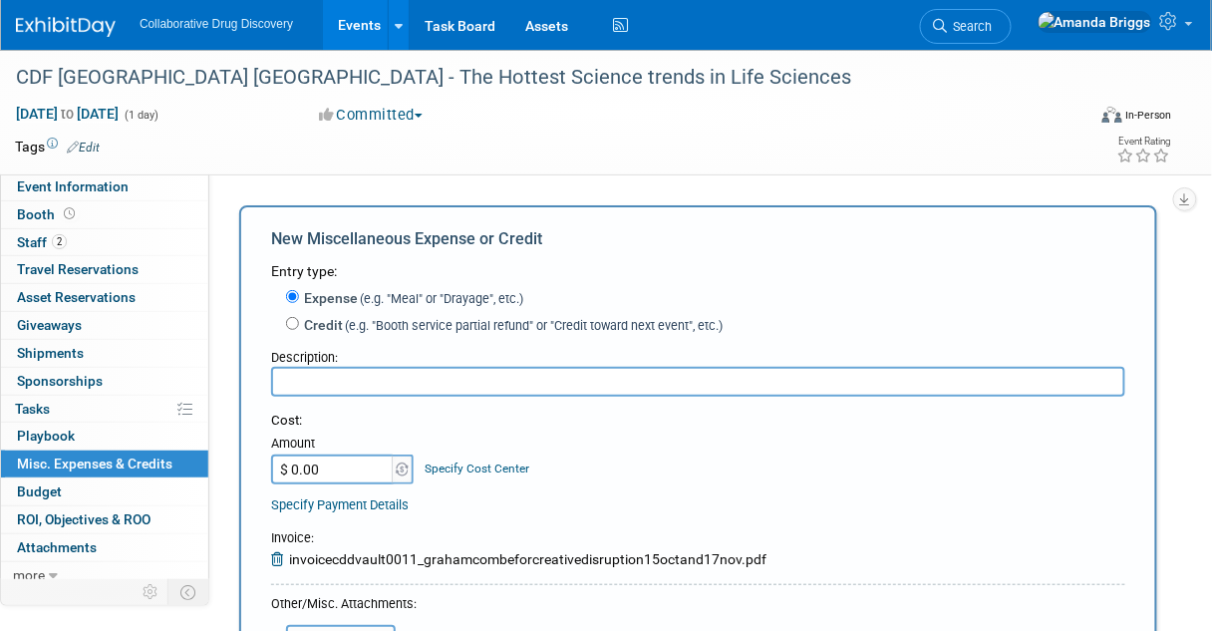
click at [439, 377] on input "text" at bounding box center [698, 382] width 854 height 30
paste input "invoicecddvault0011_grahamcombeforcreativedisruption15octand17nov"
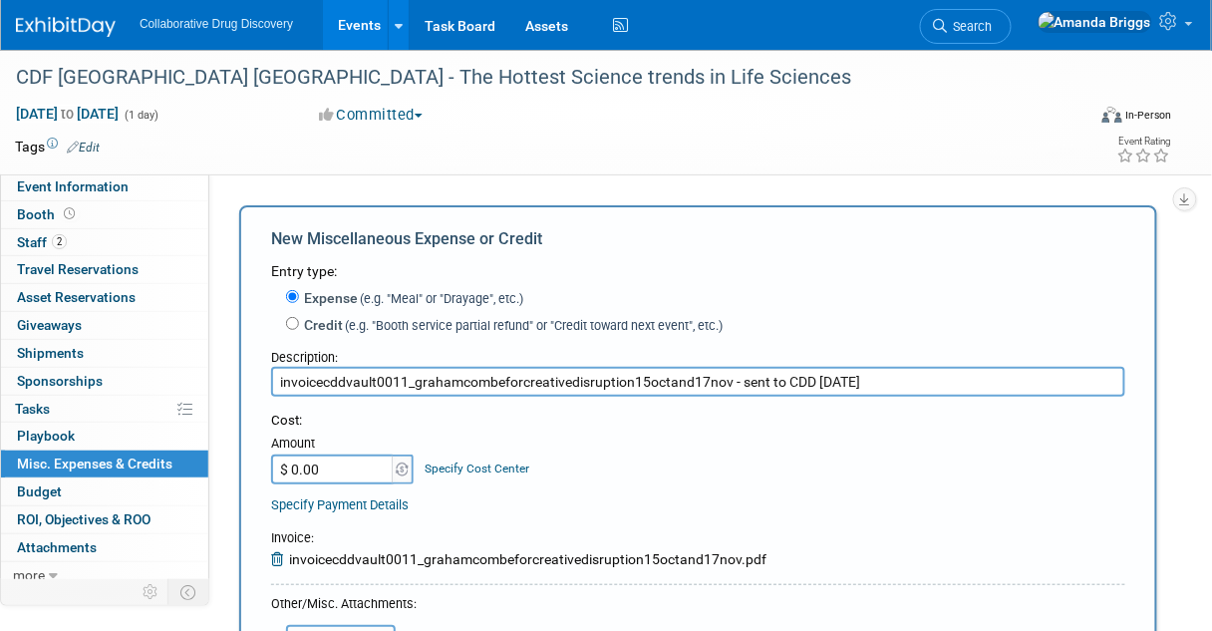
type input "invoicecddvault0011_grahamcombeforcreativedisruption15octand17nov - sent to CDD…"
click at [650, 467] on div "Cost: Amount $ 0.00 Specify Cost Center Cost Center -- Not Specified --" at bounding box center [698, 448] width 854 height 73
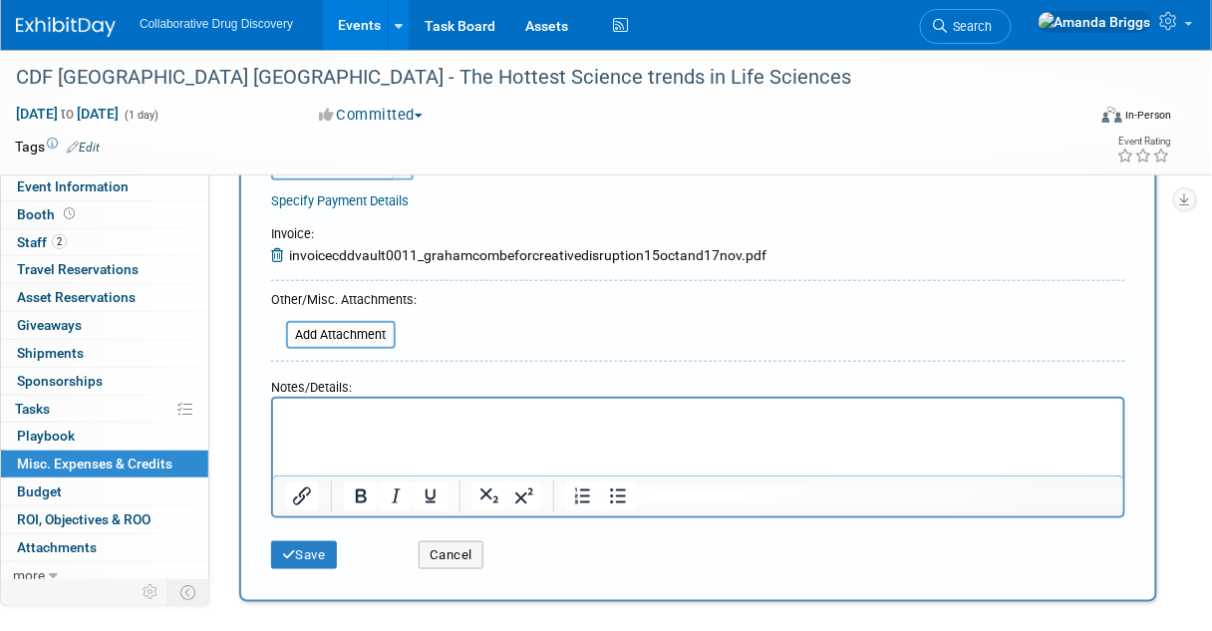
scroll to position [399, 0]
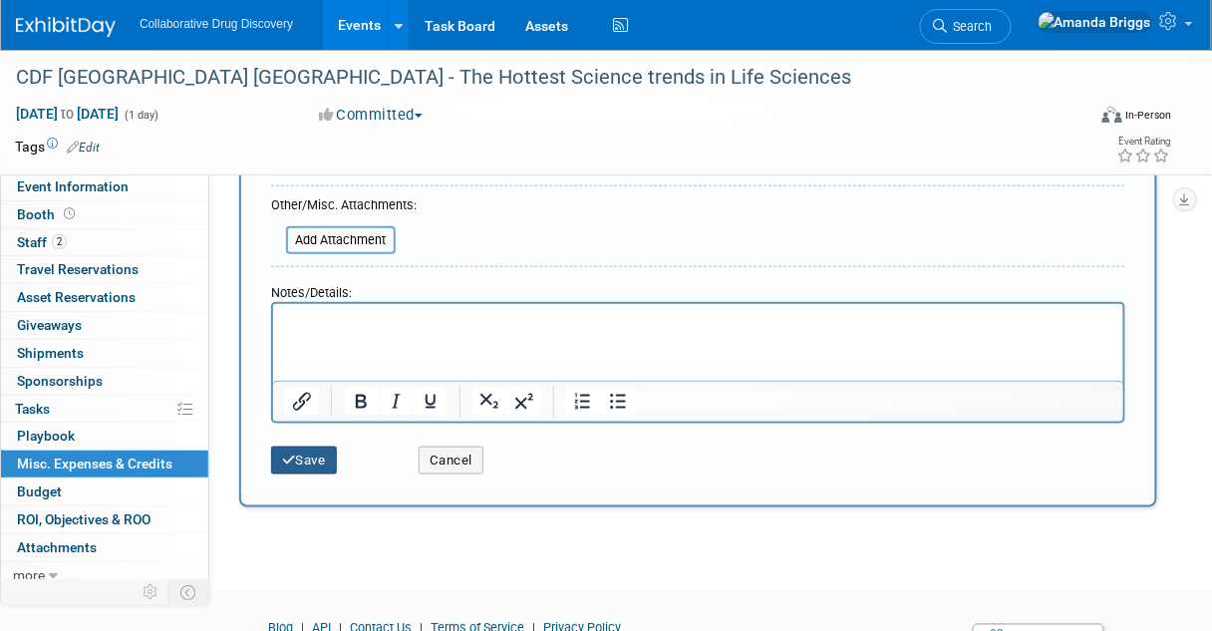
click at [313, 460] on button "Save" at bounding box center [304, 461] width 66 height 28
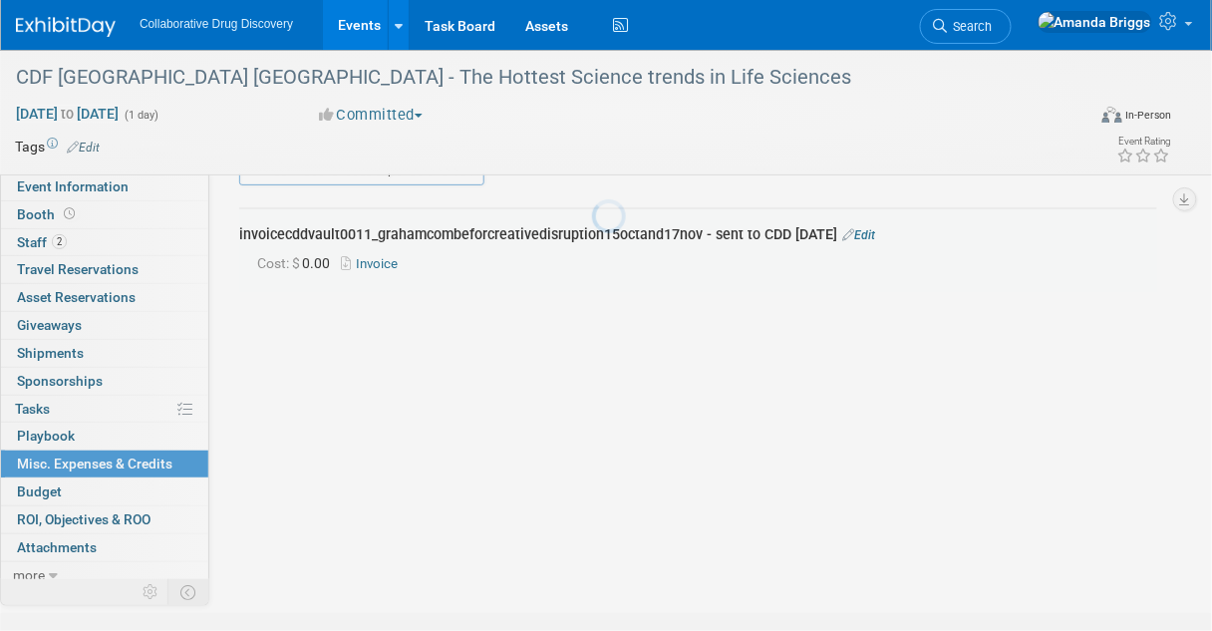
scroll to position [43, 0]
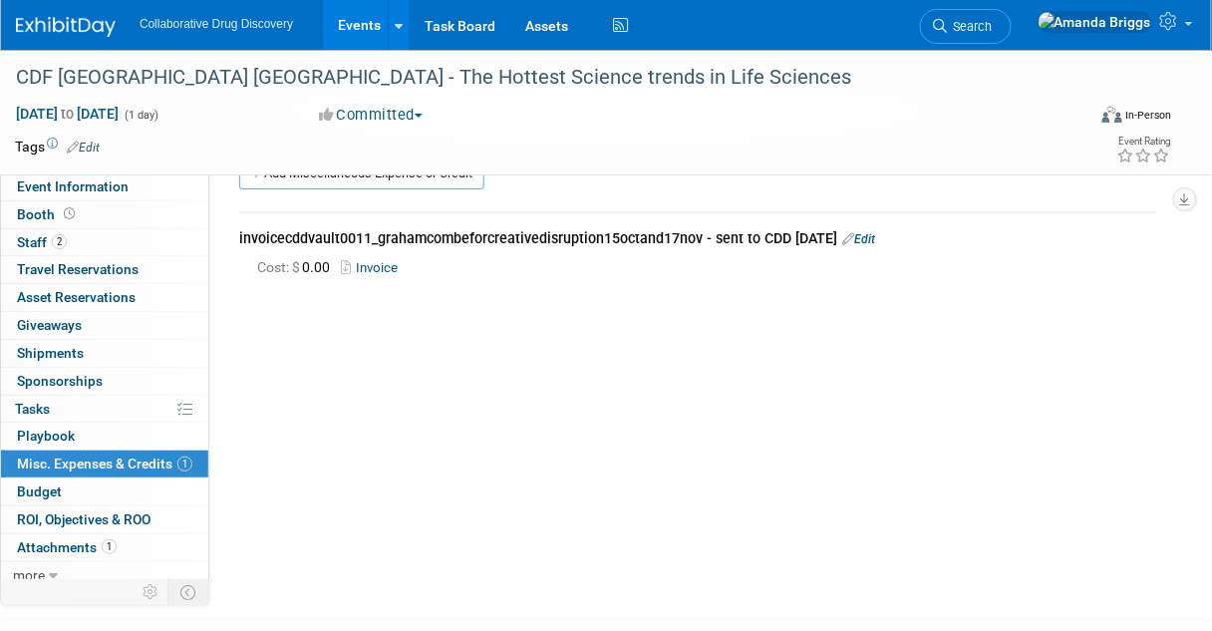
click at [88, 147] on link "Edit" at bounding box center [83, 148] width 33 height 14
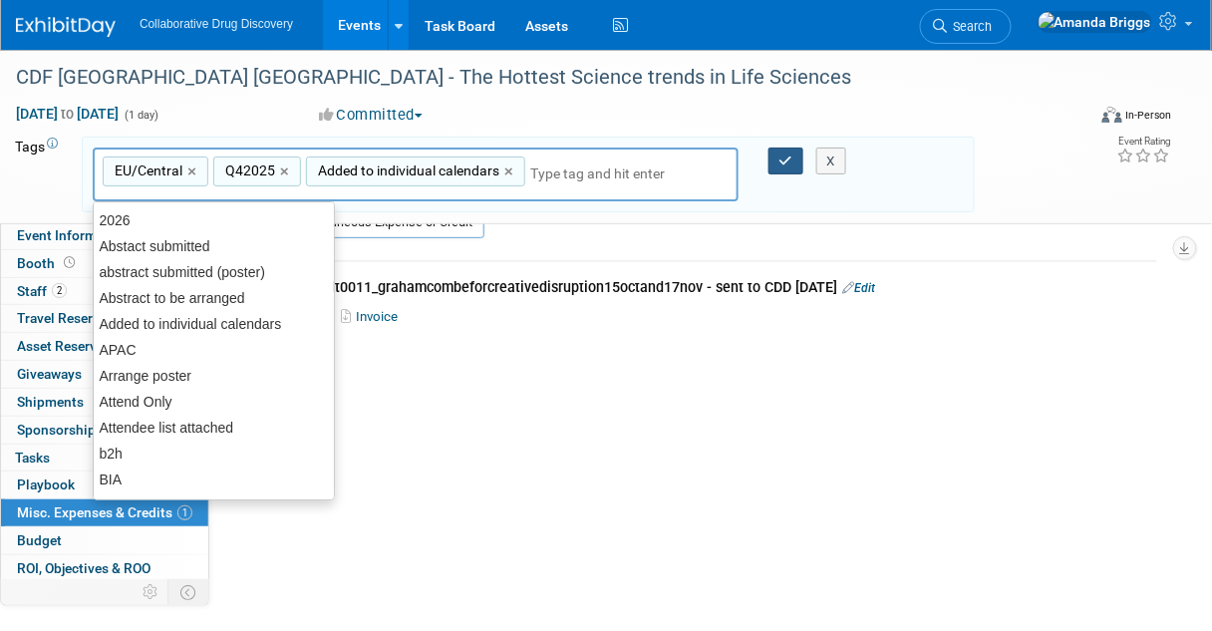
click at [786, 161] on icon "button" at bounding box center [787, 161] width 14 height 13
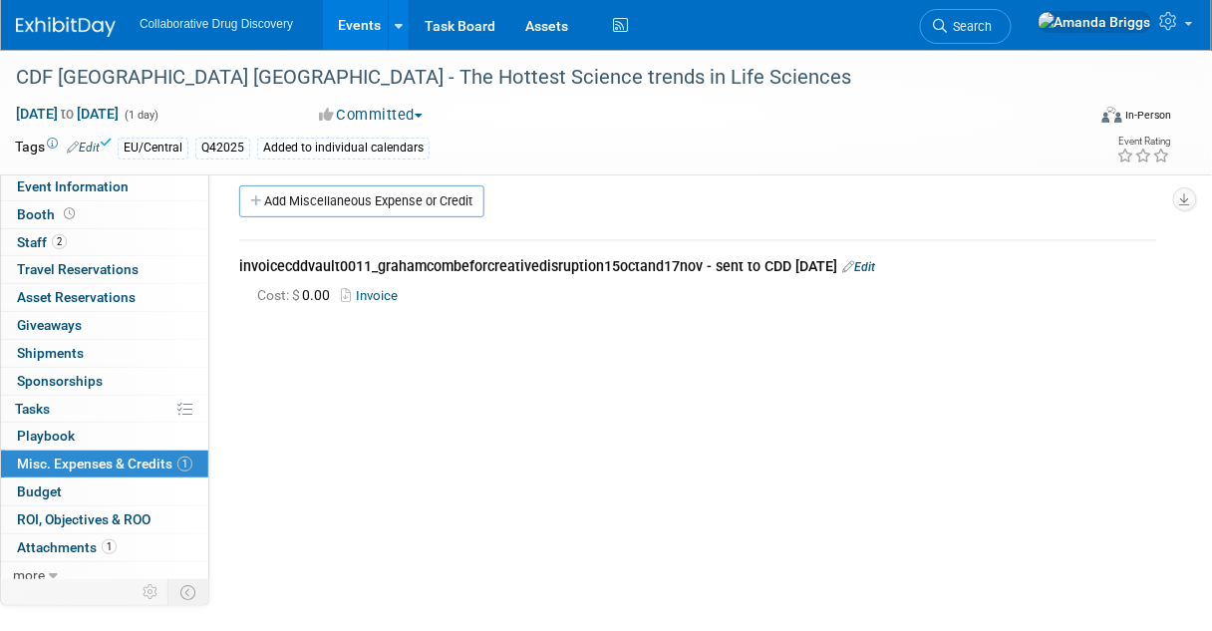
scroll to position [0, 0]
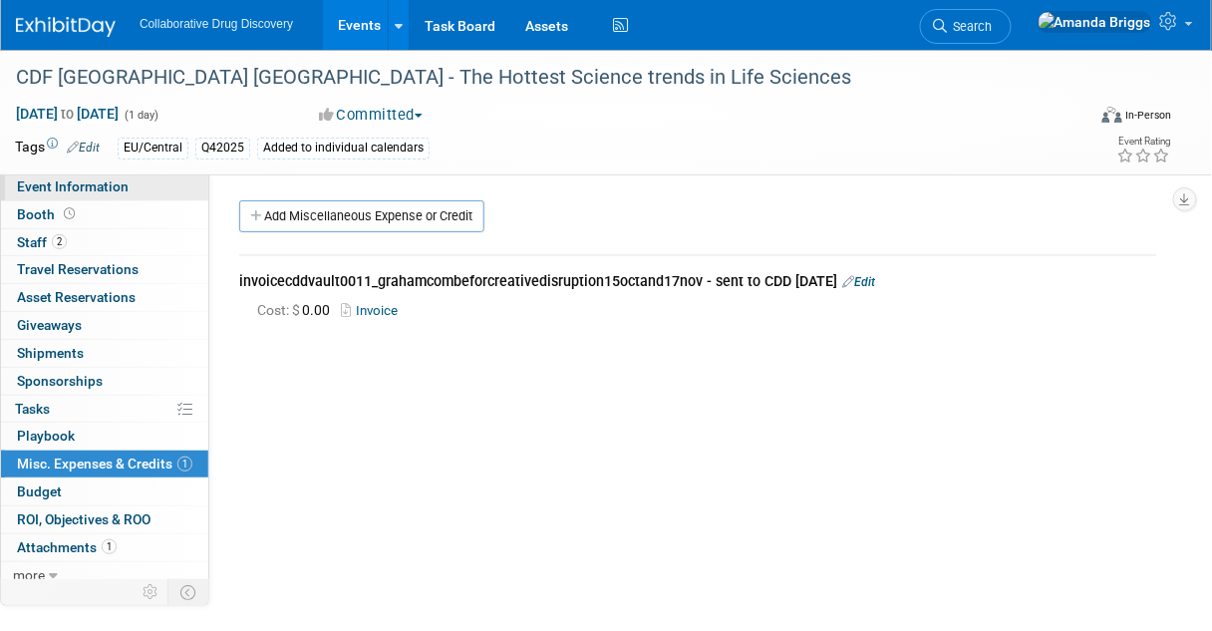
click at [69, 187] on span "Event Information" at bounding box center [73, 186] width 112 height 16
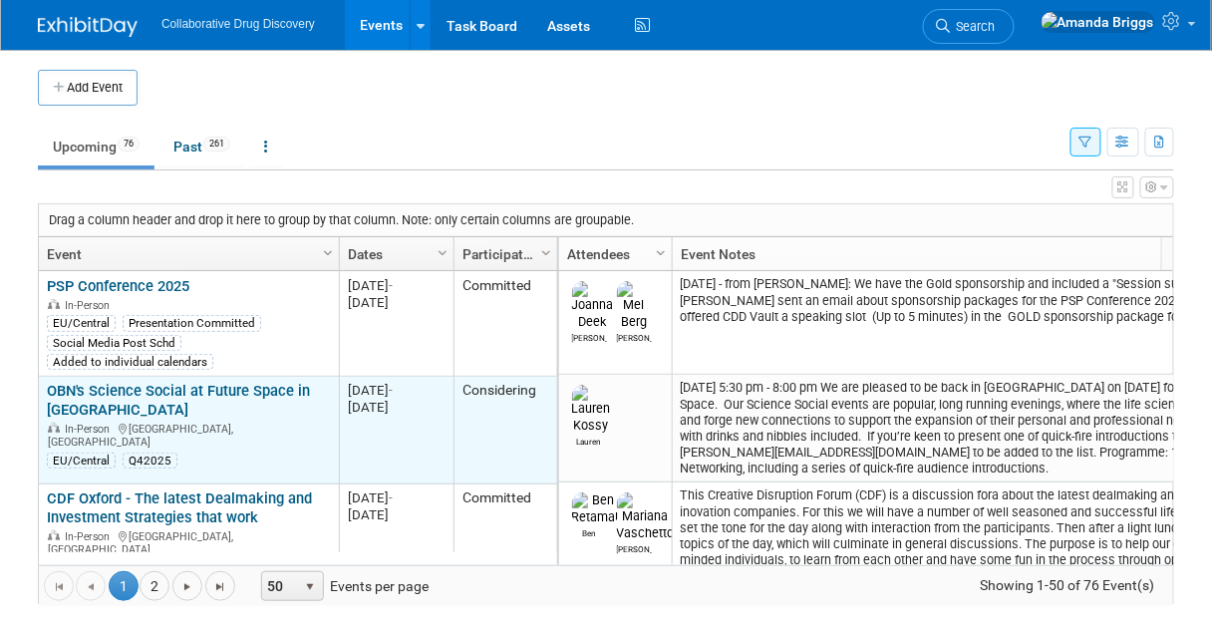
scroll to position [96, 0]
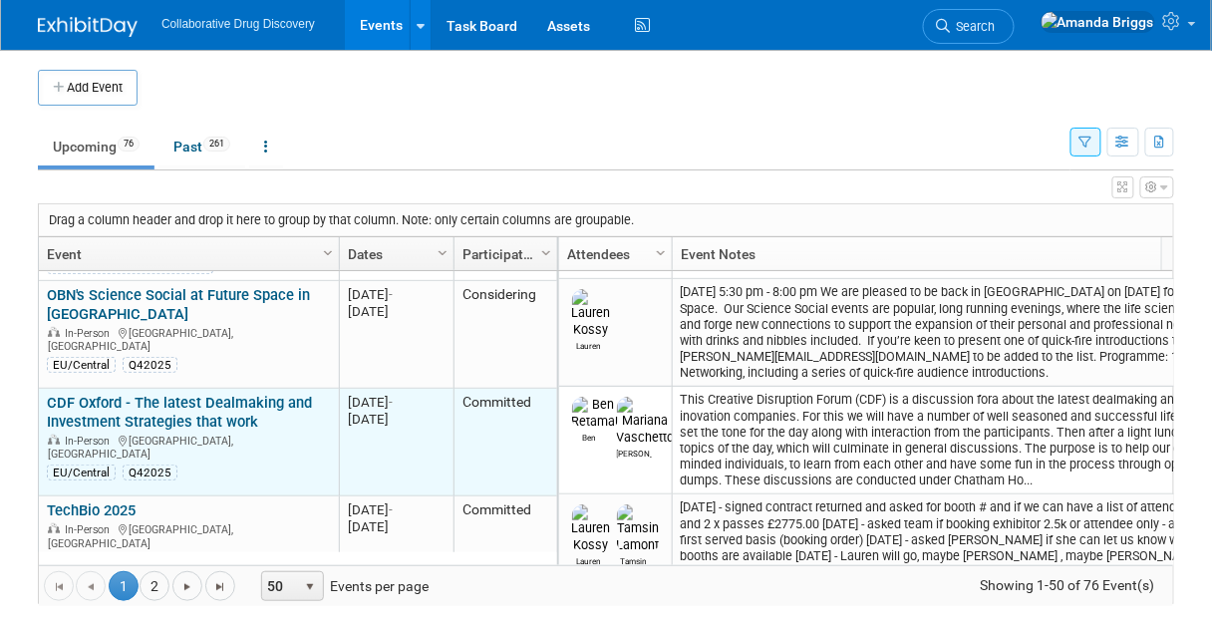
click at [205, 401] on link "CDF Oxford - The latest Dealmaking and Investment Strategies that work" at bounding box center [179, 412] width 265 height 37
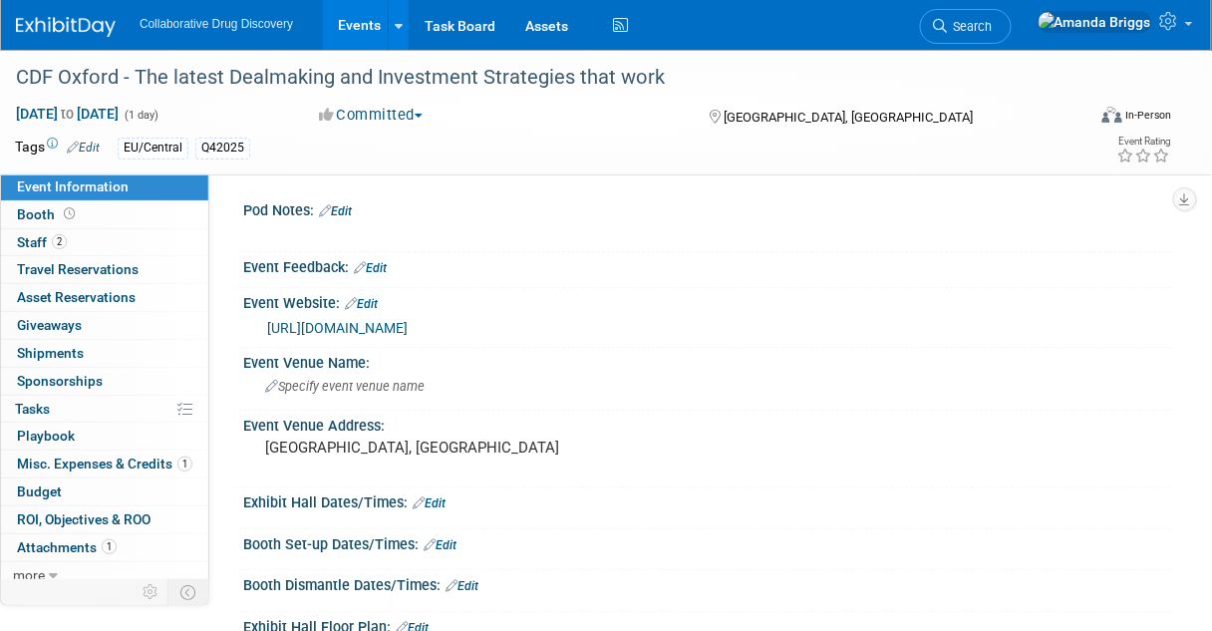
click at [95, 149] on link "Edit" at bounding box center [83, 148] width 33 height 14
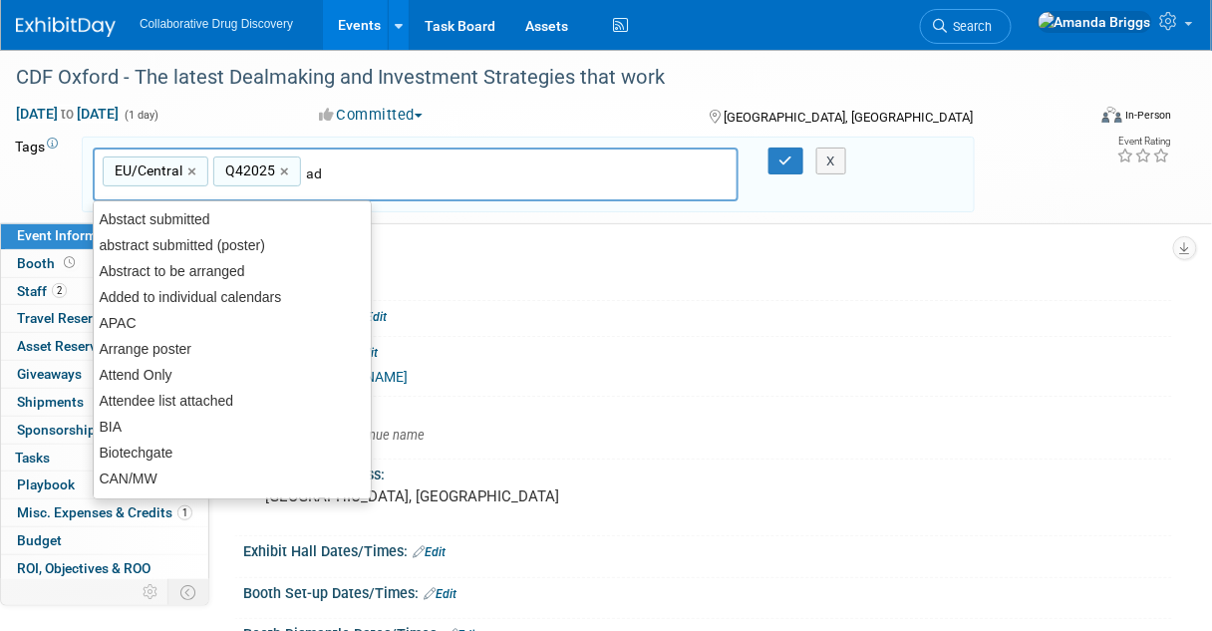
type input "add"
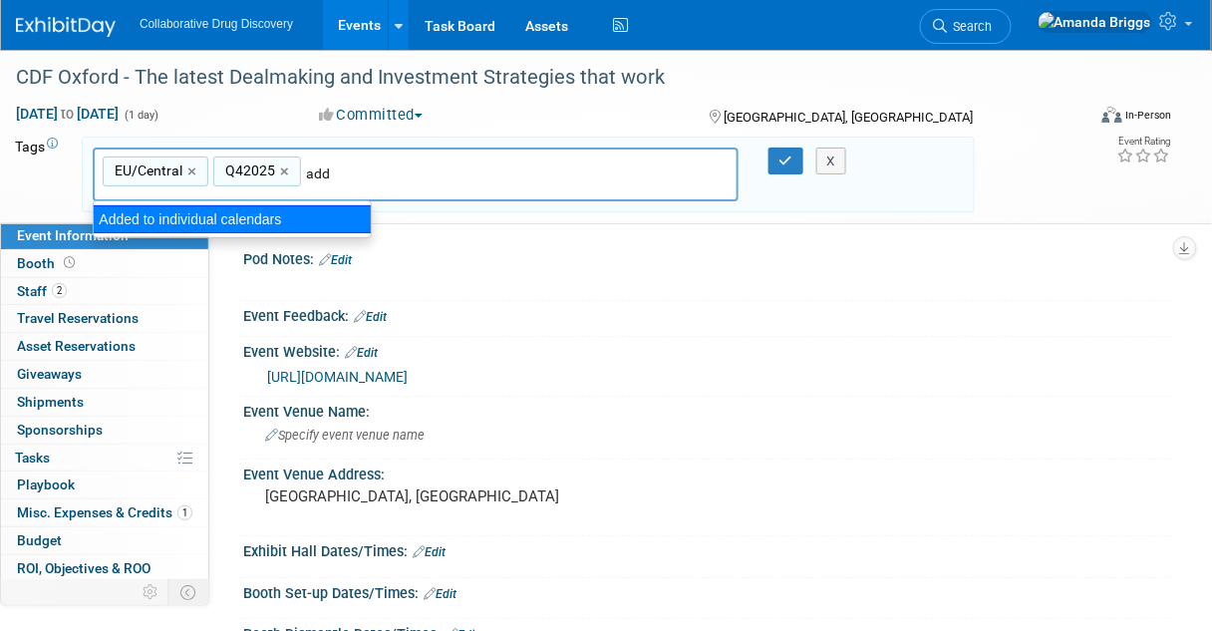
click at [235, 220] on div "Added to individual calendars" at bounding box center [232, 219] width 279 height 28
type input "EU/Central, Q42025, Added to individual calendars"
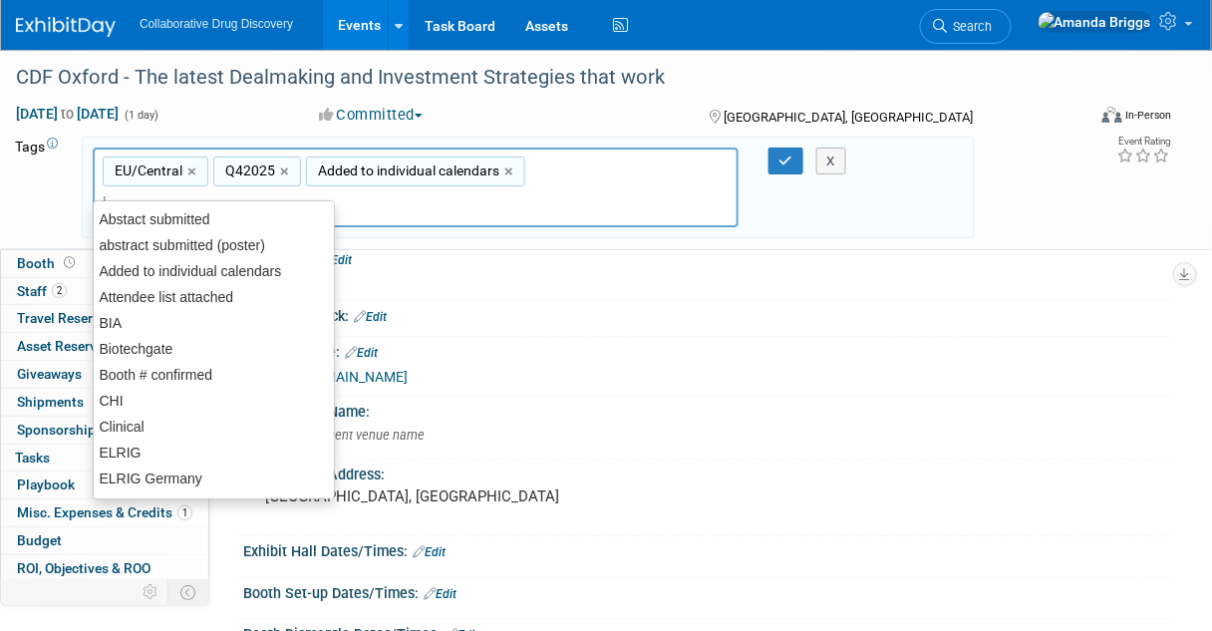
type input "in"
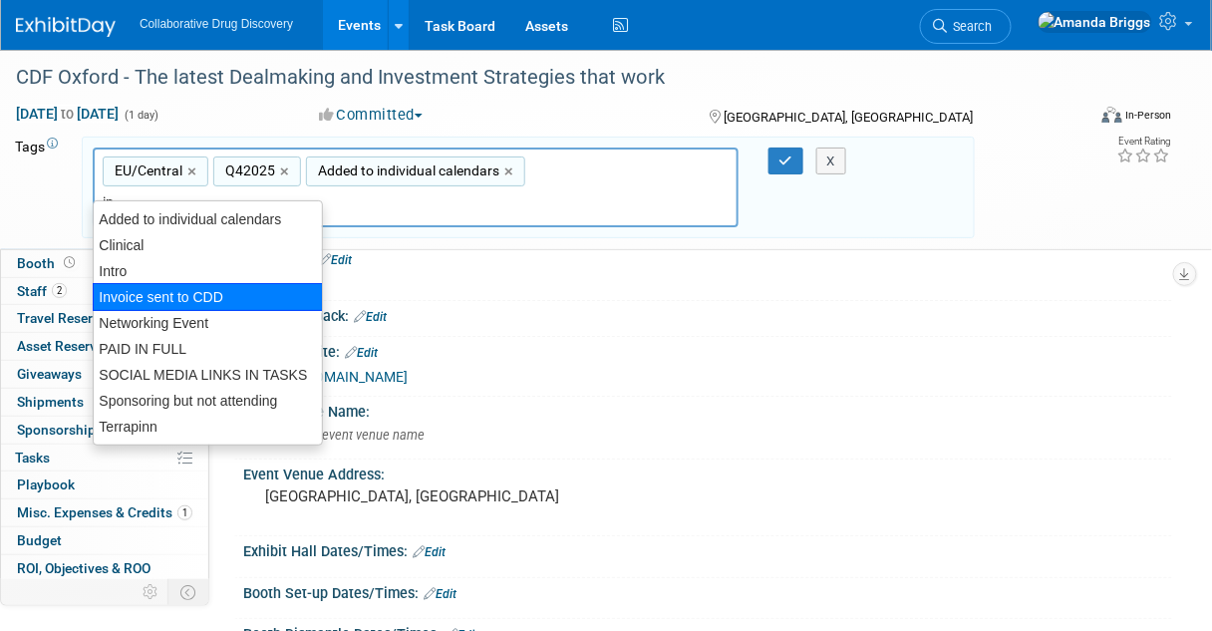
click at [189, 298] on div "Invoice sent to CDD" at bounding box center [208, 297] width 230 height 28
type input "EU/Central, Q42025, Added to individual calendars, Invoice sent to CDD"
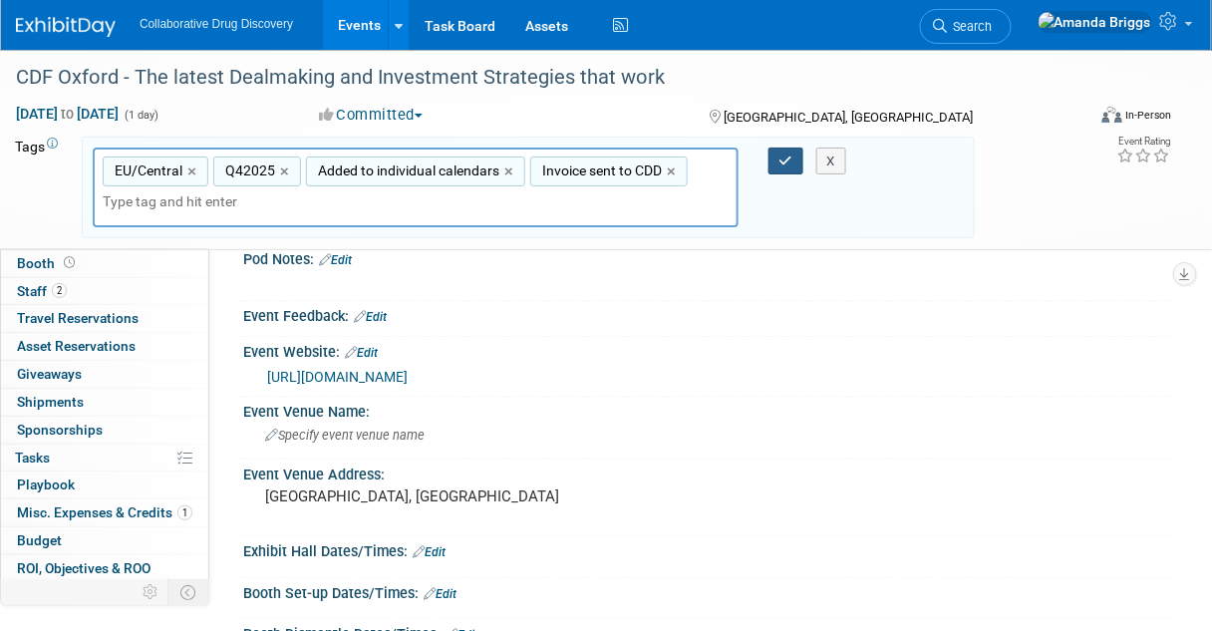
click at [789, 164] on icon "button" at bounding box center [787, 161] width 14 height 13
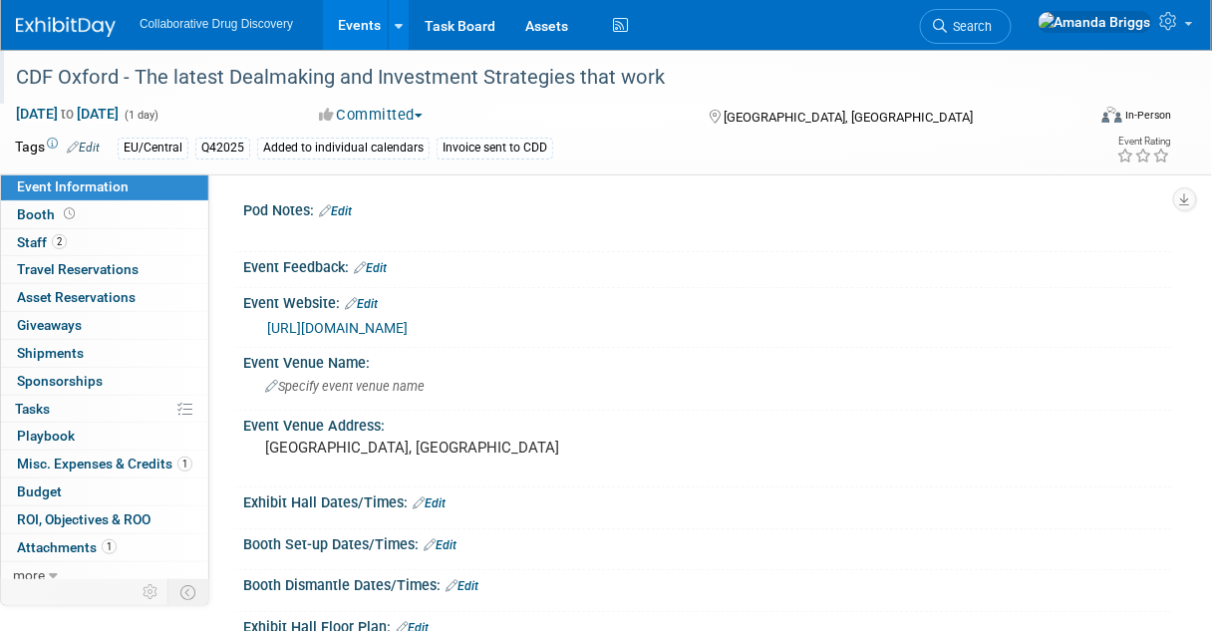
drag, startPoint x: 687, startPoint y: 81, endPoint x: 3, endPoint y: 83, distance: 684.0
click at [3, 83] on div "CDF Oxford - The latest Dealmaking and Investment Strategies that work" at bounding box center [544, 77] width 1089 height 54
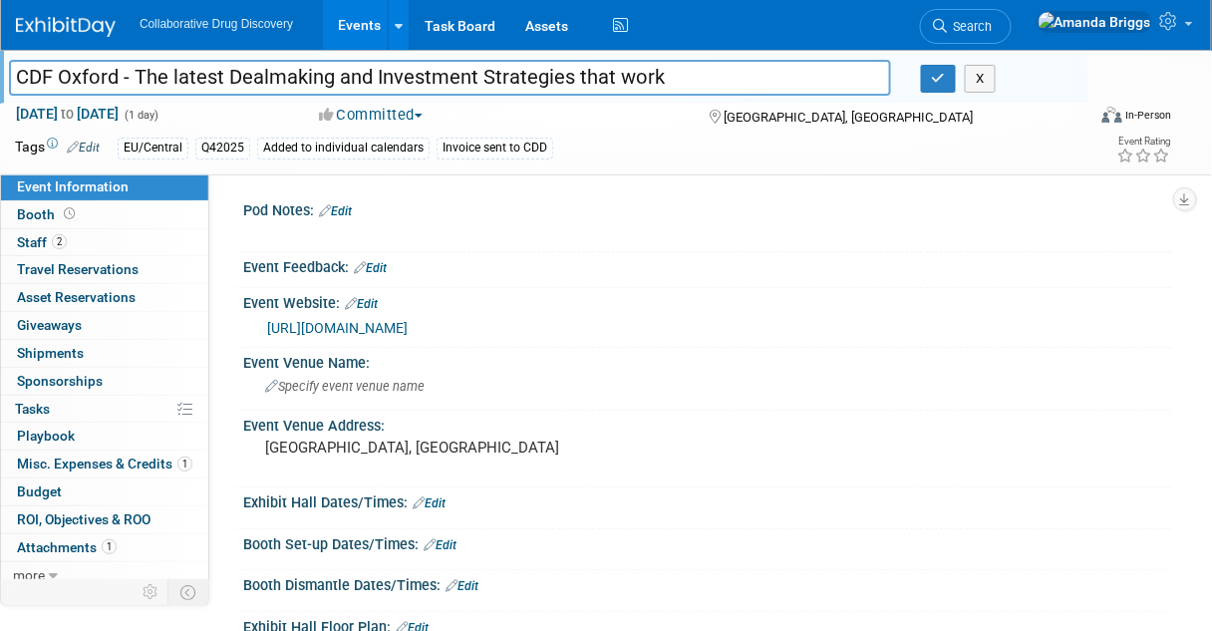
click at [772, 72] on input "CDF Oxford - The latest Dealmaking and Investment Strategies that work" at bounding box center [450, 77] width 882 height 35
drag, startPoint x: 747, startPoint y: 77, endPoint x: 20, endPoint y: 97, distance: 727.1
click at [20, 97] on div "CDF Oxford - The latest Dealmaking and Investment Strategies that work CDF Oxfo…" at bounding box center [549, 81] width 1080 height 32
click at [522, 61] on input "CDF Oxford - The latest Dealmaking and Investment Strategies that work" at bounding box center [450, 77] width 882 height 35
drag, startPoint x: 682, startPoint y: 79, endPoint x: -25, endPoint y: 73, distance: 706.9
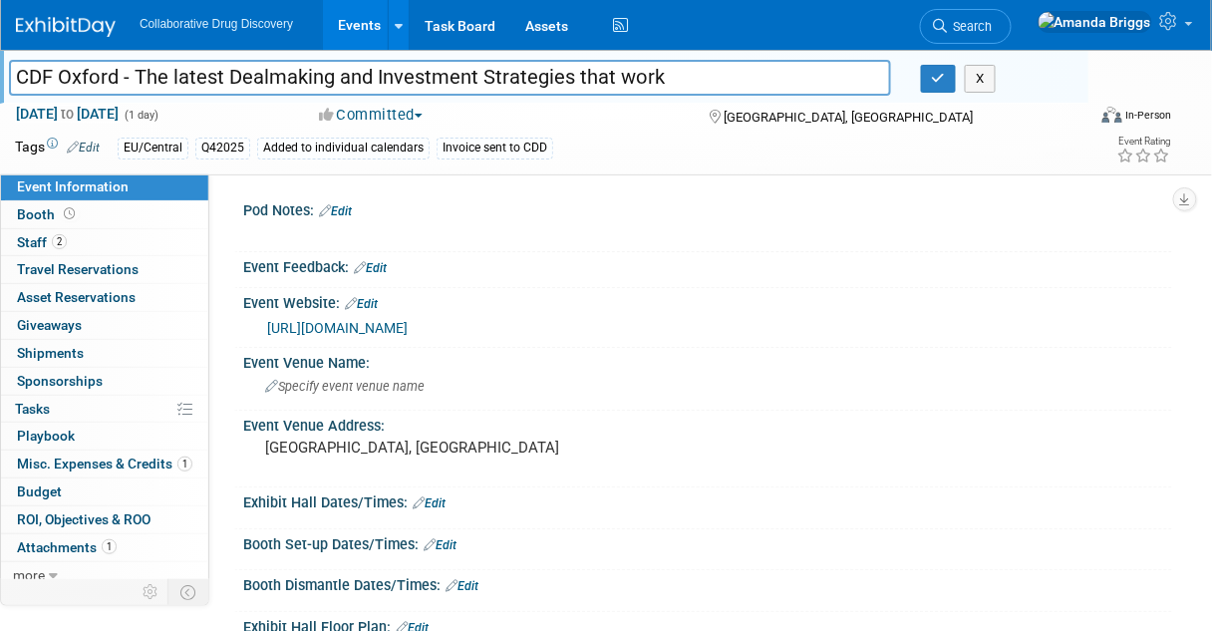
click at [0, 73] on html "Collaborative Drug Discovery Events Add Event Bulk Upload Events Shareable Even…" at bounding box center [606, 315] width 1212 height 631
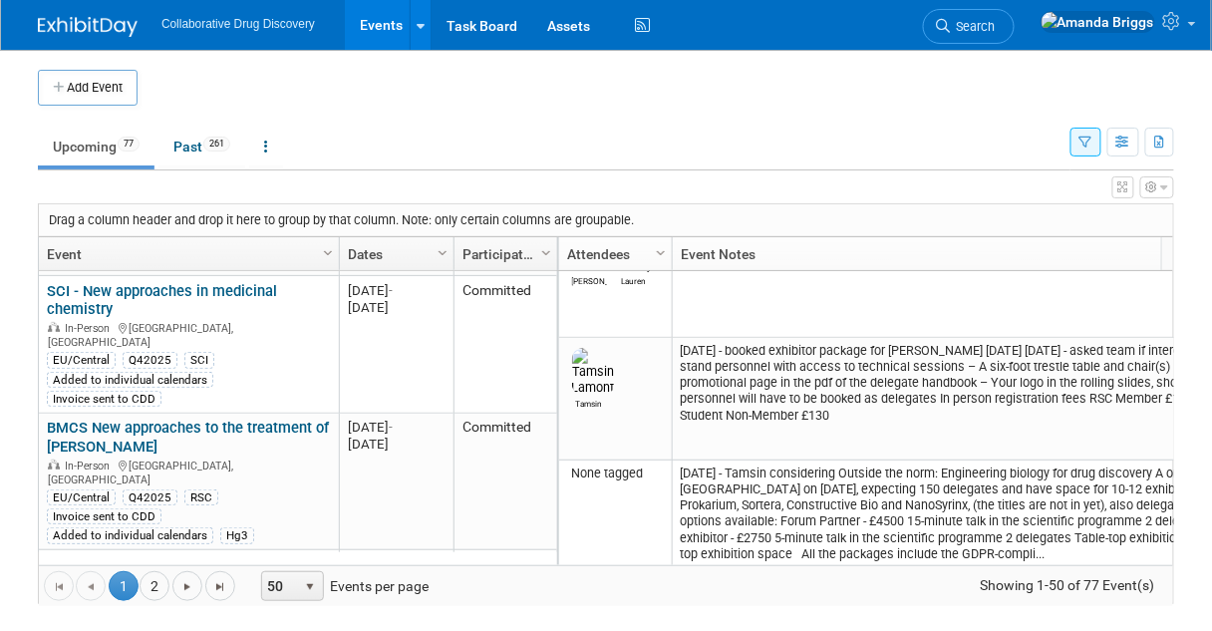
scroll to position [1819, 0]
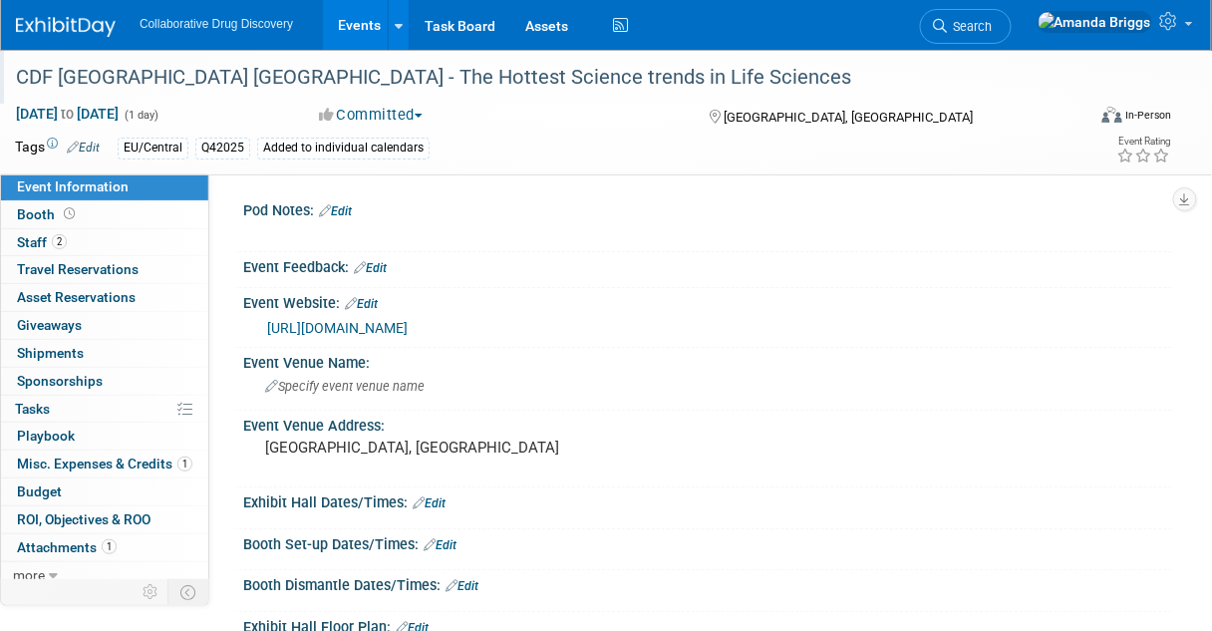
click at [276, 72] on div "CDF [GEOGRAPHIC_DATA] [GEOGRAPHIC_DATA] - The Hottest Science trends in Life Sc…" at bounding box center [541, 78] width 1065 height 36
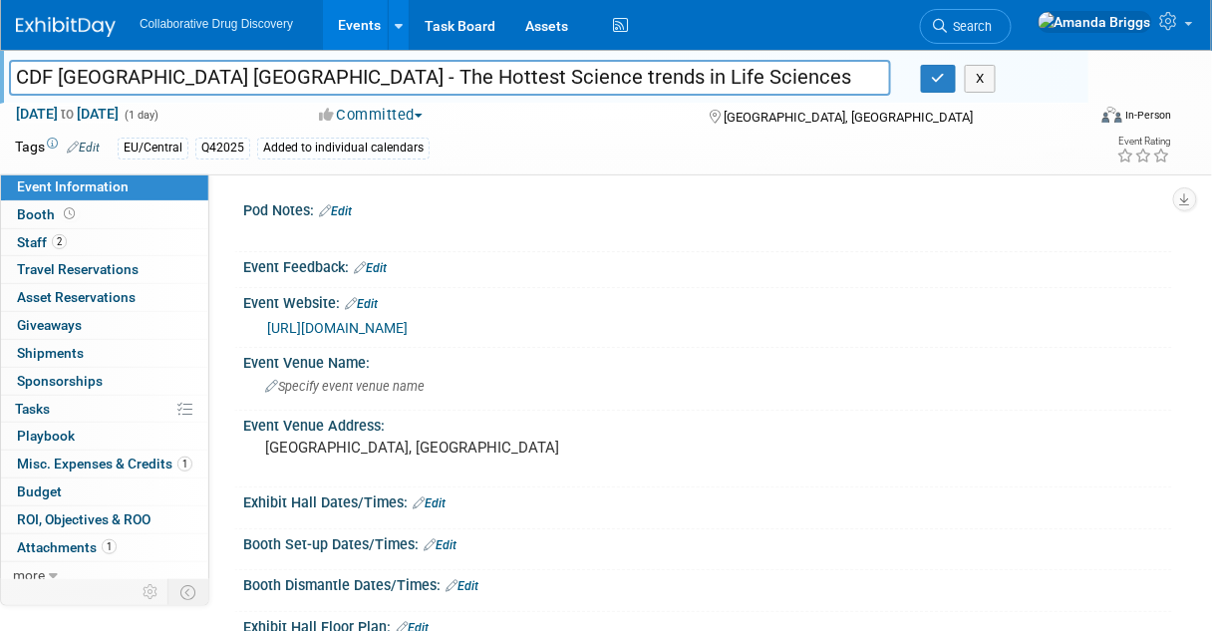
drag, startPoint x: 673, startPoint y: 81, endPoint x: -4, endPoint y: 96, distance: 677.1
click at [0, 96] on html "Collaborative Drug Discovery Events Add Event Bulk Upload Events Shareable Even…" at bounding box center [606, 315] width 1212 height 631
click at [96, 147] on link "Edit" at bounding box center [83, 148] width 33 height 14
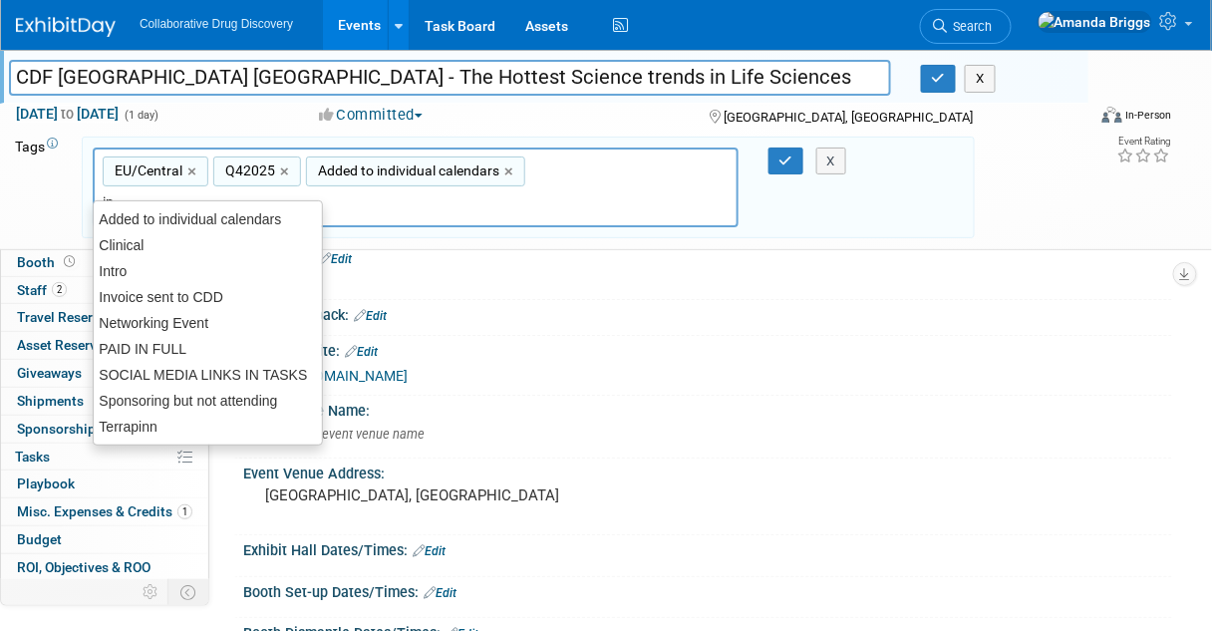
type input "inv"
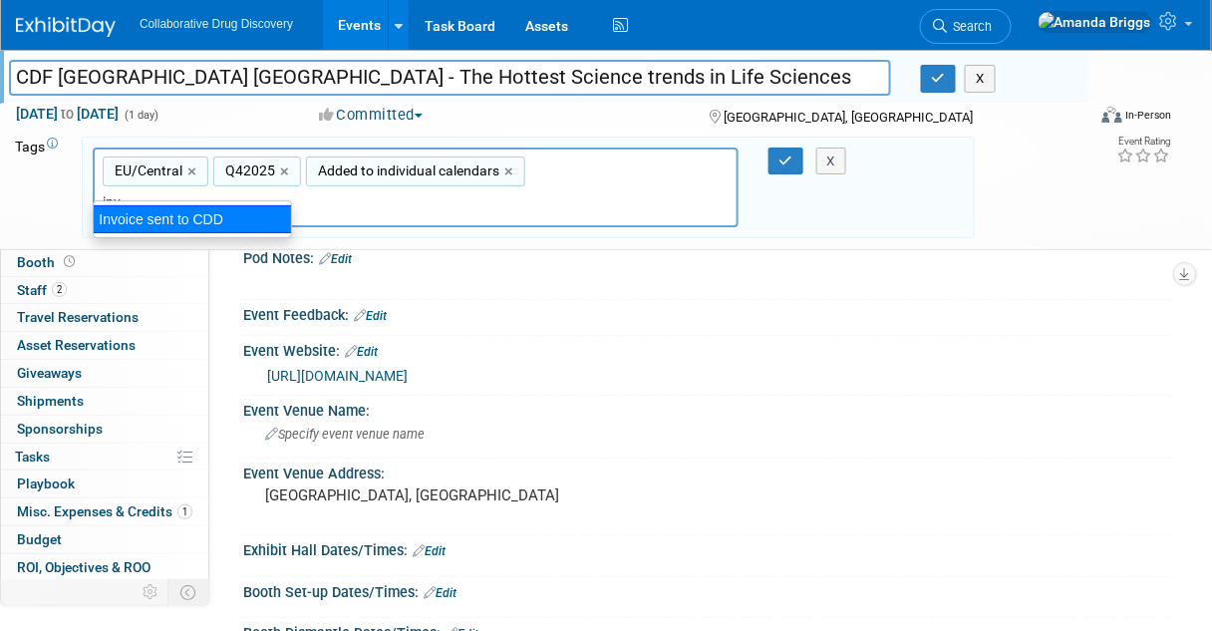
click at [190, 210] on div "Invoice sent to CDD" at bounding box center [192, 219] width 199 height 28
type input "EU/Central, Q42025, Added to individual calendars, Invoice sent to CDD"
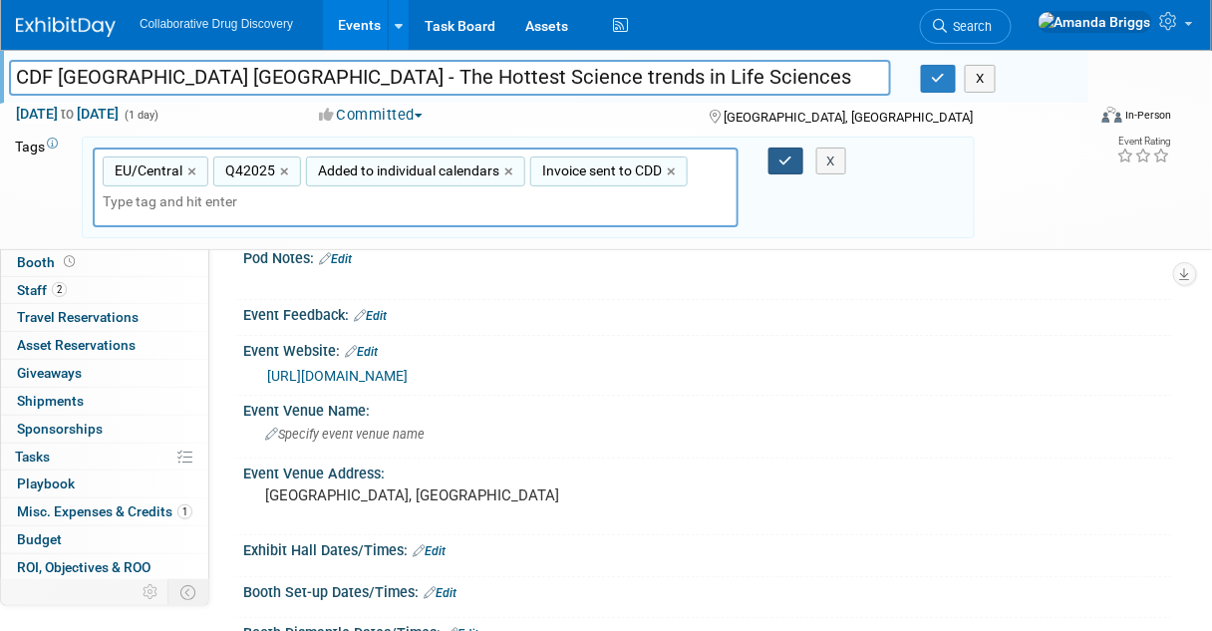
click at [790, 162] on icon "button" at bounding box center [787, 161] width 14 height 13
